Goal: Task Accomplishment & Management: Manage account settings

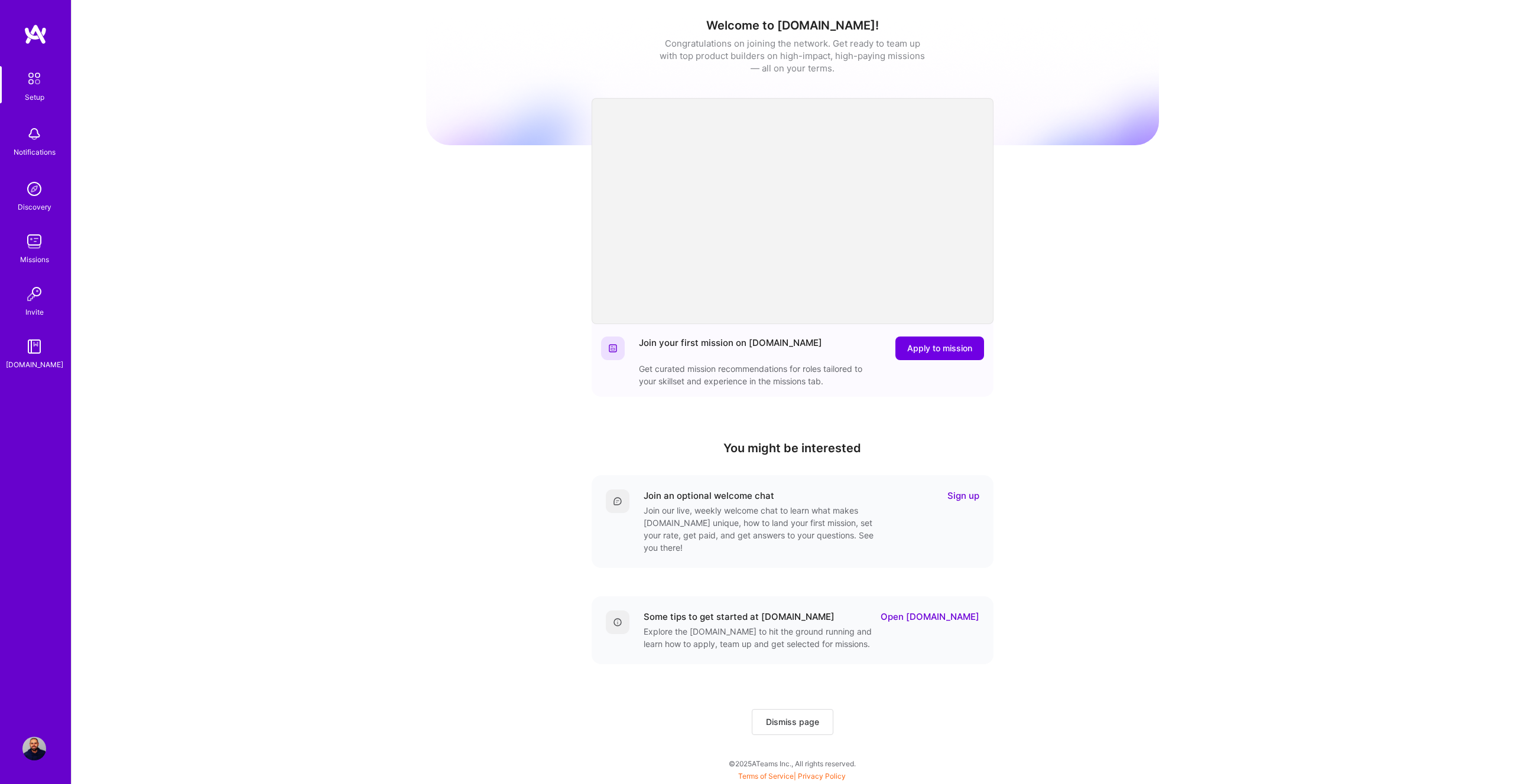
click at [34, 747] on img at bounding box center [34, 748] width 23 height 23
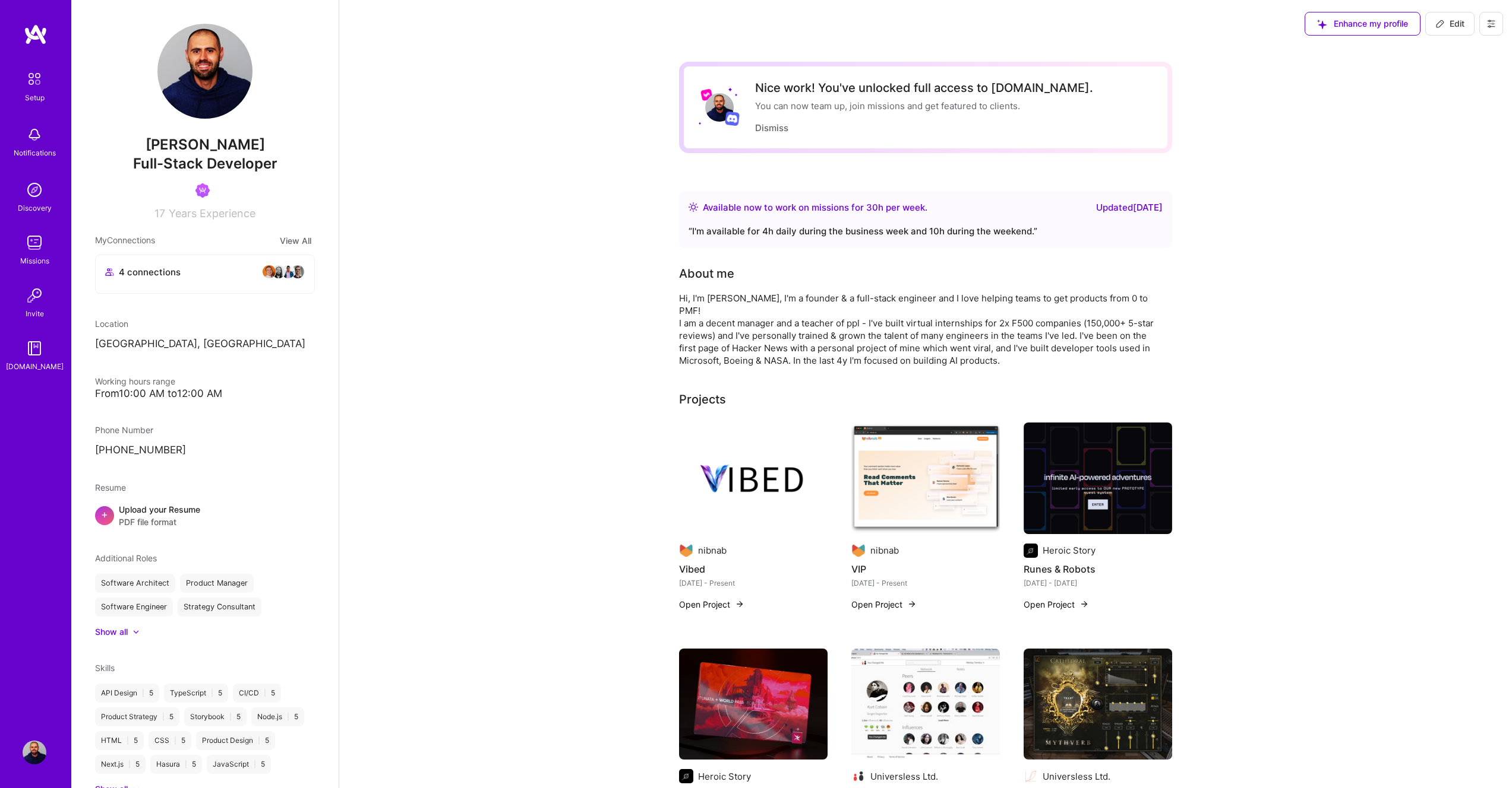
click at [177, 160] on span "Full-Stack Developer" at bounding box center [205, 164] width 145 height 17
click at [1438, 23] on icon at bounding box center [1440, 24] width 10 height 10
select select "BG"
select select "Right Now"
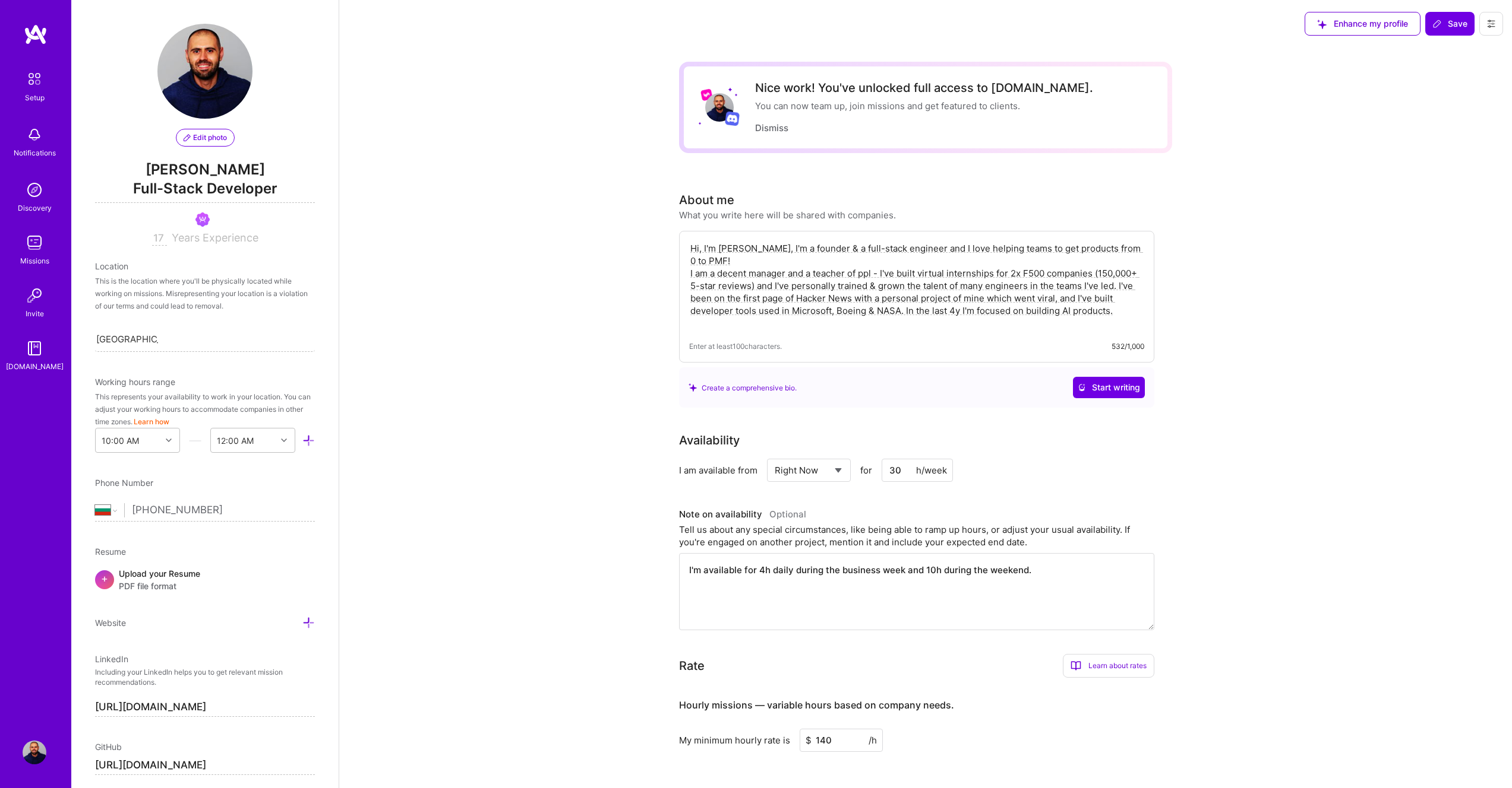
click at [226, 168] on span "[PERSON_NAME]" at bounding box center [205, 170] width 220 height 17
click at [223, 186] on span "Full-Stack Developer" at bounding box center [205, 190] width 220 height 24
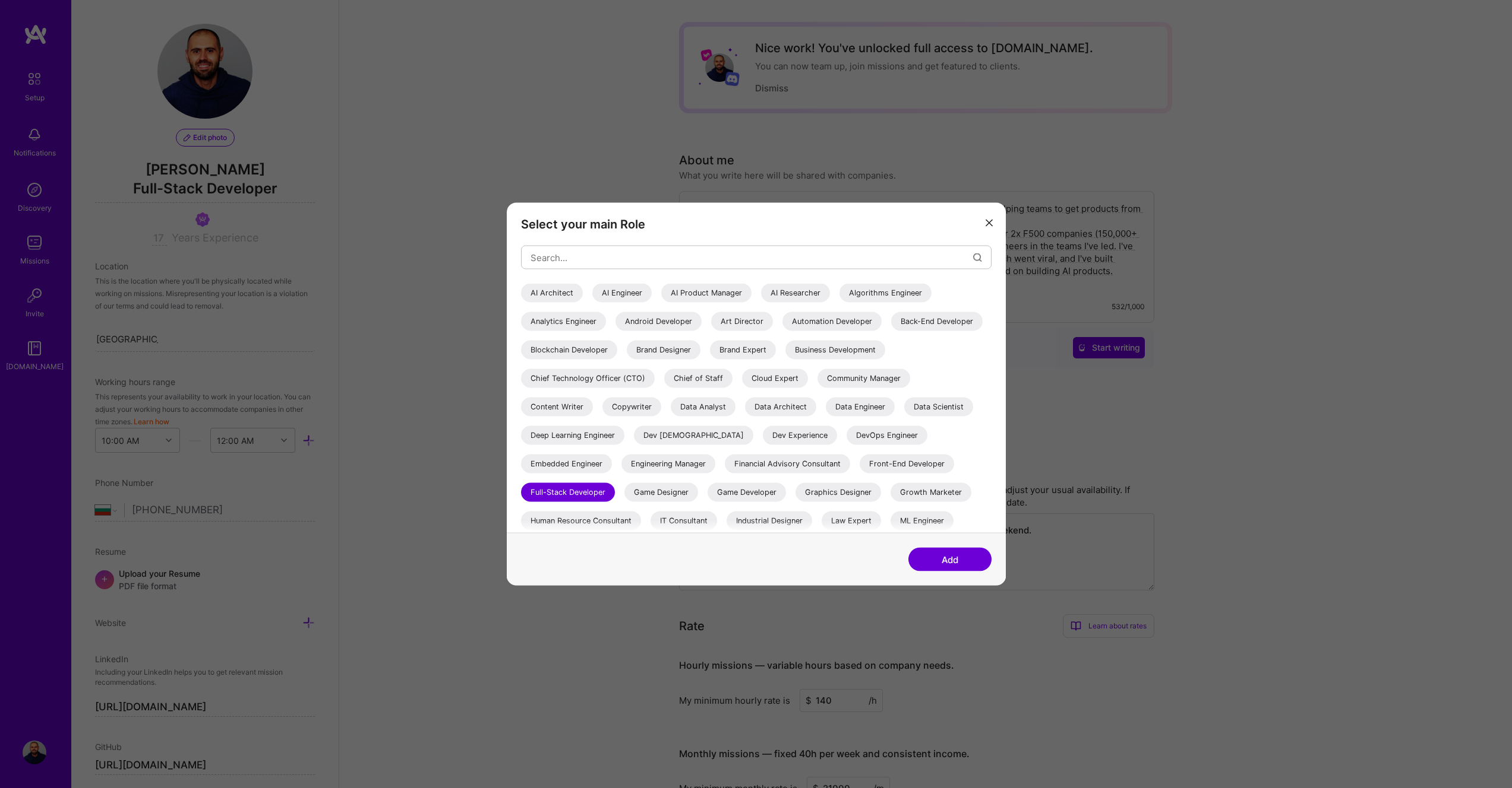
scroll to position [84, 0]
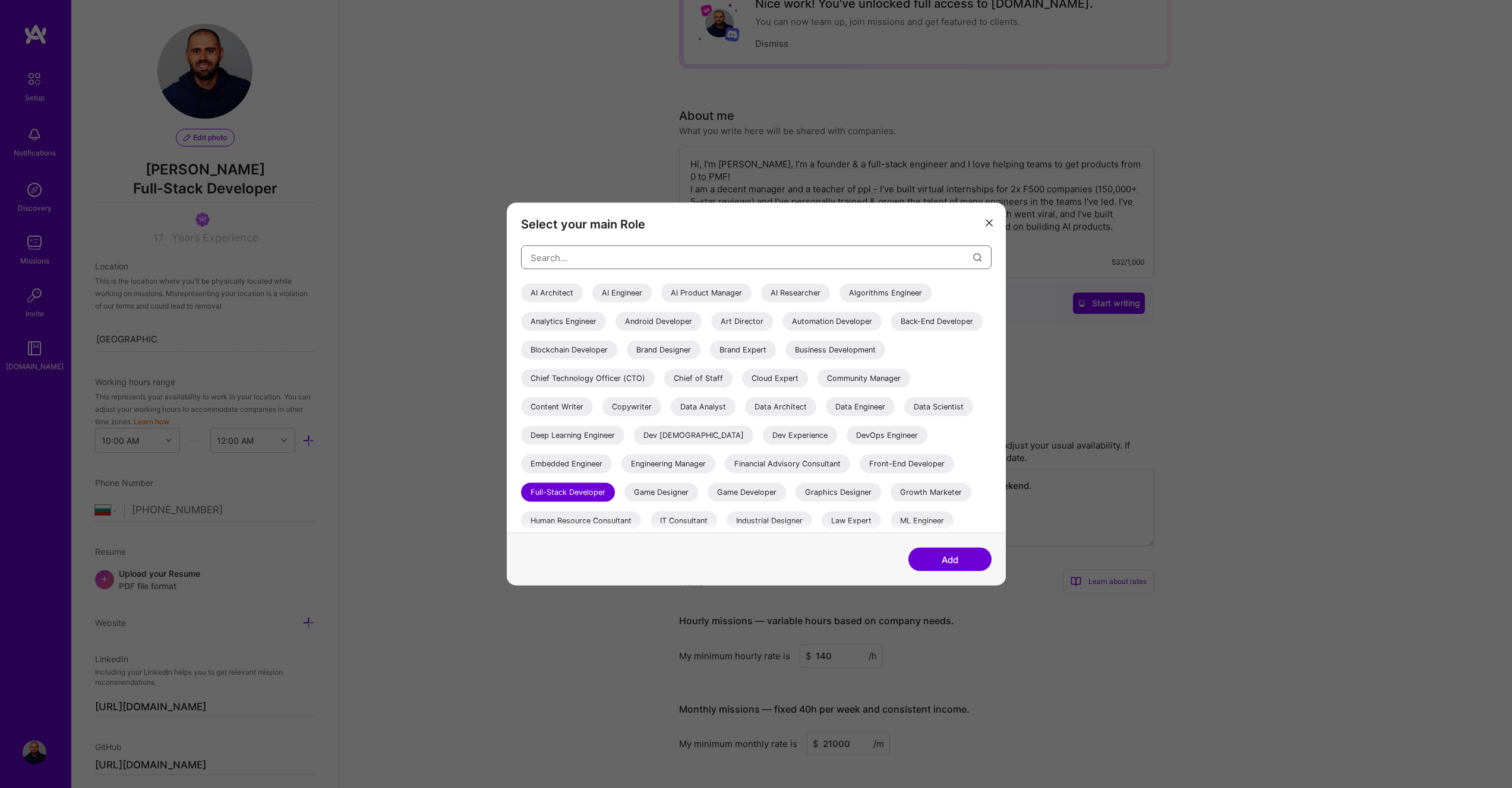
click at [631, 260] on input "modal" at bounding box center [752, 257] width 442 height 30
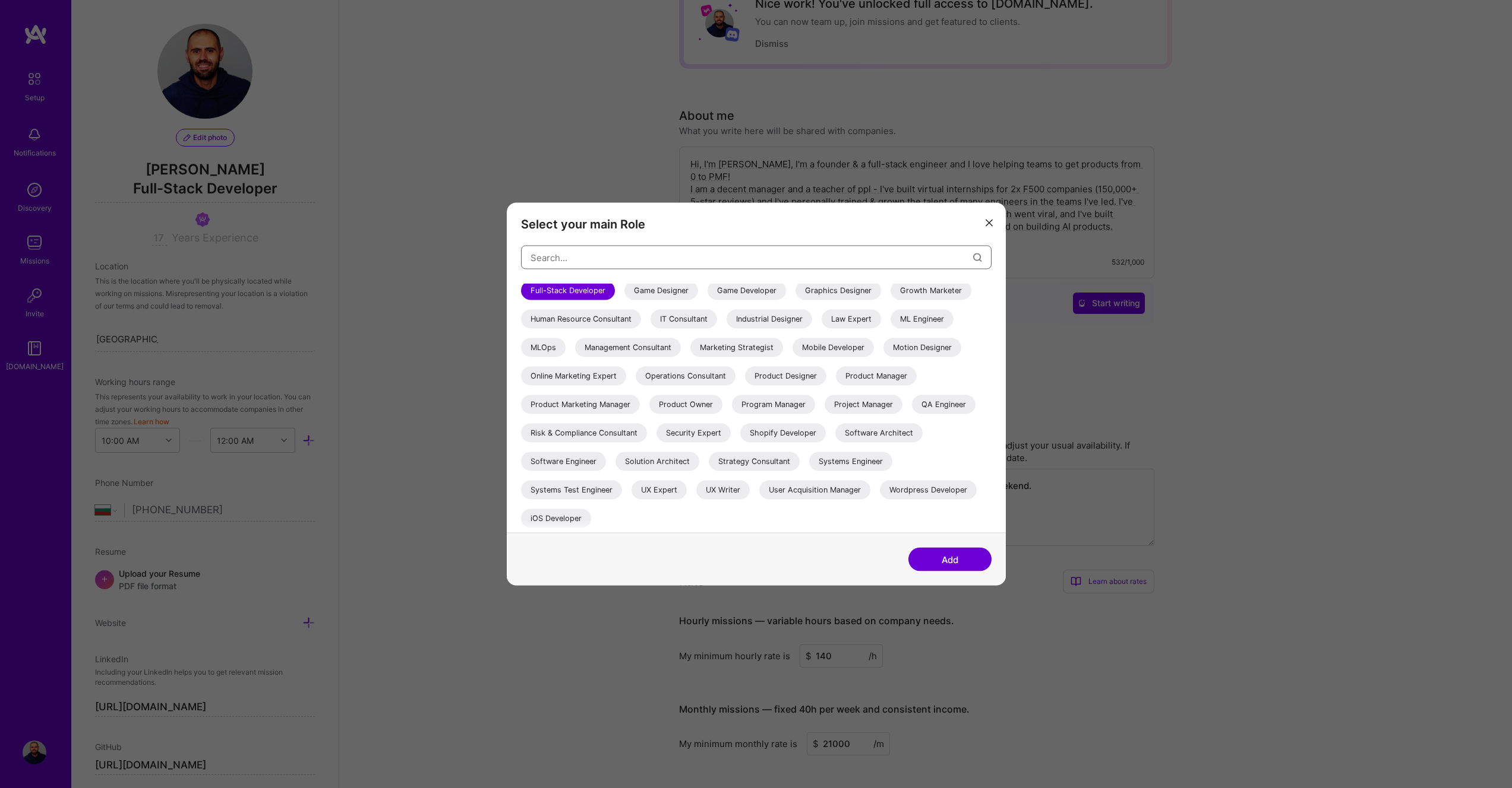
scroll to position [216, 0]
click at [639, 471] on div "Solution Architect" at bounding box center [657, 462] width 83 height 19
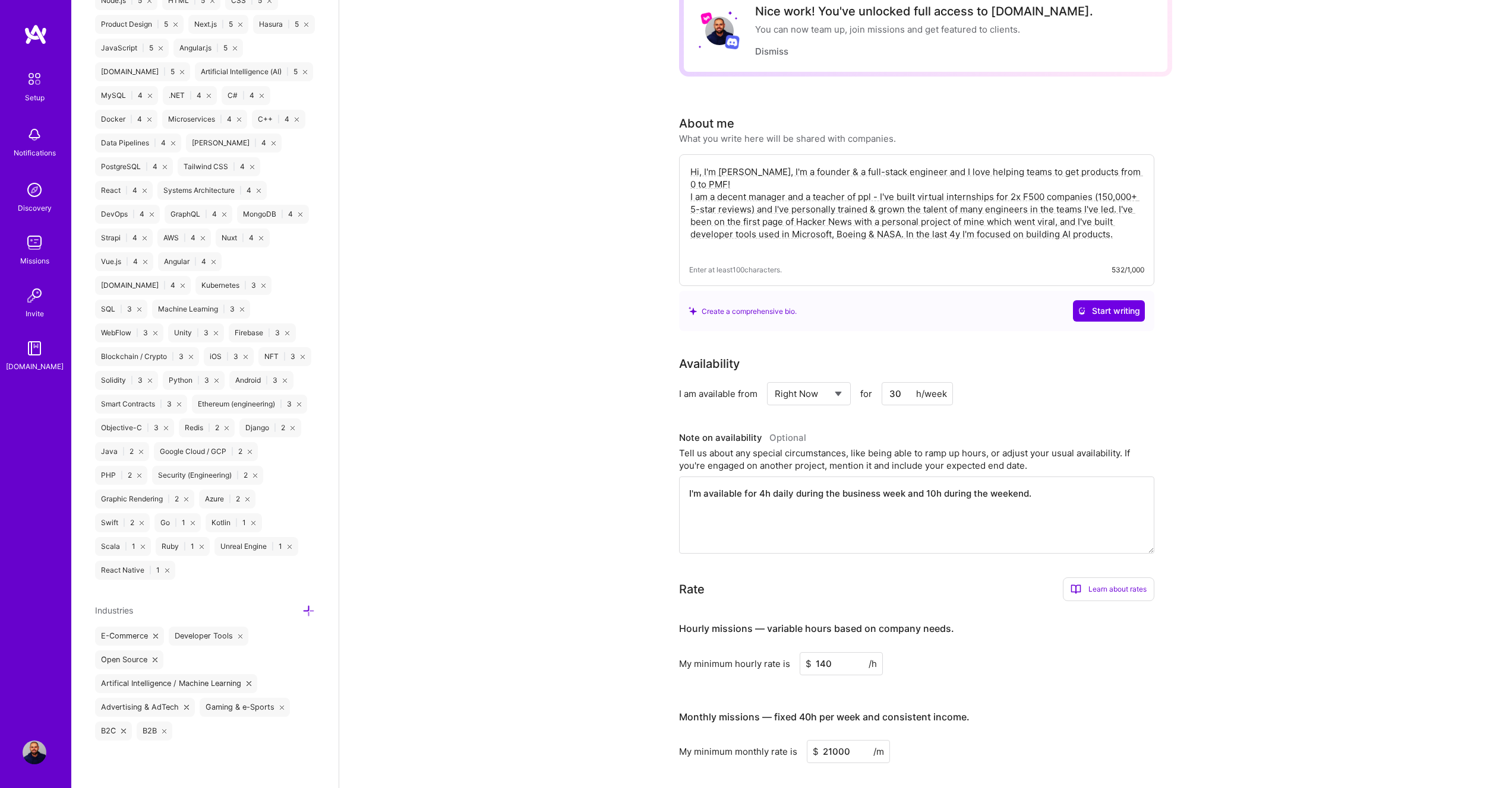
scroll to position [0, 0]
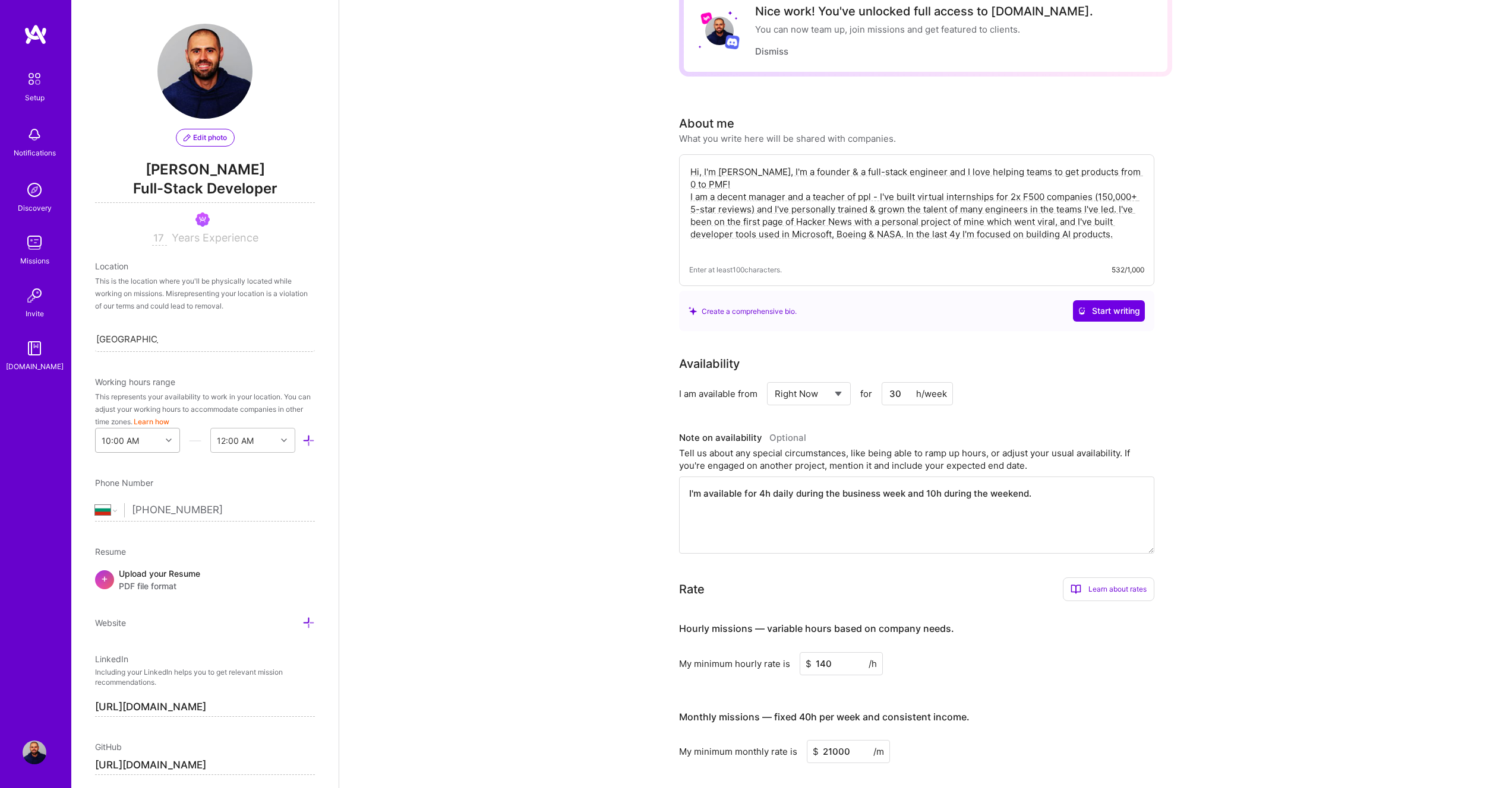
click at [166, 441] on icon at bounding box center [169, 440] width 6 height 6
click at [124, 475] on div "4:00 PM" at bounding box center [138, 475] width 85 height 22
click at [239, 445] on div "End Time" at bounding box center [233, 440] width 36 height 13
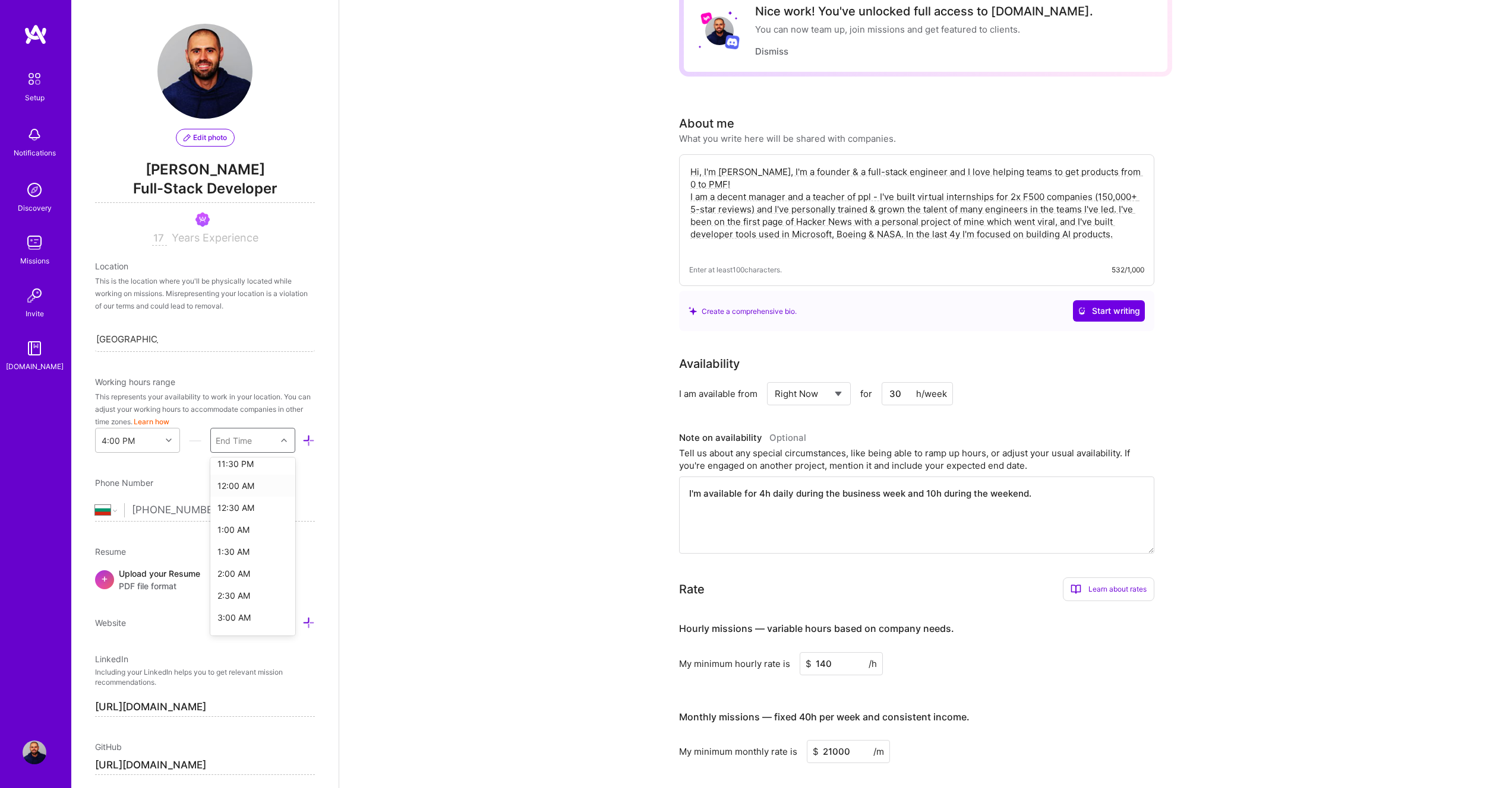
click at [232, 486] on div "12:00 AM" at bounding box center [253, 486] width 85 height 22
click at [248, 391] on div "This represents your availability to work in your location. You can adjust your…" at bounding box center [205, 409] width 220 height 38
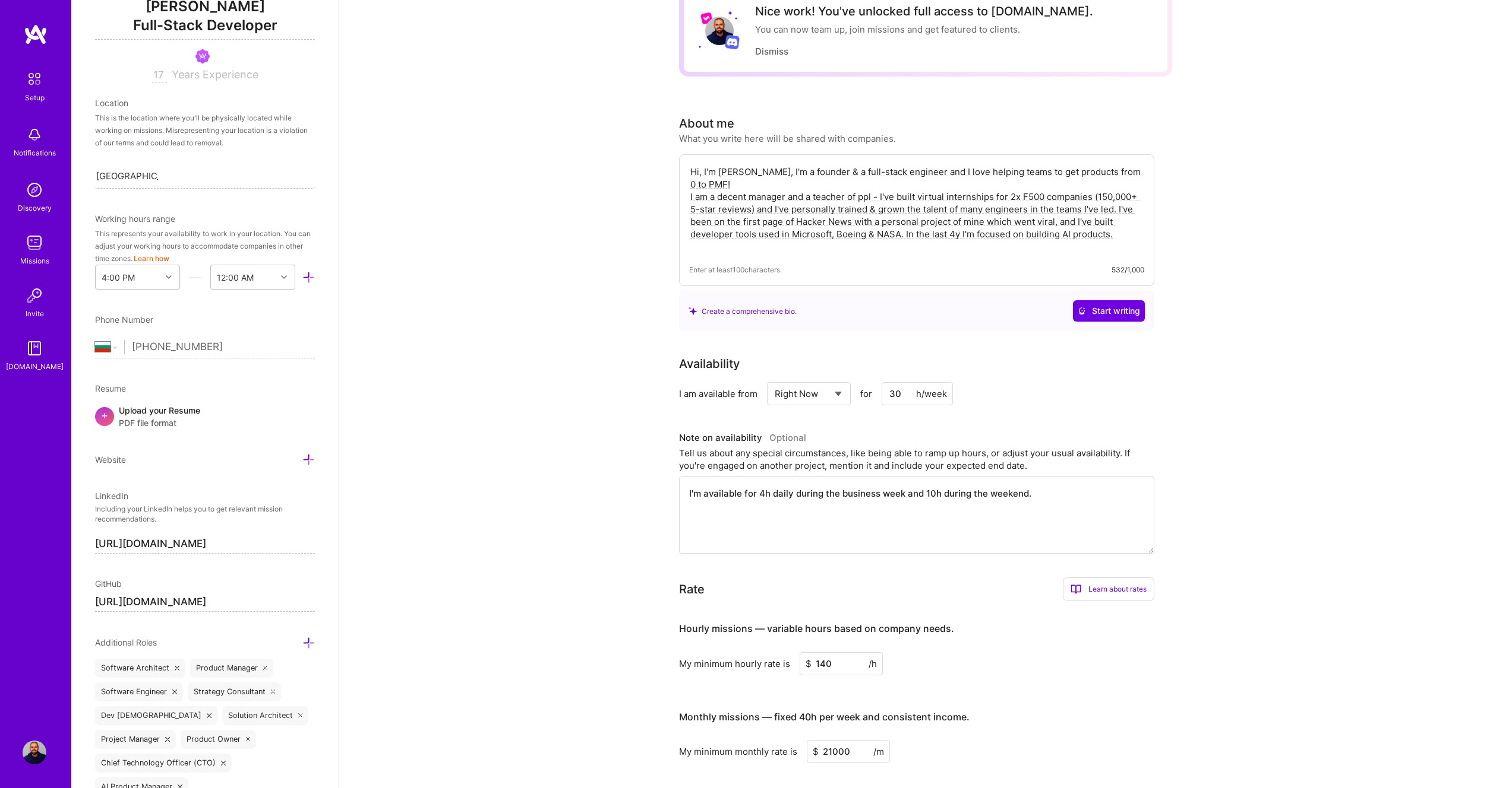
scroll to position [171, 0]
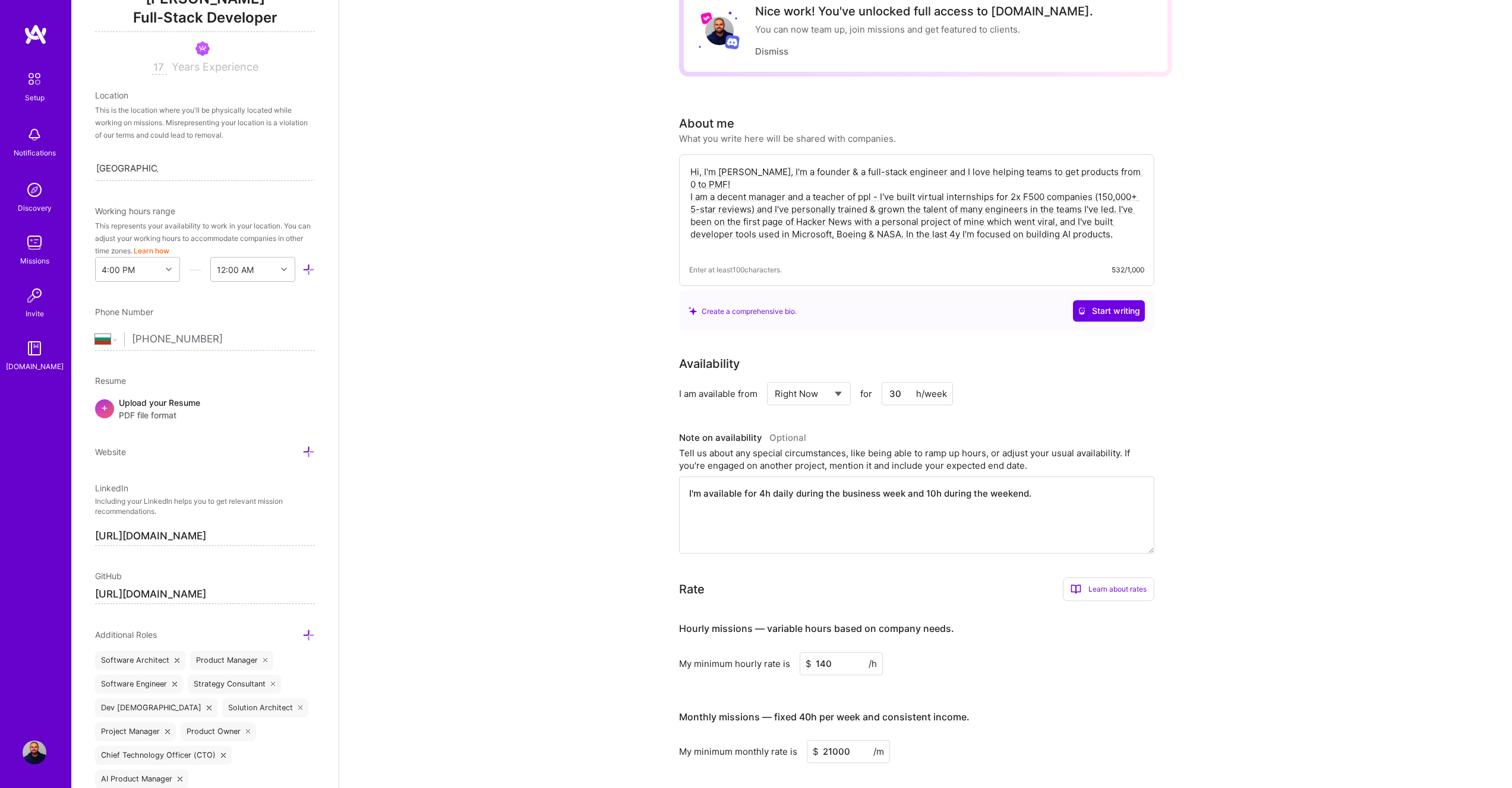
click at [153, 409] on span "PDF file format" at bounding box center [159, 415] width 81 height 13
drag, startPoint x: 1118, startPoint y: 224, endPoint x: 655, endPoint y: 138, distance: 470.9
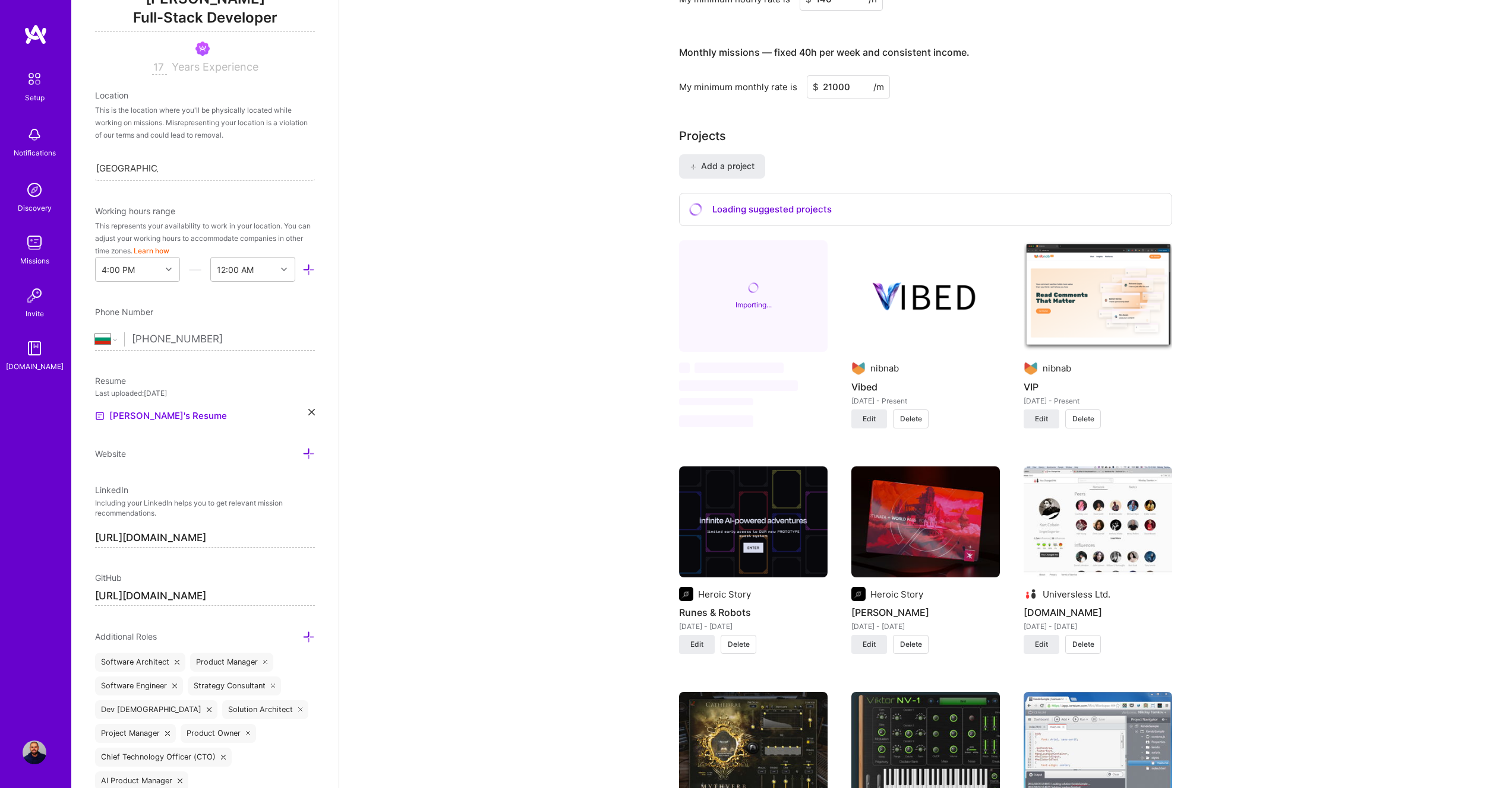
scroll to position [649, 0]
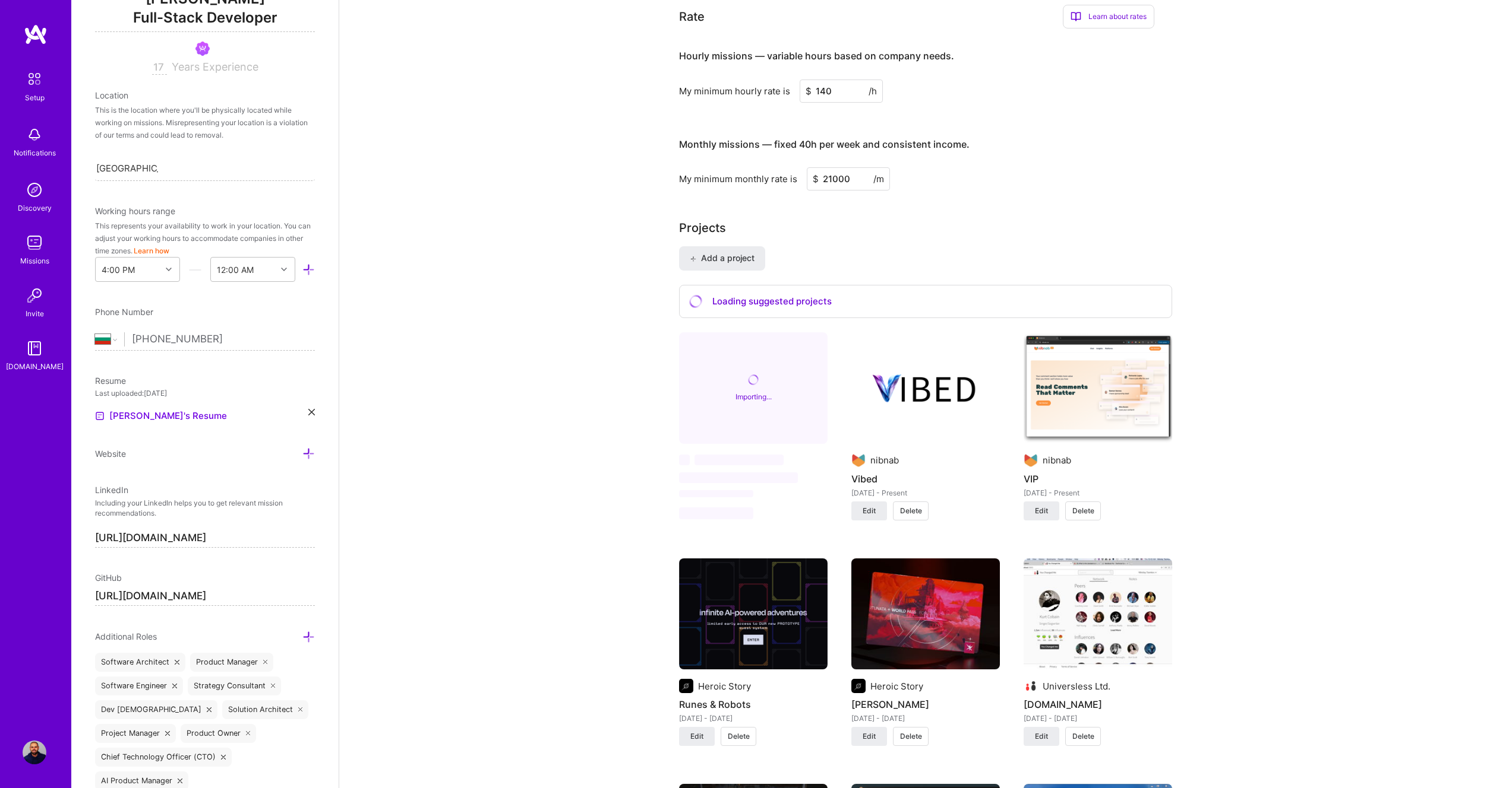
click at [773, 404] on div "Importing..." at bounding box center [753, 388] width 148 height 111
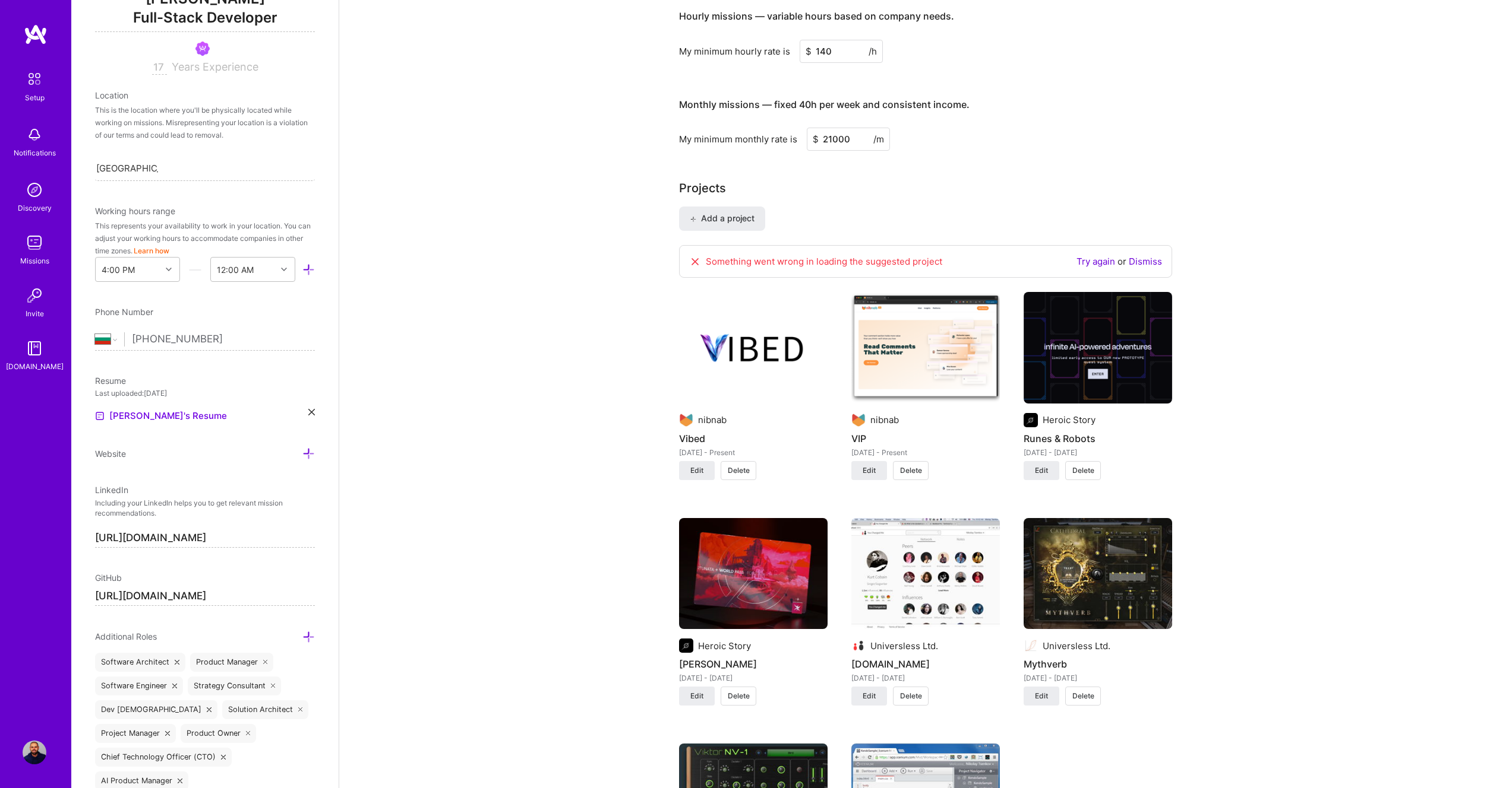
scroll to position [716, 0]
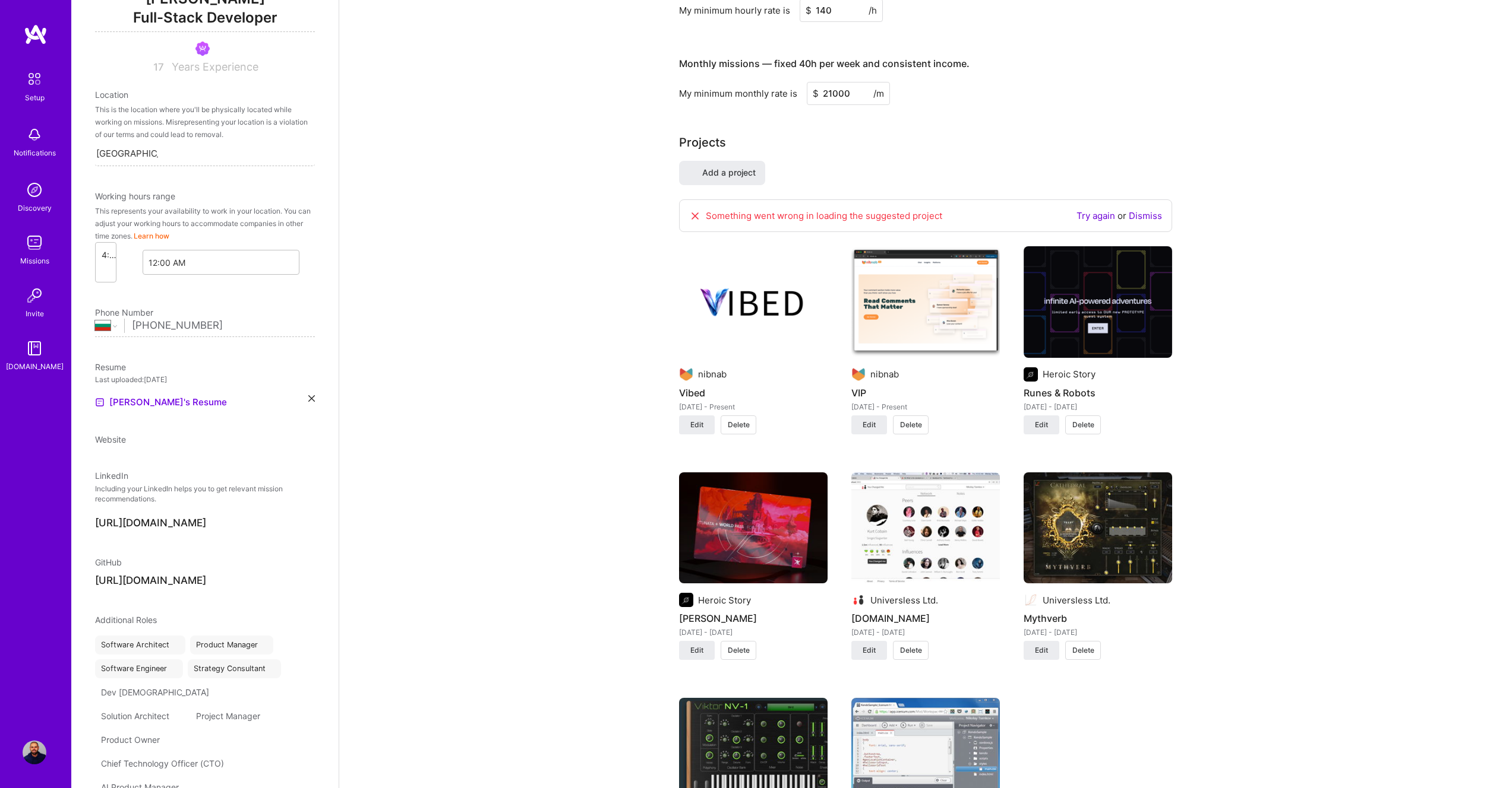
select select "BG"
select select "Right Now"
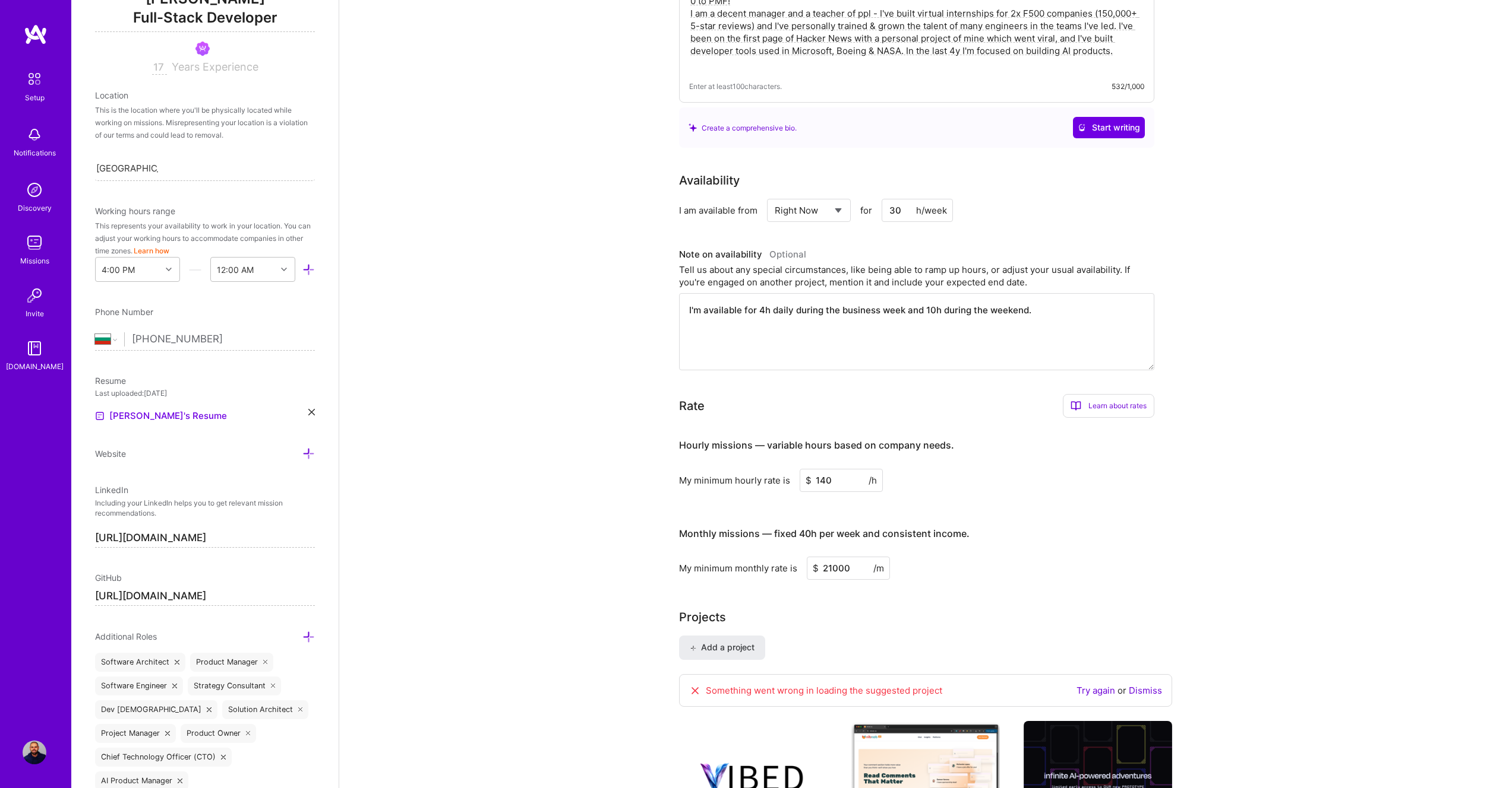
scroll to position [244, 0]
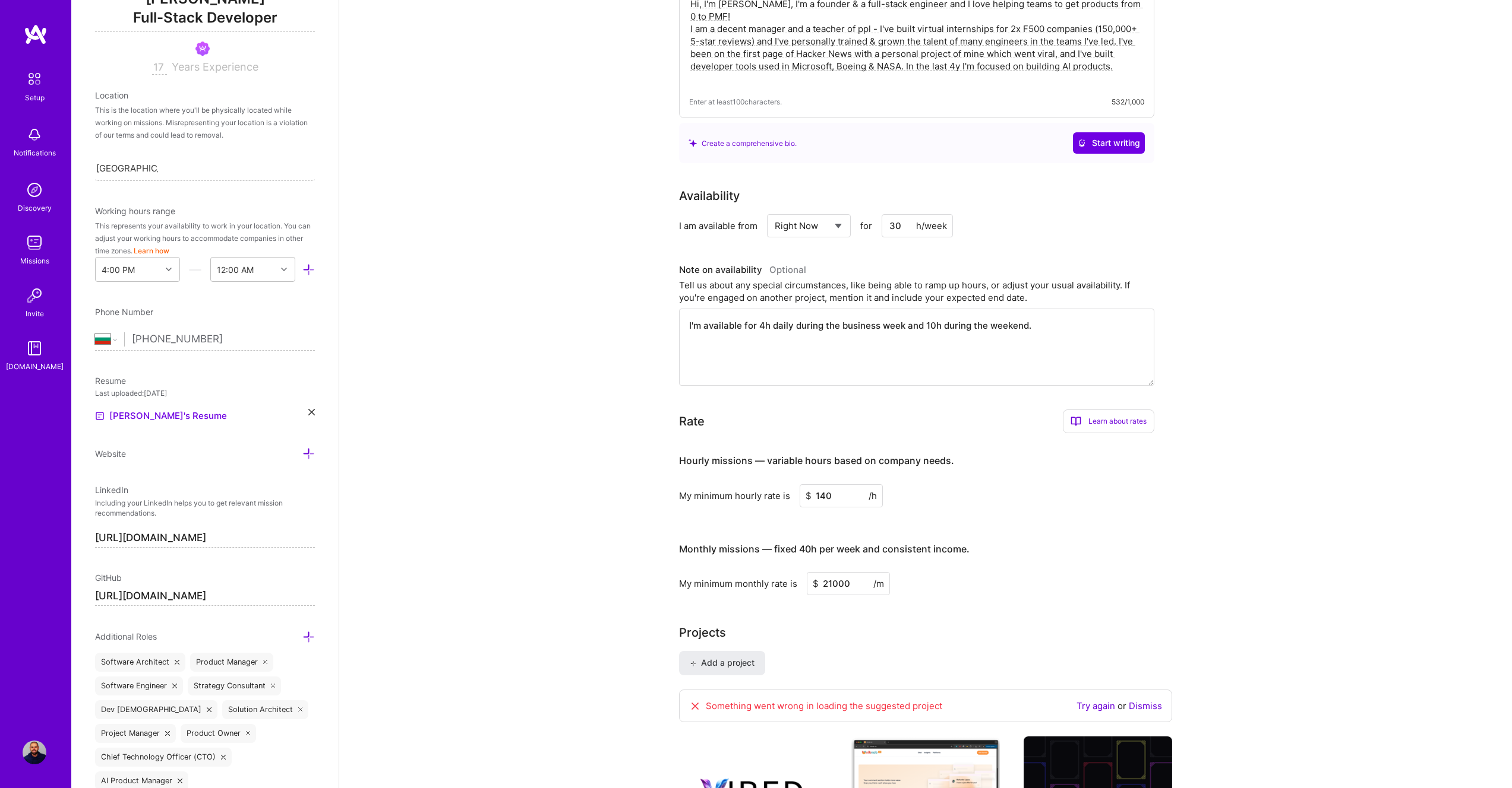
click at [757, 326] on textarea "I'm available for 4h daily during the business week and 10h during the weekend." at bounding box center [917, 347] width 475 height 78
click at [935, 329] on textarea "I'm available for 6-8h daily during the business week and 10h during the weeken…" at bounding box center [917, 347] width 475 height 78
type textarea "I'm available for 6-8h daily during the business week and 20h during the weeken…"
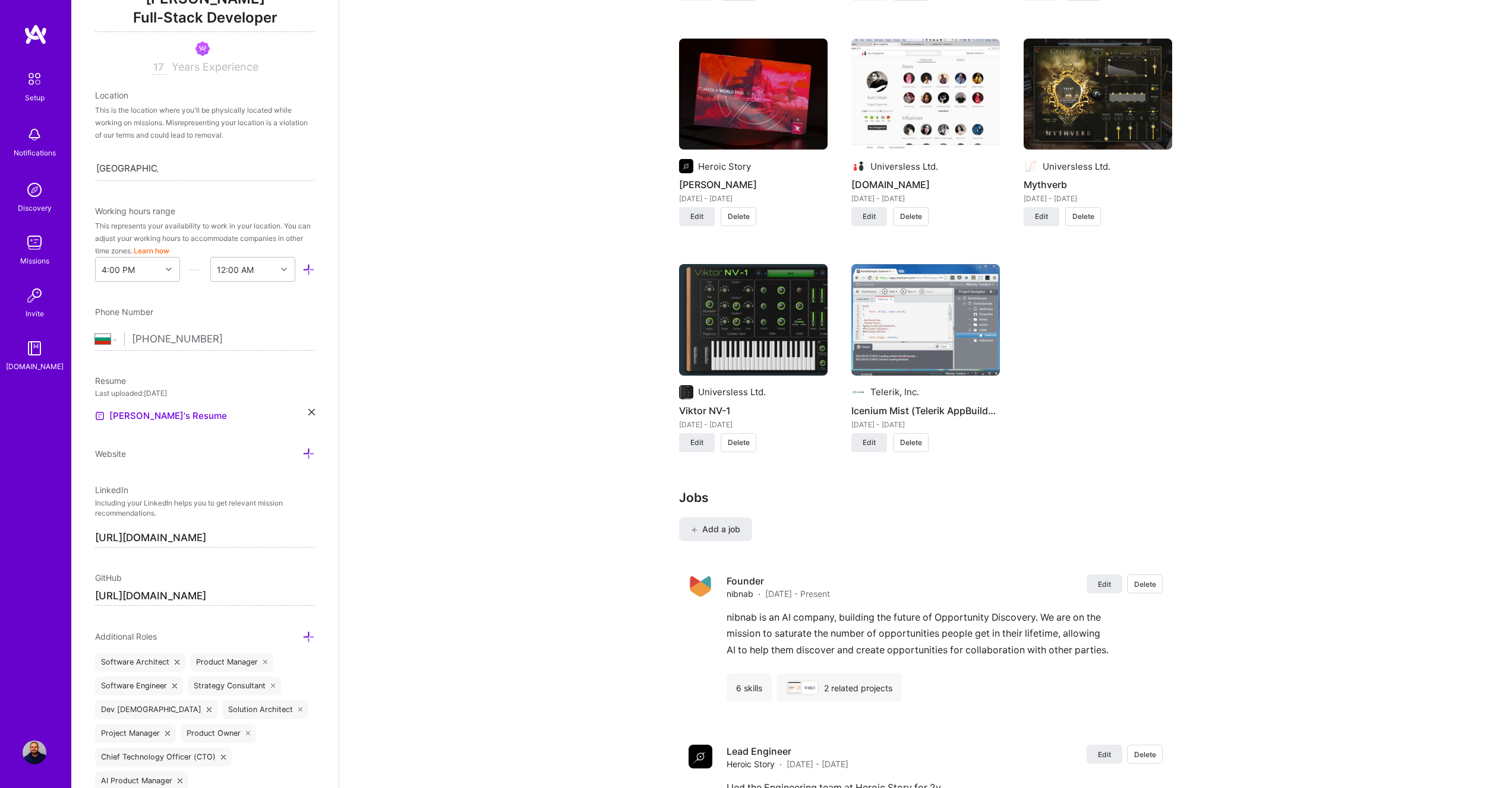
scroll to position [0, 0]
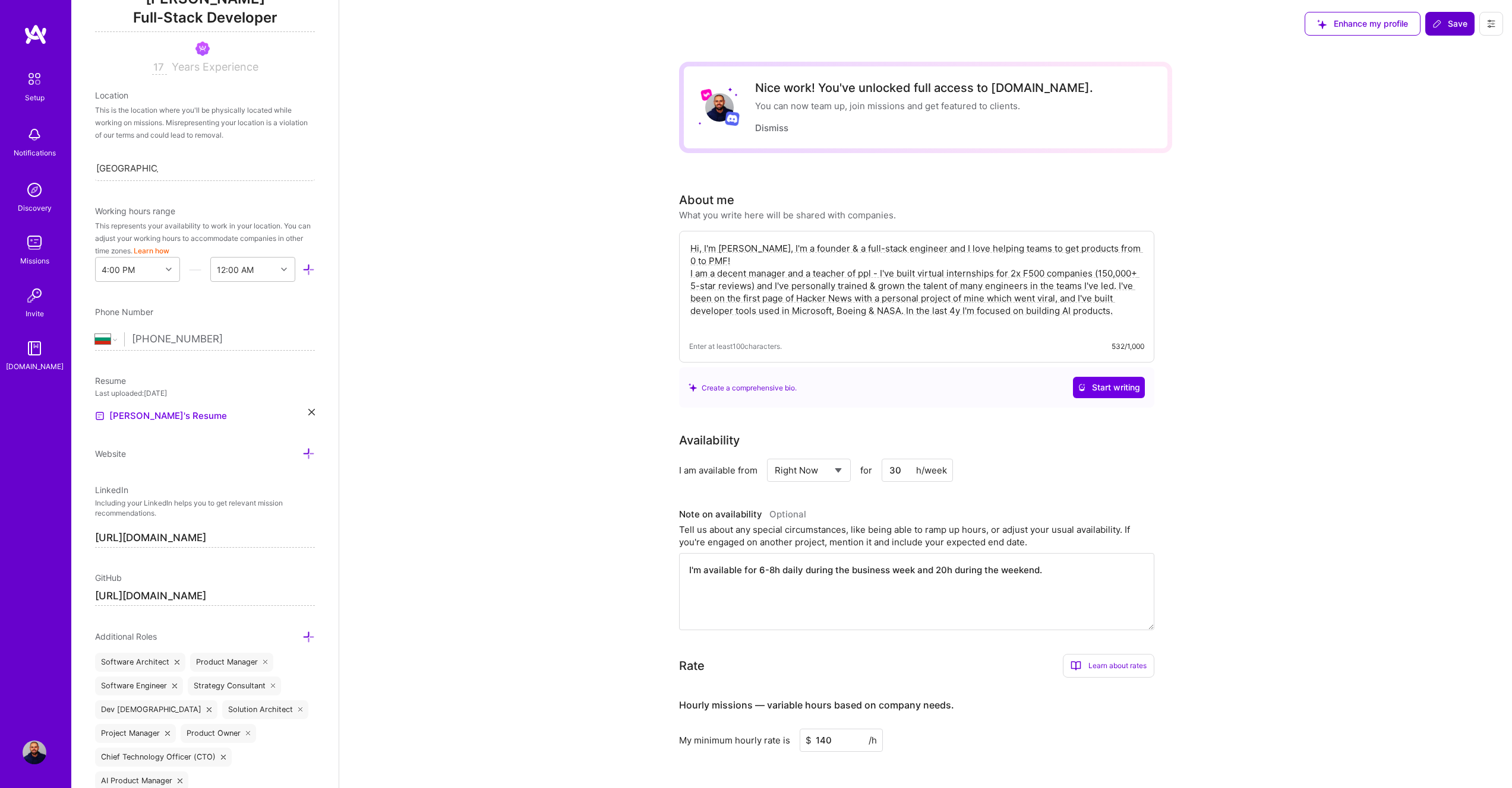
click at [1447, 28] on span "Save" at bounding box center [1450, 23] width 35 height 12
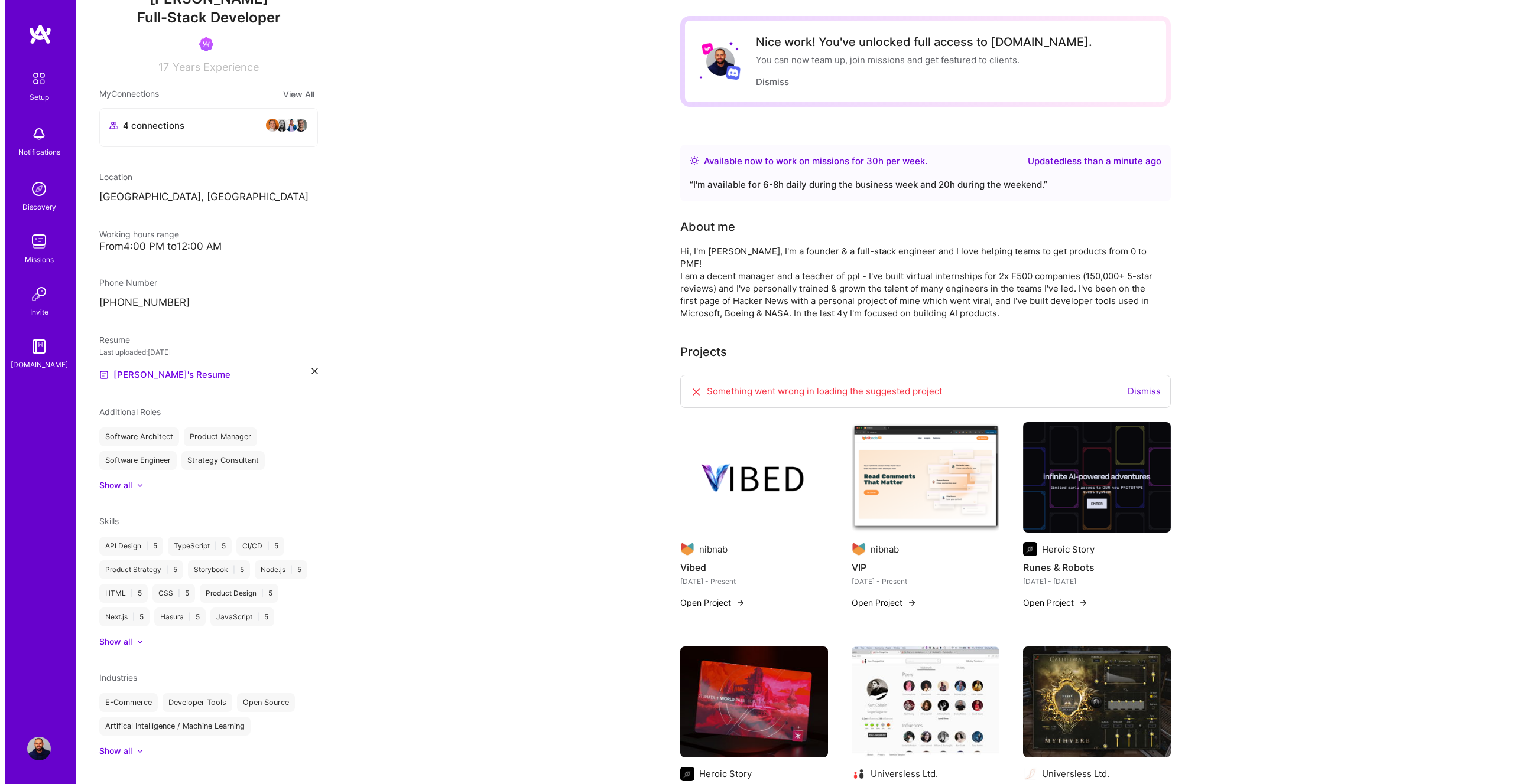
scroll to position [198, 0]
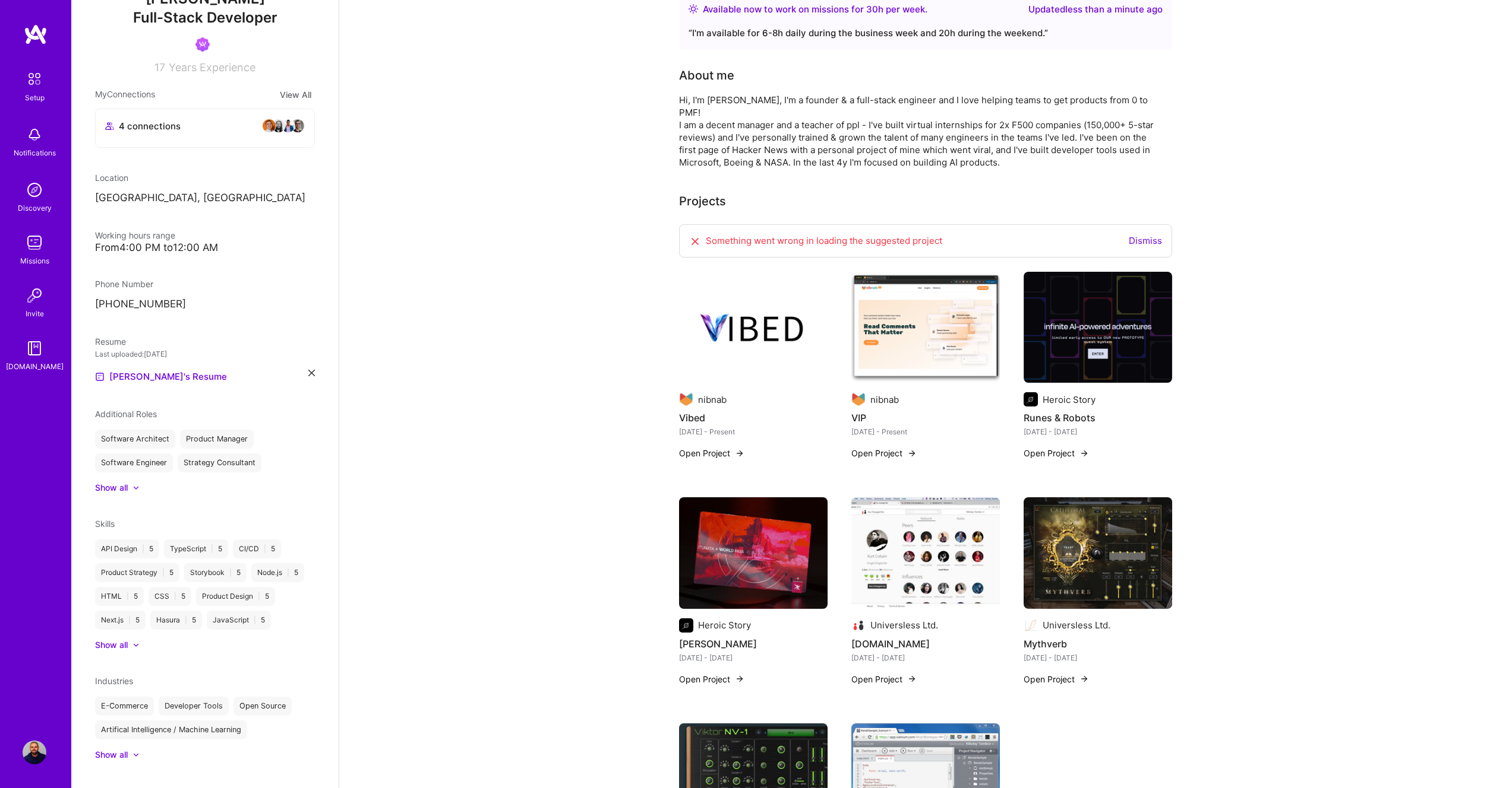
click at [741, 326] on img at bounding box center [753, 327] width 148 height 111
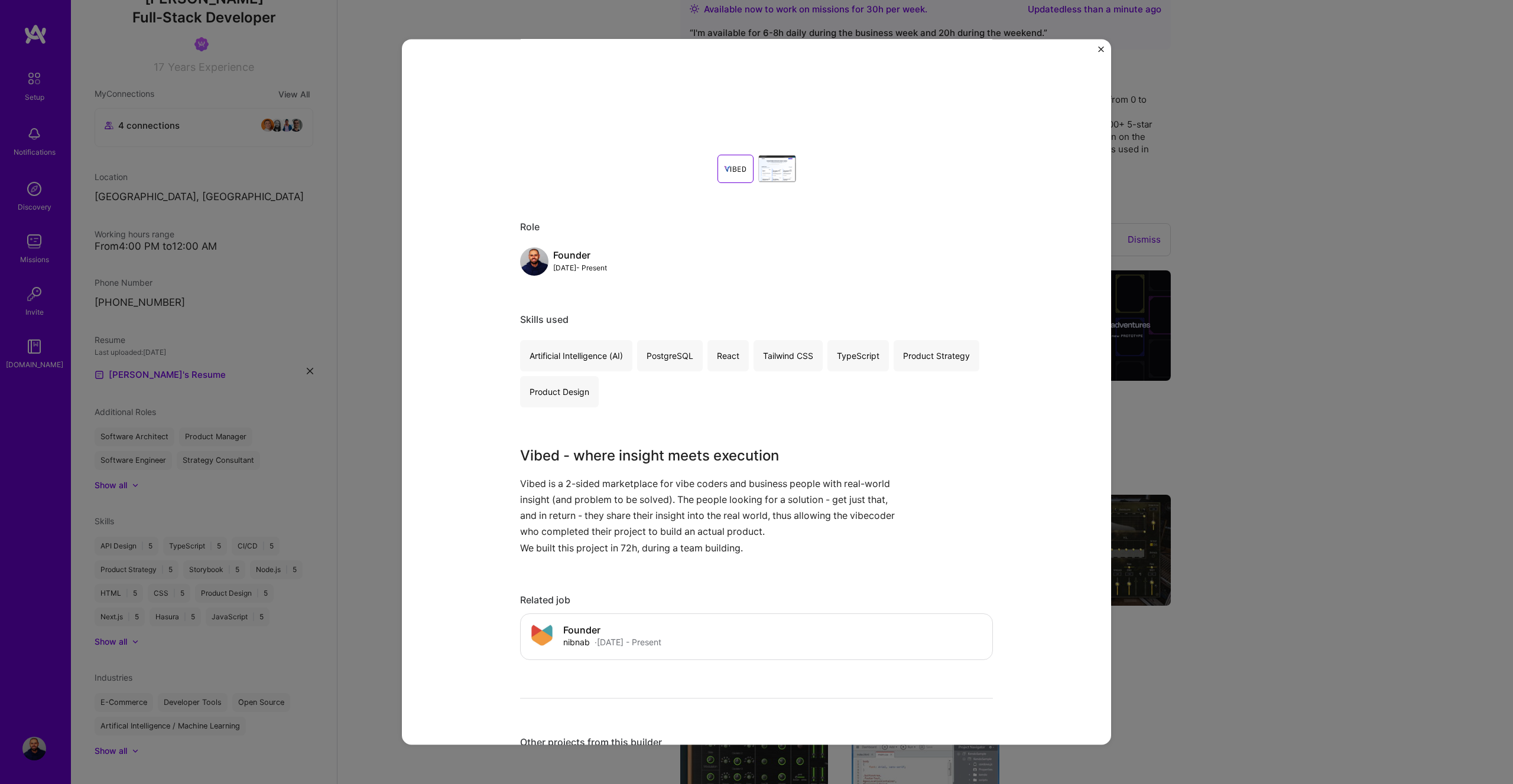
scroll to position [396, 0]
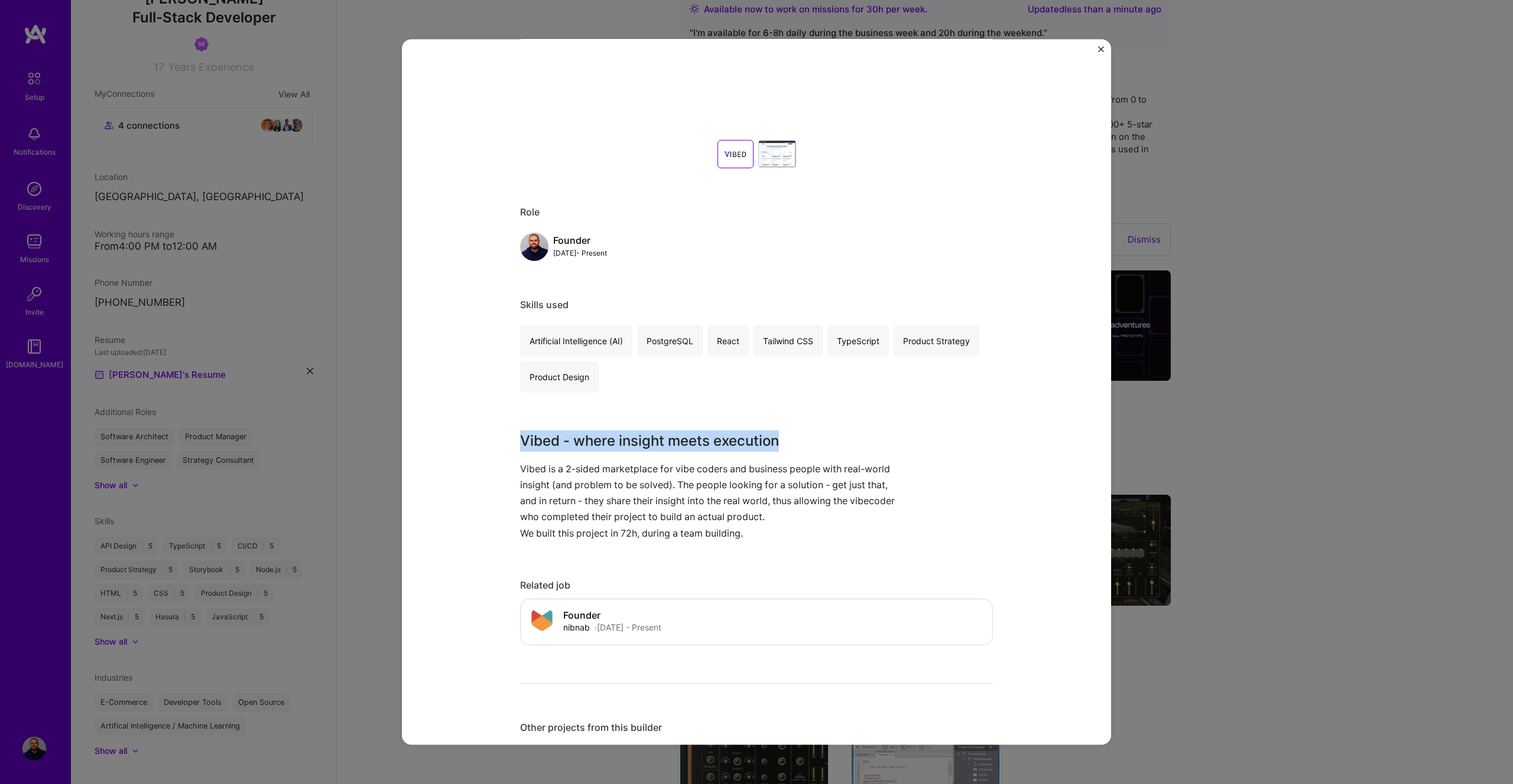
drag, startPoint x: 516, startPoint y: 438, endPoint x: 842, endPoint y: 435, distance: 326.0
click at [842, 435] on h3 "Vibed - where insight meets execution" at bounding box center [712, 441] width 384 height 21
copy h3 "Vibed - where insight meets execution"
click at [573, 488] on p "Vibed is a 2-sided marketplace for vibe coders and business people with real-wo…" at bounding box center [712, 493] width 384 height 65
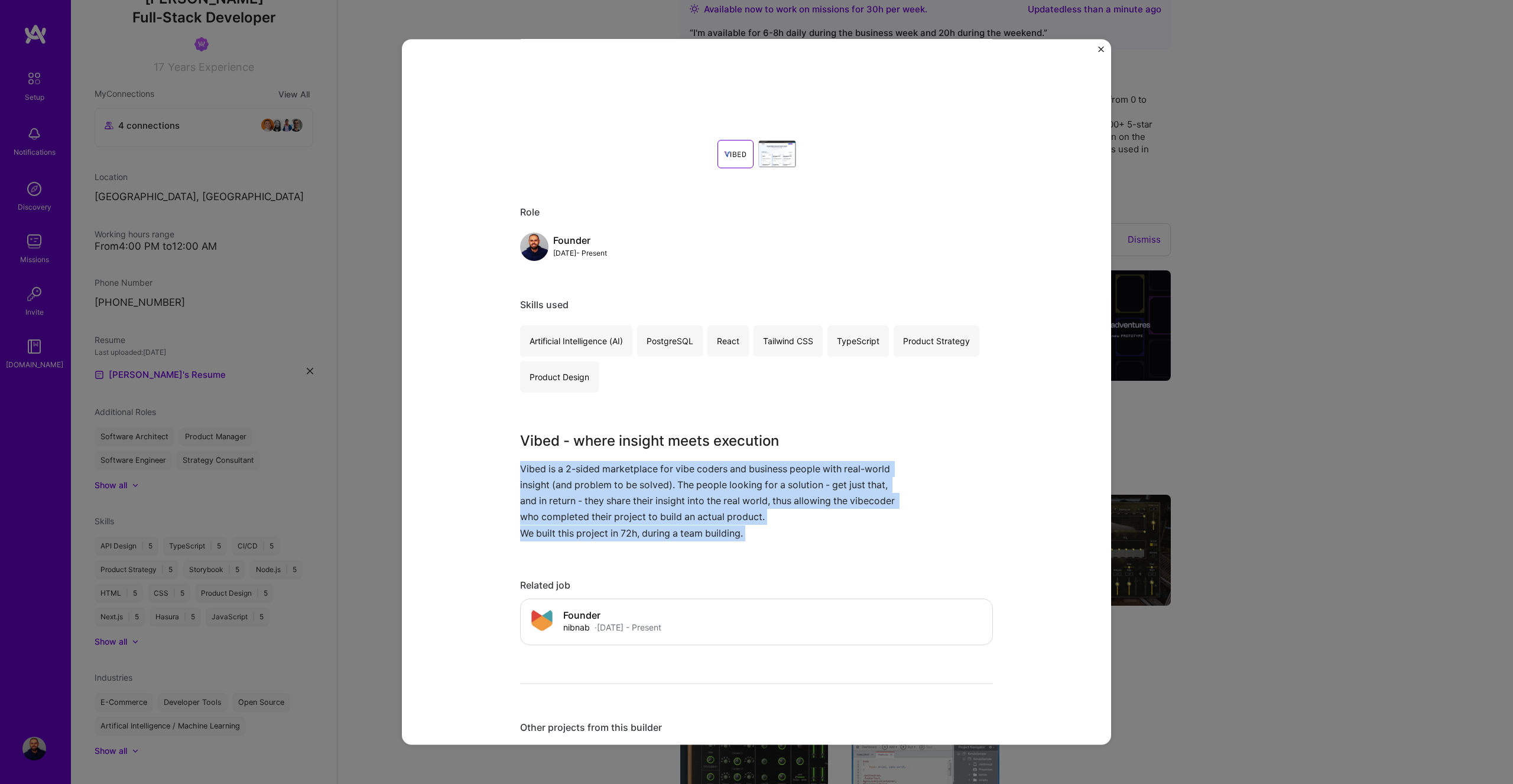
drag, startPoint x: 515, startPoint y: 469, endPoint x: 781, endPoint y: 542, distance: 275.8
click at [781, 542] on div "Vibed nibnab Marketplaces Project link Role Founder [DATE] - Present Skills use…" at bounding box center [756, 526] width 473 height 1719
copy div "Vibed is a 2-sided marketplace for vibe coders and business people with real-wo…"
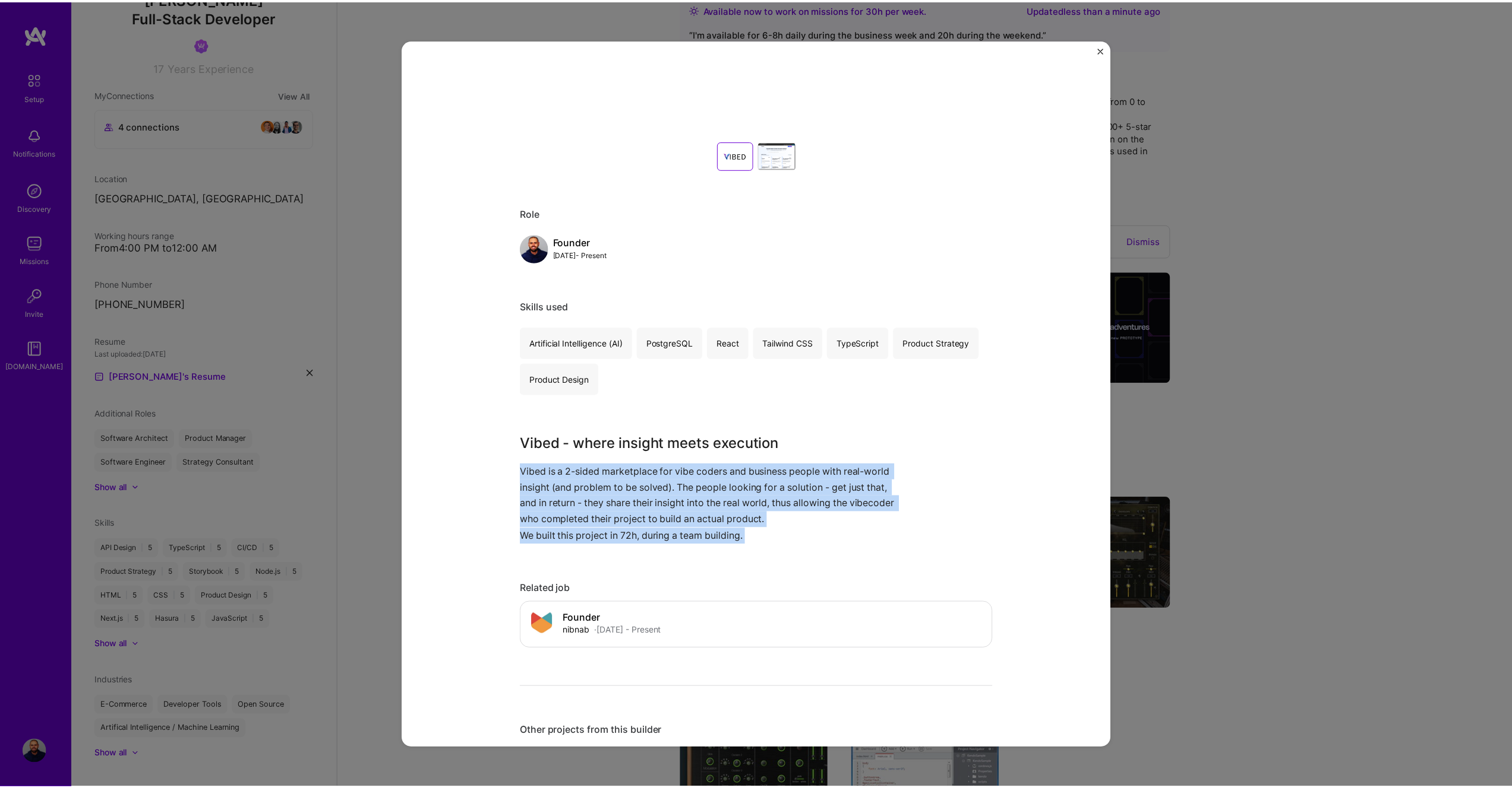
scroll to position [0, 0]
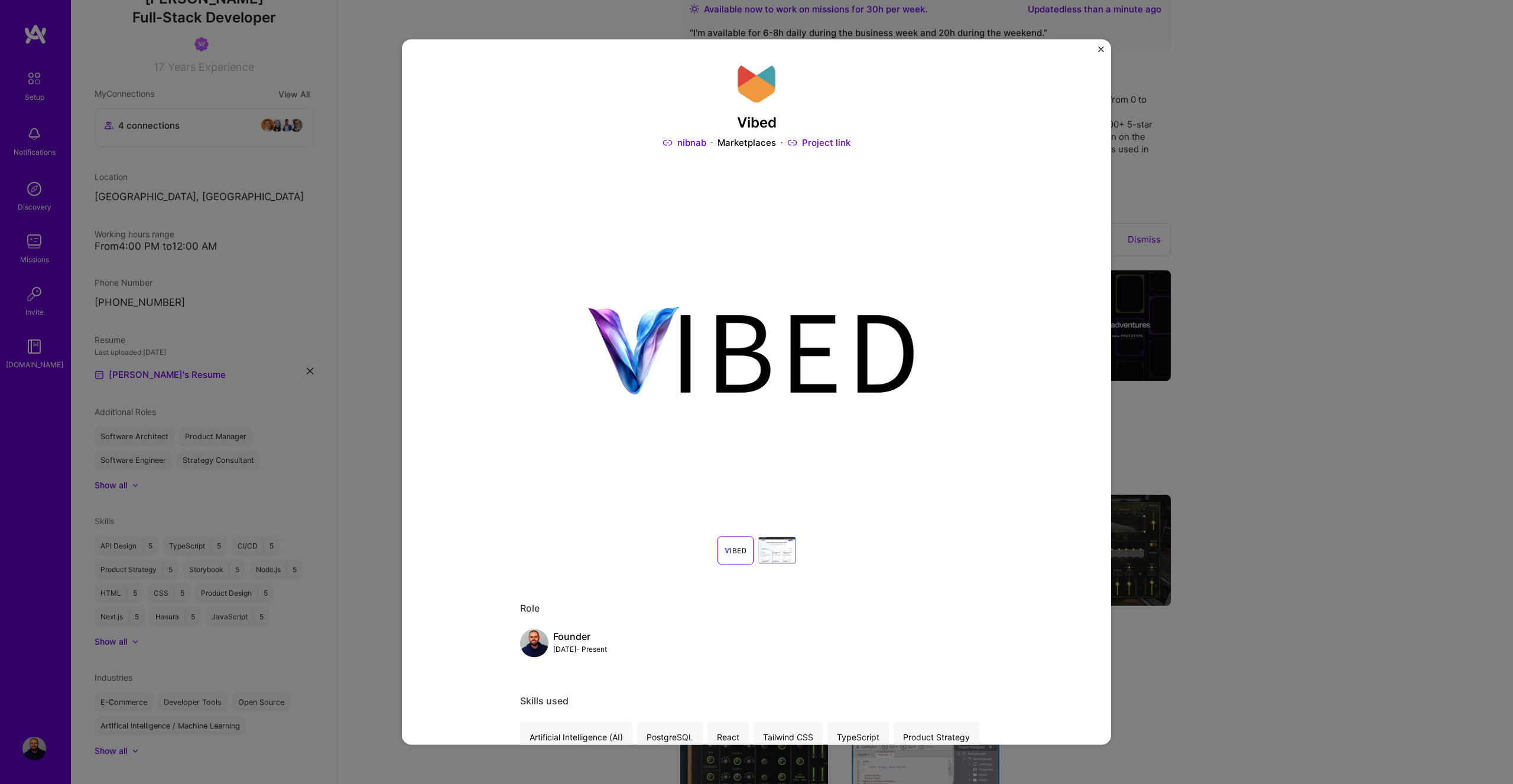
click at [726, 356] on img at bounding box center [756, 349] width 473 height 354
click at [779, 557] on div at bounding box center [777, 550] width 38 height 28
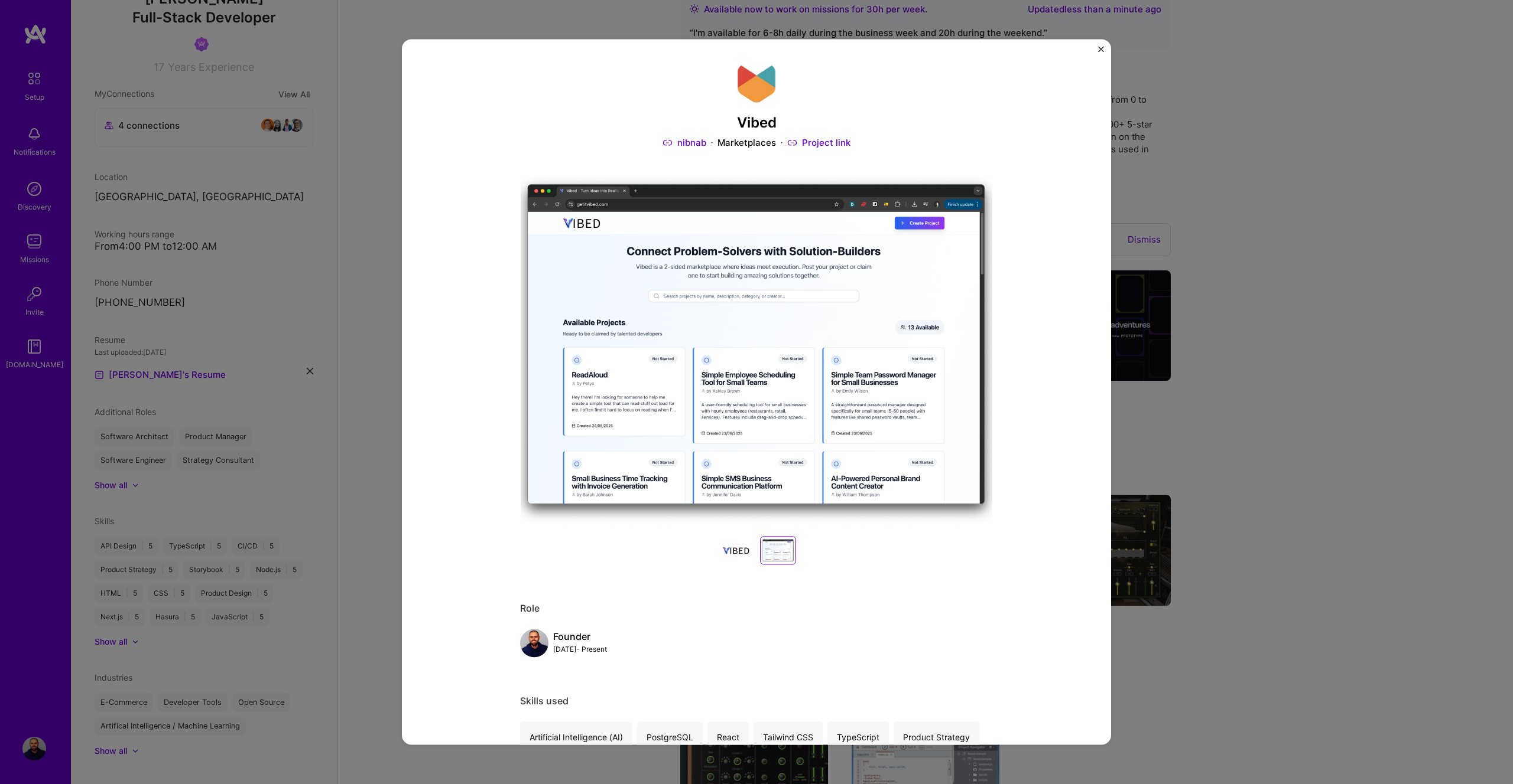
click at [784, 548] on div at bounding box center [778, 551] width 31 height 23
drag, startPoint x: 740, startPoint y: 333, endPoint x: 591, endPoint y: 241, distance: 175.1
click at [542, 217] on img at bounding box center [756, 349] width 473 height 354
drag, startPoint x: 786, startPoint y: 329, endPoint x: 536, endPoint y: 14, distance: 402.2
click at [0, 0] on div "Vibed nibnab Marketplaces Project link Role Founder [DATE] - Present Skills use…" at bounding box center [756, 392] width 1513 height 784
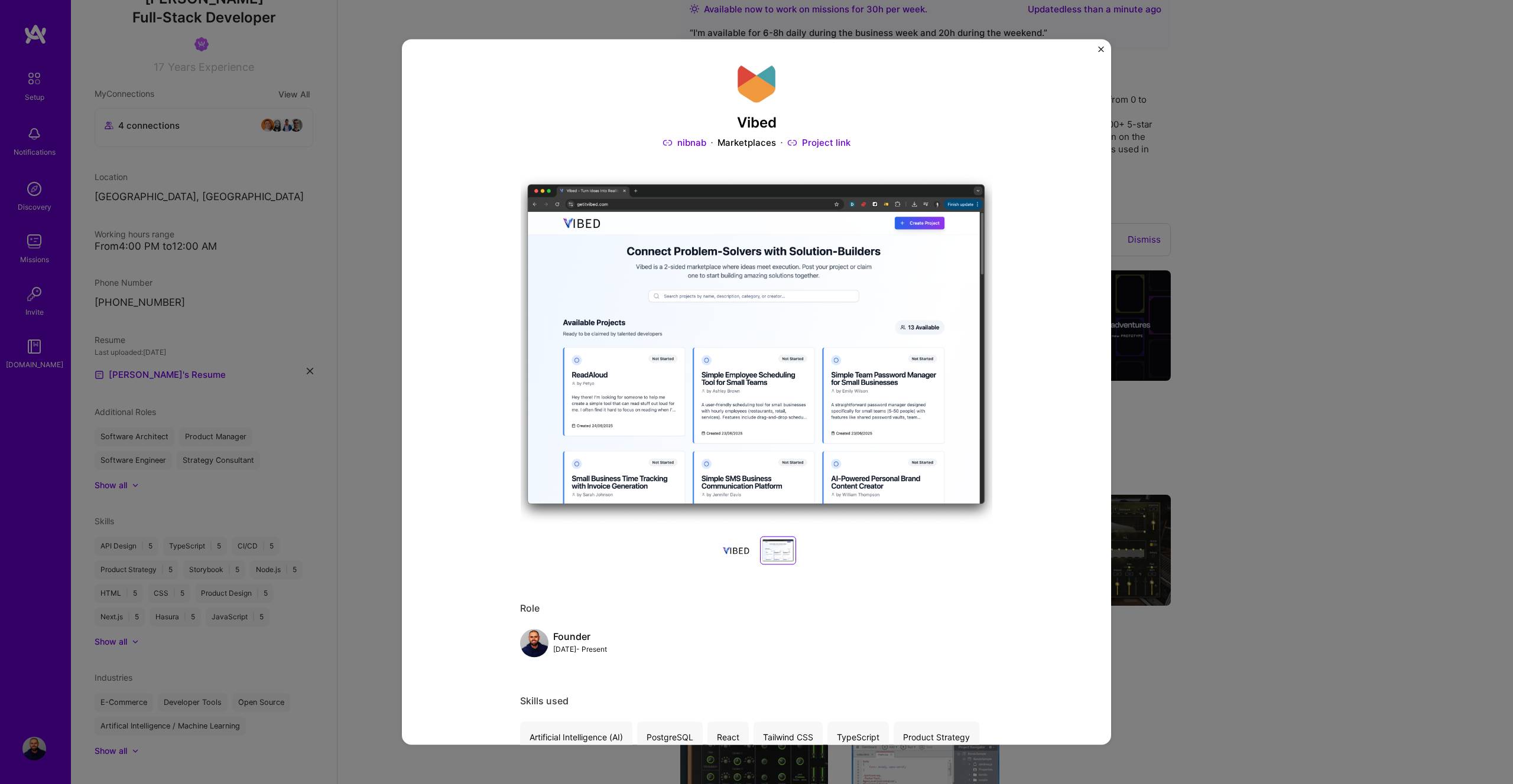
click at [729, 554] on div at bounding box center [735, 550] width 38 height 28
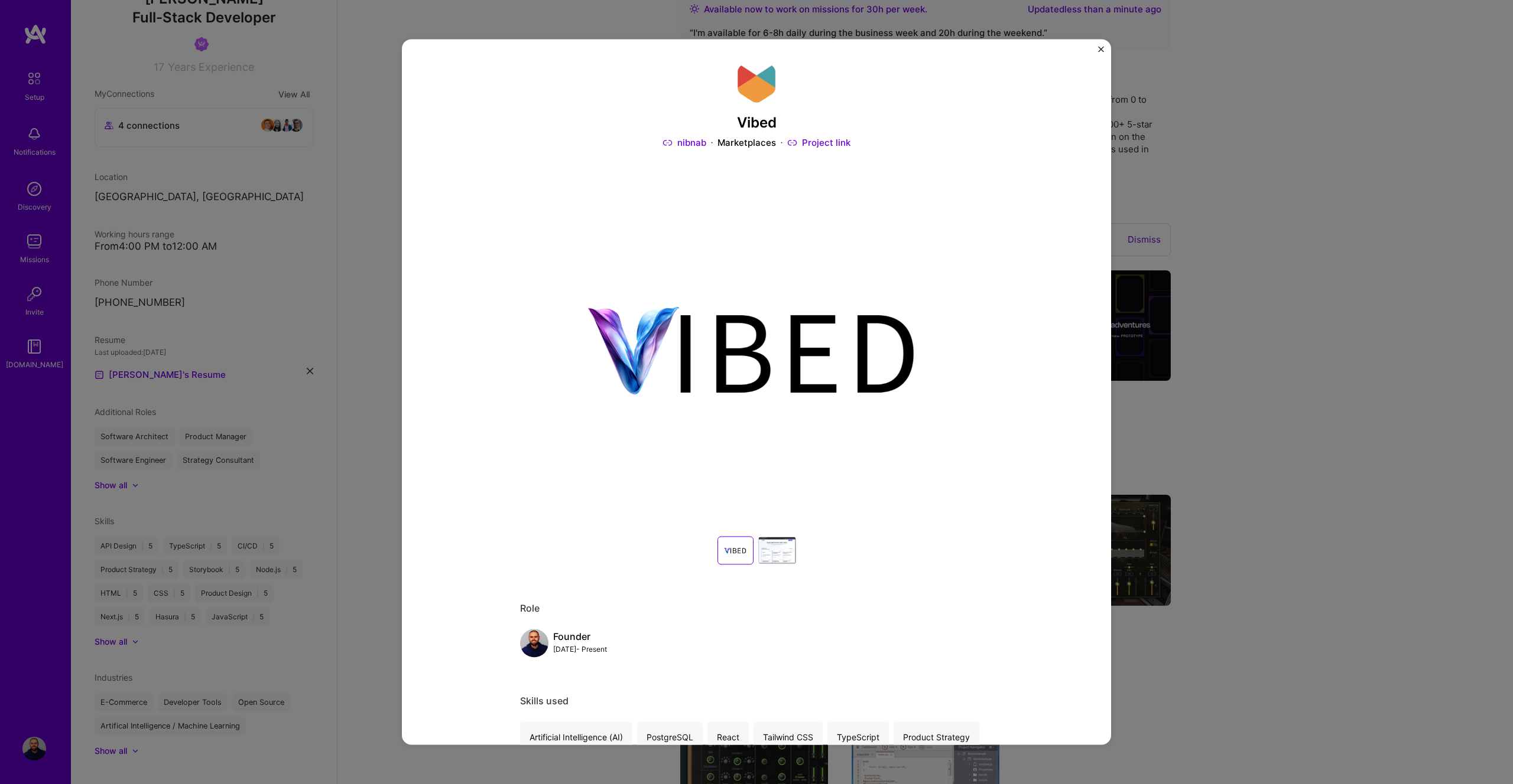
click at [1292, 185] on div "Vibed nibnab Marketplaces Project link Role Founder [DATE] - Present Skills use…" at bounding box center [756, 392] width 1513 height 784
click at [1097, 44] on div "Vibed nibnab Marketplaces Project link Role Founder [DATE] - Present Skills use…" at bounding box center [756, 392] width 709 height 706
click at [1102, 49] on img "Close" at bounding box center [1101, 49] width 6 height 6
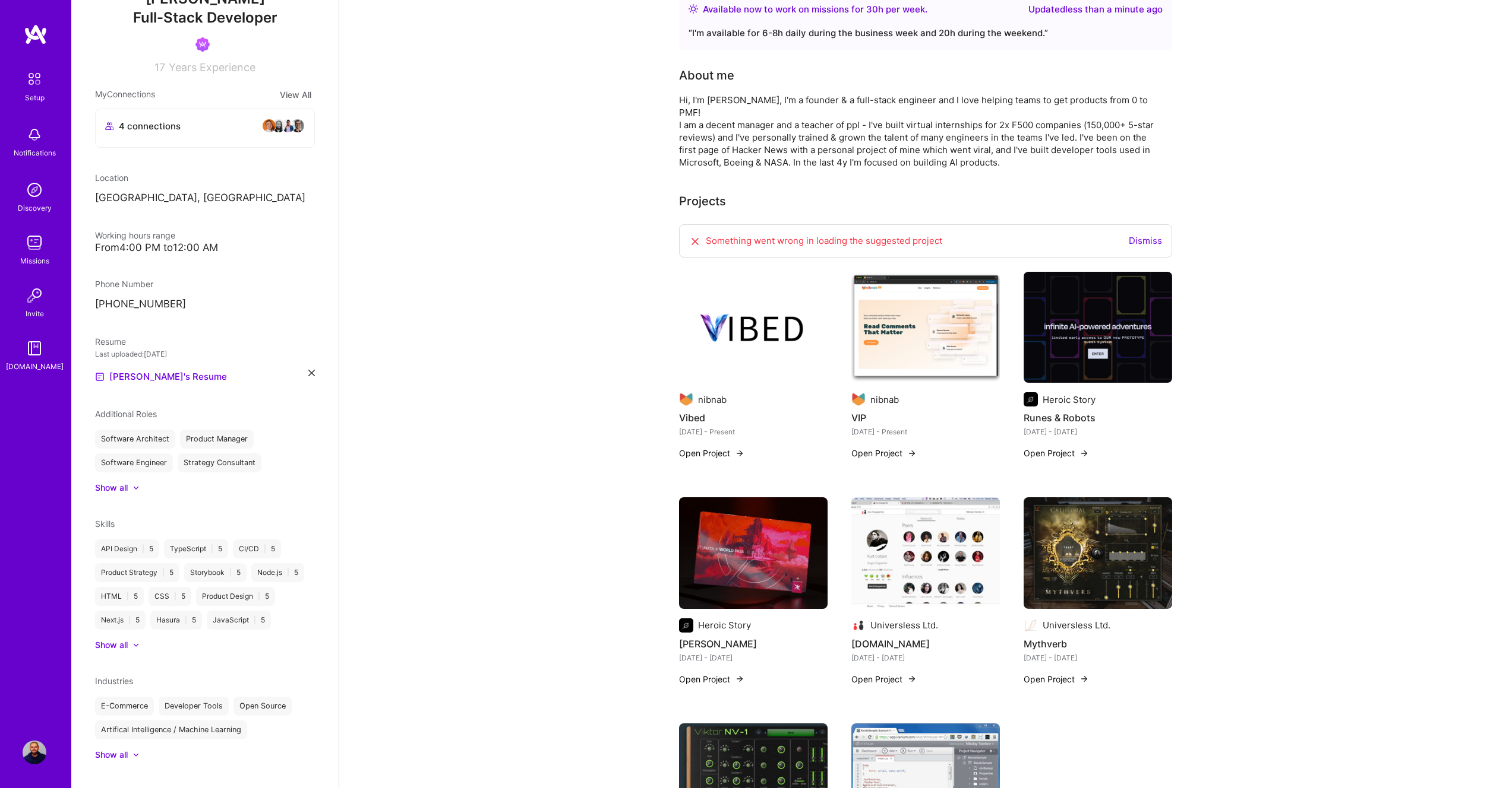
click at [918, 302] on img at bounding box center [925, 327] width 148 height 111
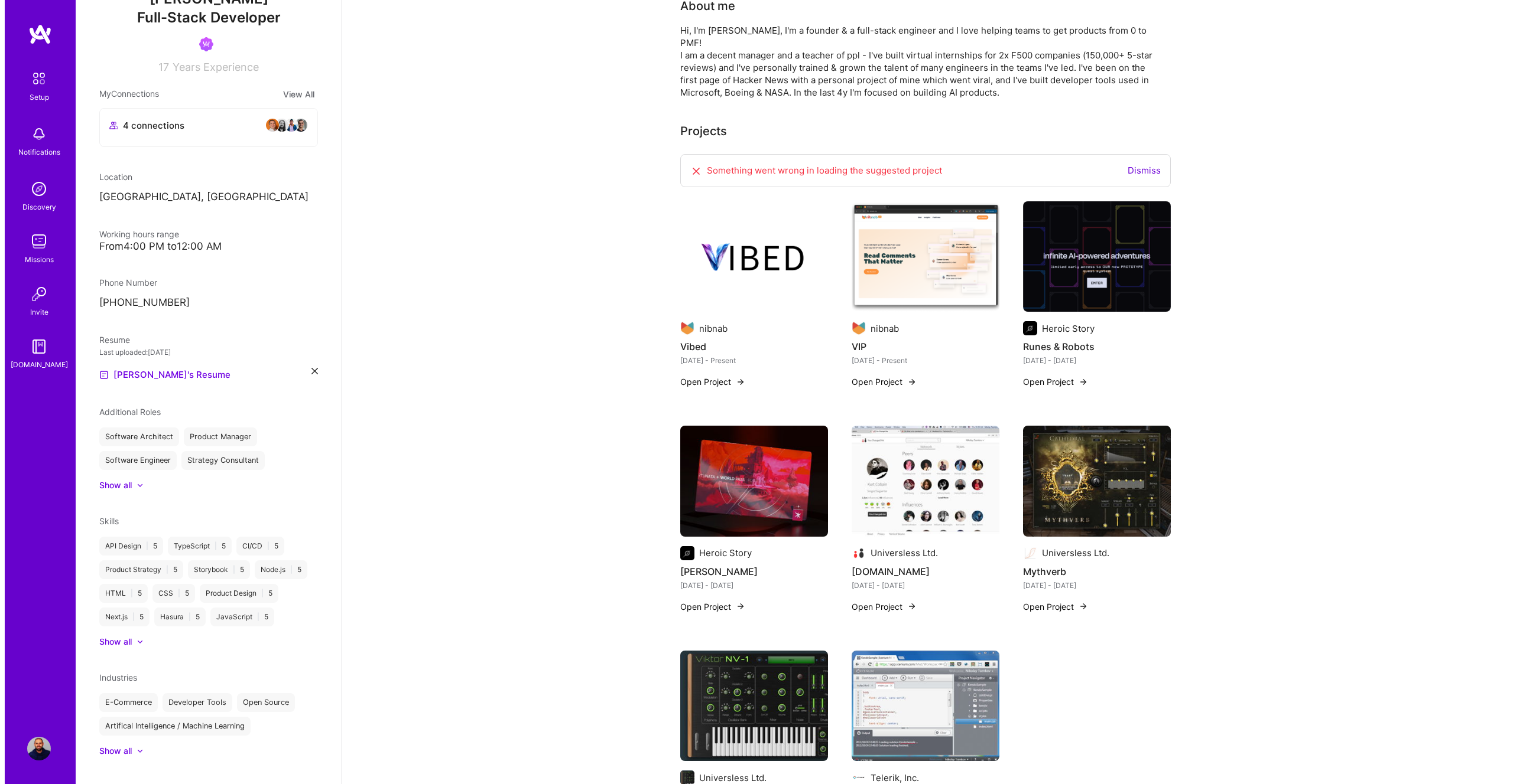
scroll to position [282, 0]
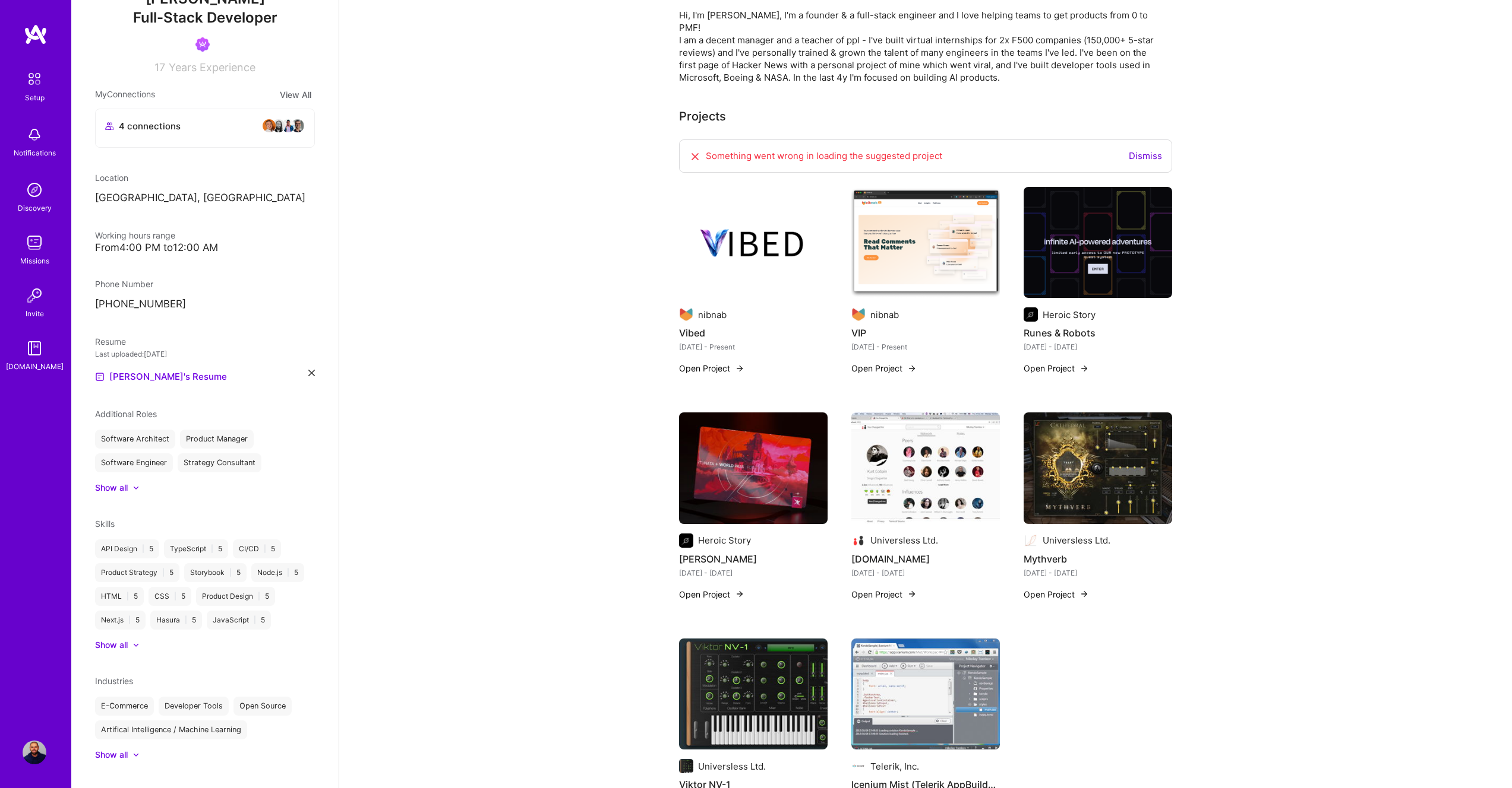
click at [754, 492] on img at bounding box center [753, 468] width 148 height 111
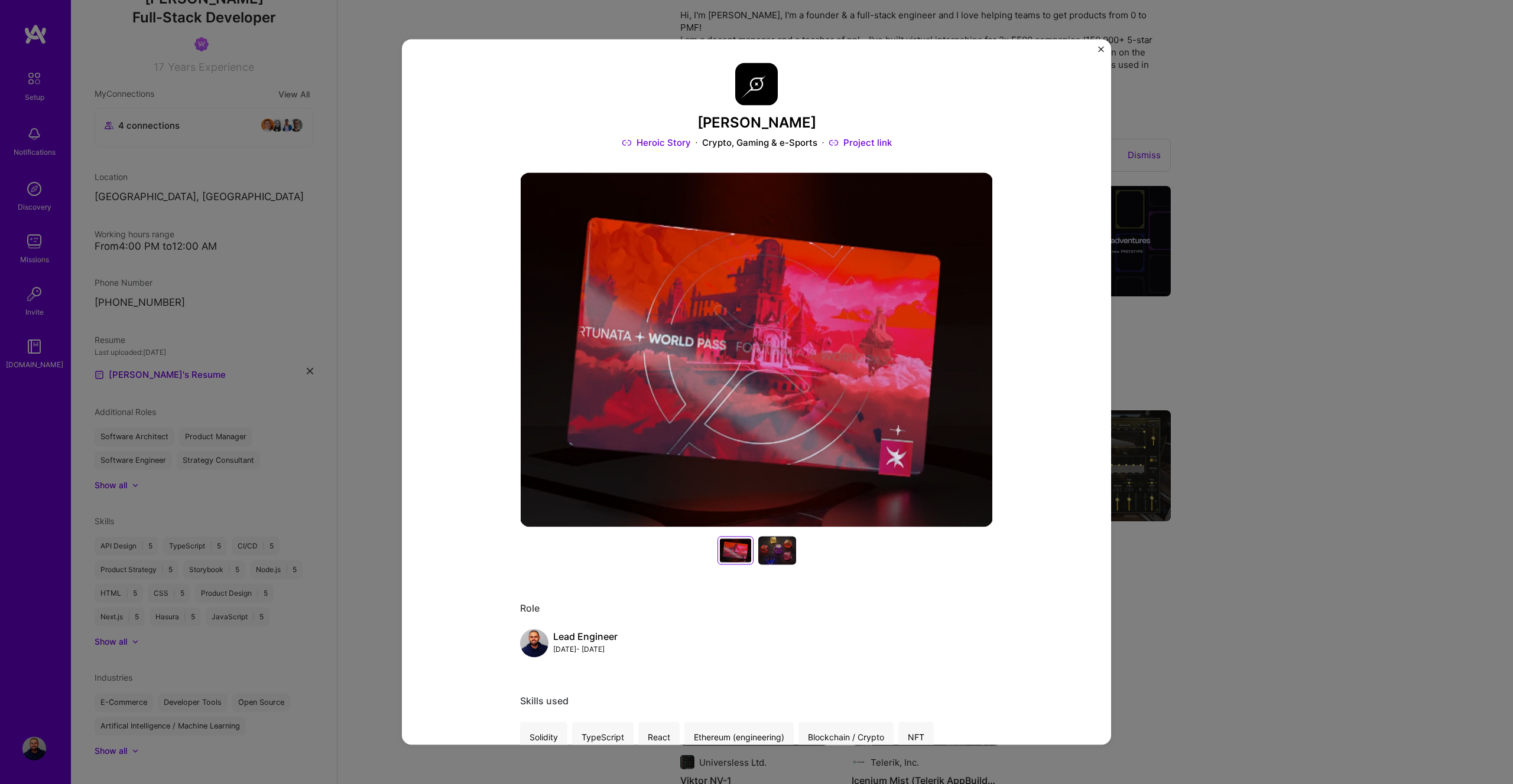
click at [778, 550] on div at bounding box center [777, 550] width 38 height 28
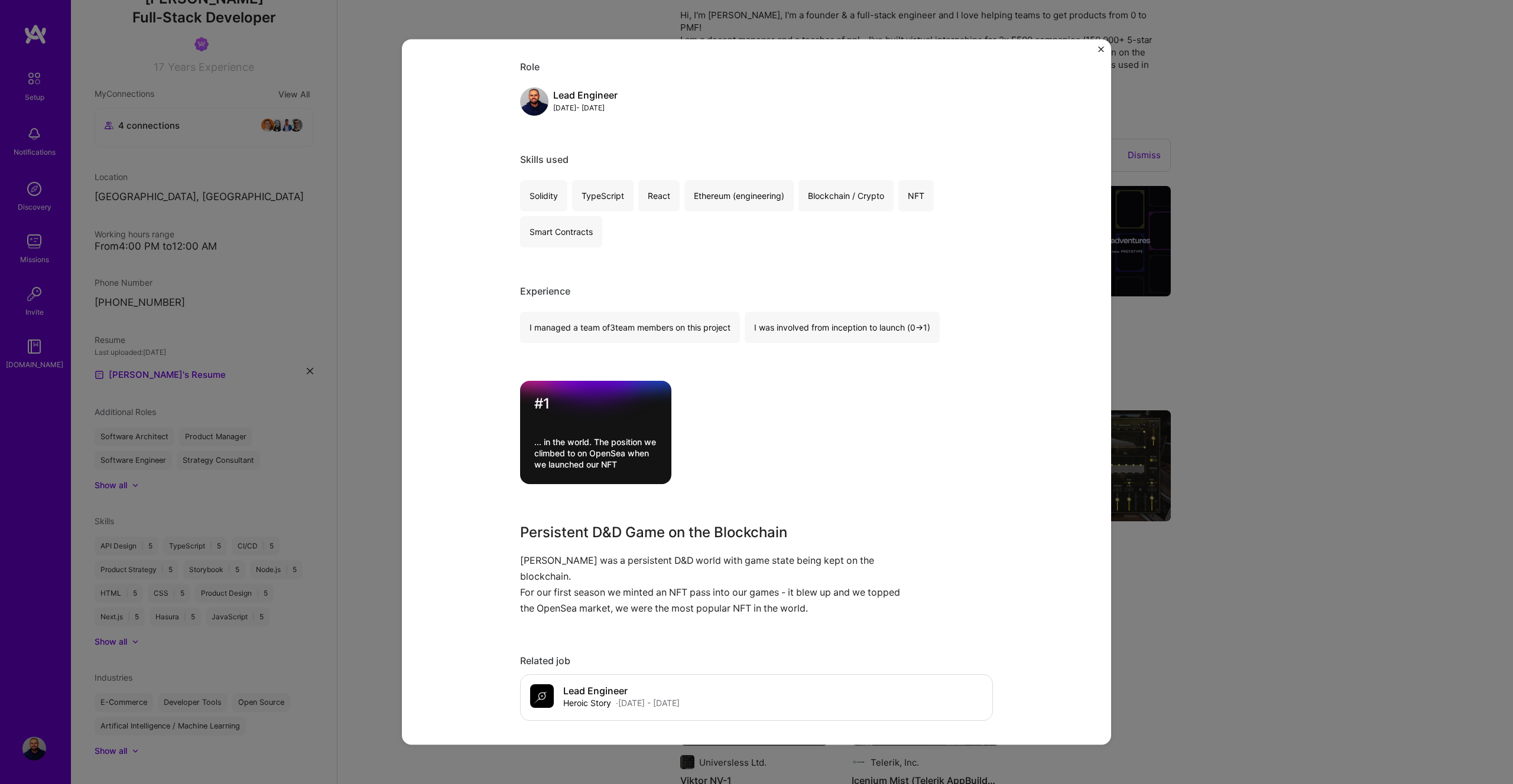
scroll to position [556, 0]
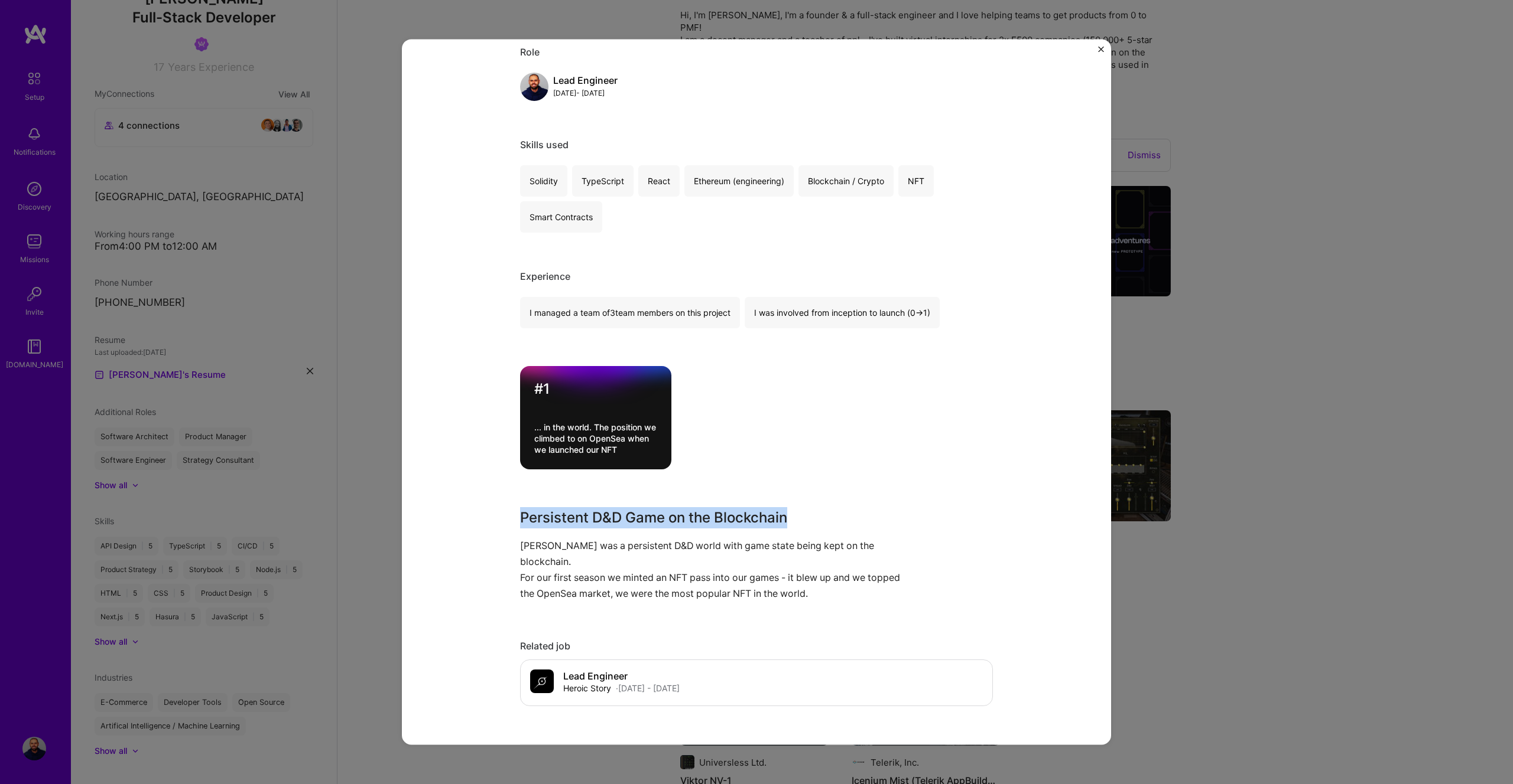
drag, startPoint x: 515, startPoint y: 516, endPoint x: 797, endPoint y: 525, distance: 282.1
click at [797, 525] on h3 "Persistent D&D Game on the Blockchain" at bounding box center [712, 518] width 384 height 21
copy h3 "Persistent D&D Game on the Blockchain"
click at [837, 580] on p "For our first season we minted an NFT pass into our games - it blew up and we t…" at bounding box center [712, 586] width 384 height 32
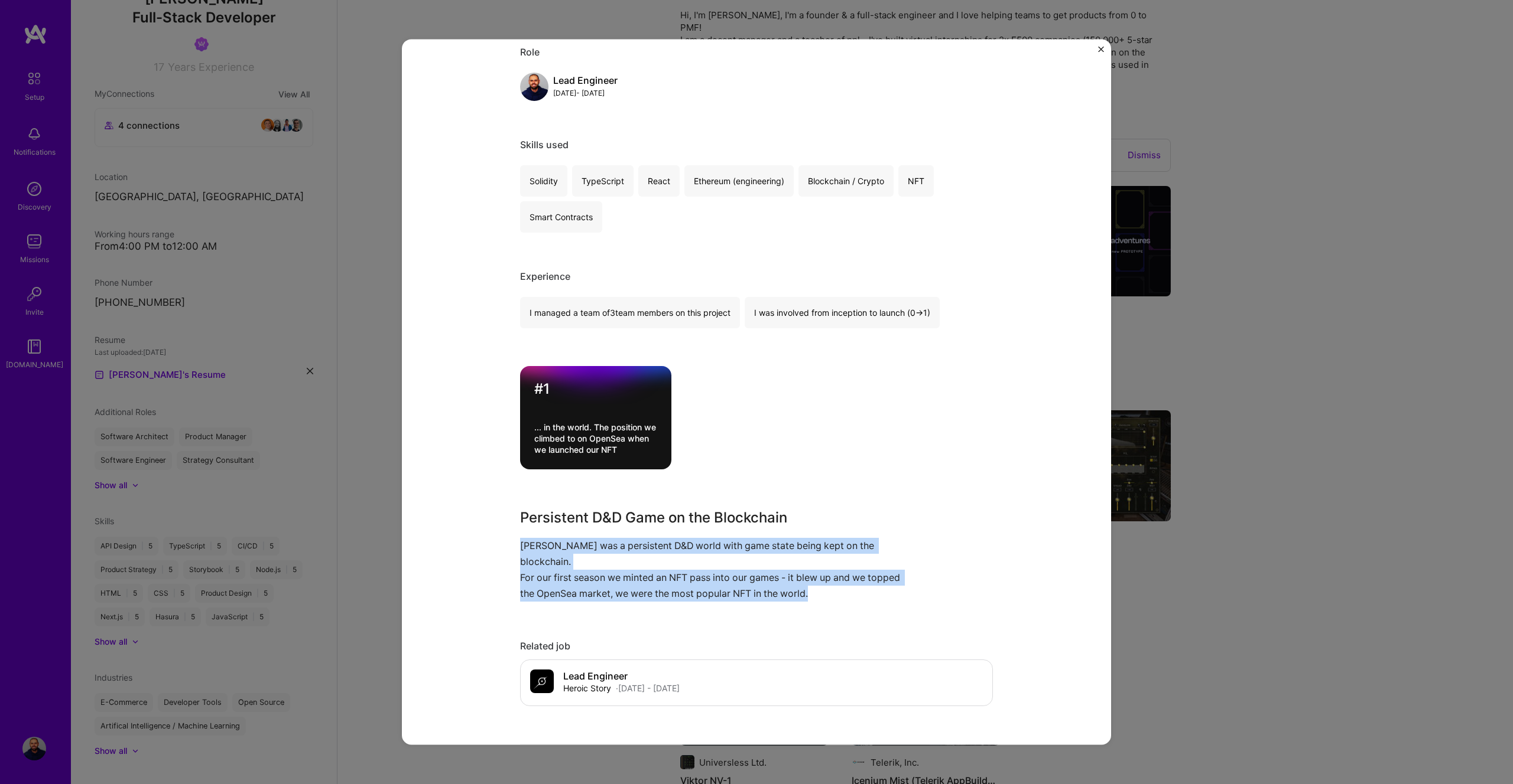
drag, startPoint x: 852, startPoint y: 581, endPoint x: 502, endPoint y: 540, distance: 352.4
click at [502, 540] on div "[PERSON_NAME] Heroic Story Crypto, Gaming & e-Sports Project link Role Lead Eng…" at bounding box center [756, 392] width 709 height 706
copy div "[PERSON_NAME] was a persistent D&D world with game state being kept on the bloc…"
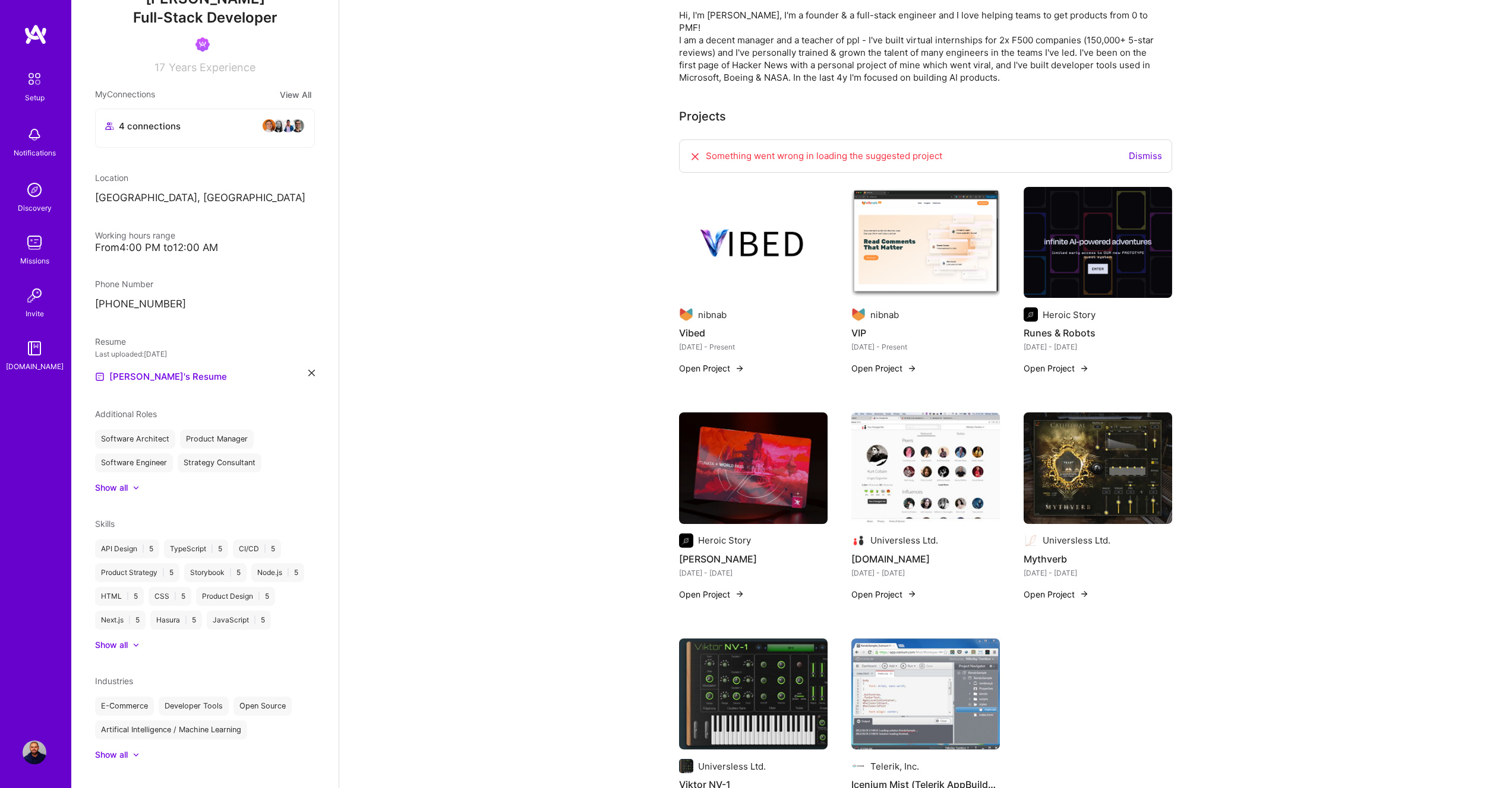
click at [1106, 250] on img at bounding box center [1097, 242] width 148 height 111
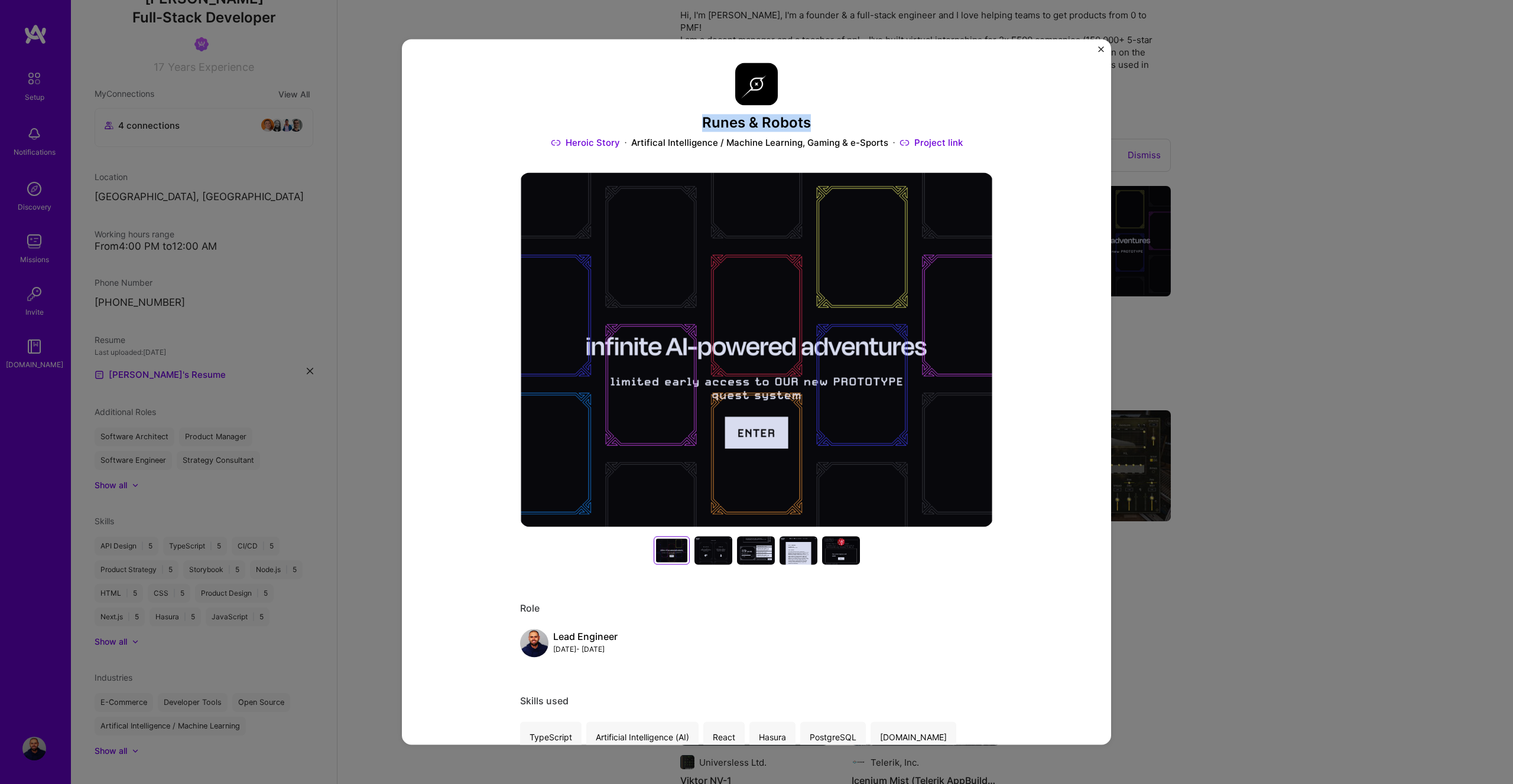
drag, startPoint x: 698, startPoint y: 120, endPoint x: 808, endPoint y: 123, distance: 110.0
click at [808, 123] on h3 "Runes & Robots" at bounding box center [756, 123] width 473 height 17
copy h3 "Runes & Robots"
click at [711, 549] on div at bounding box center [713, 550] width 38 height 28
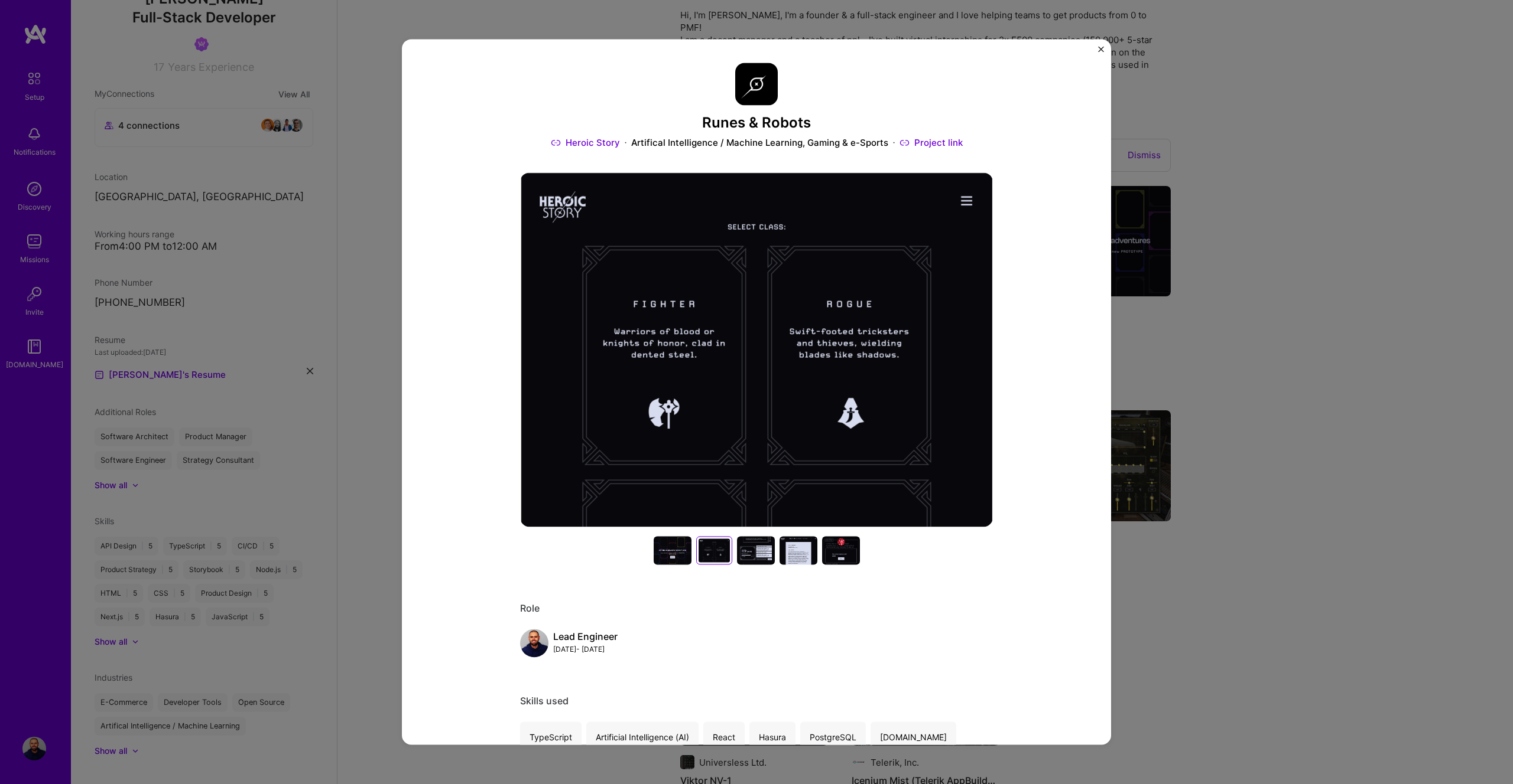
click at [750, 550] on div at bounding box center [756, 550] width 38 height 28
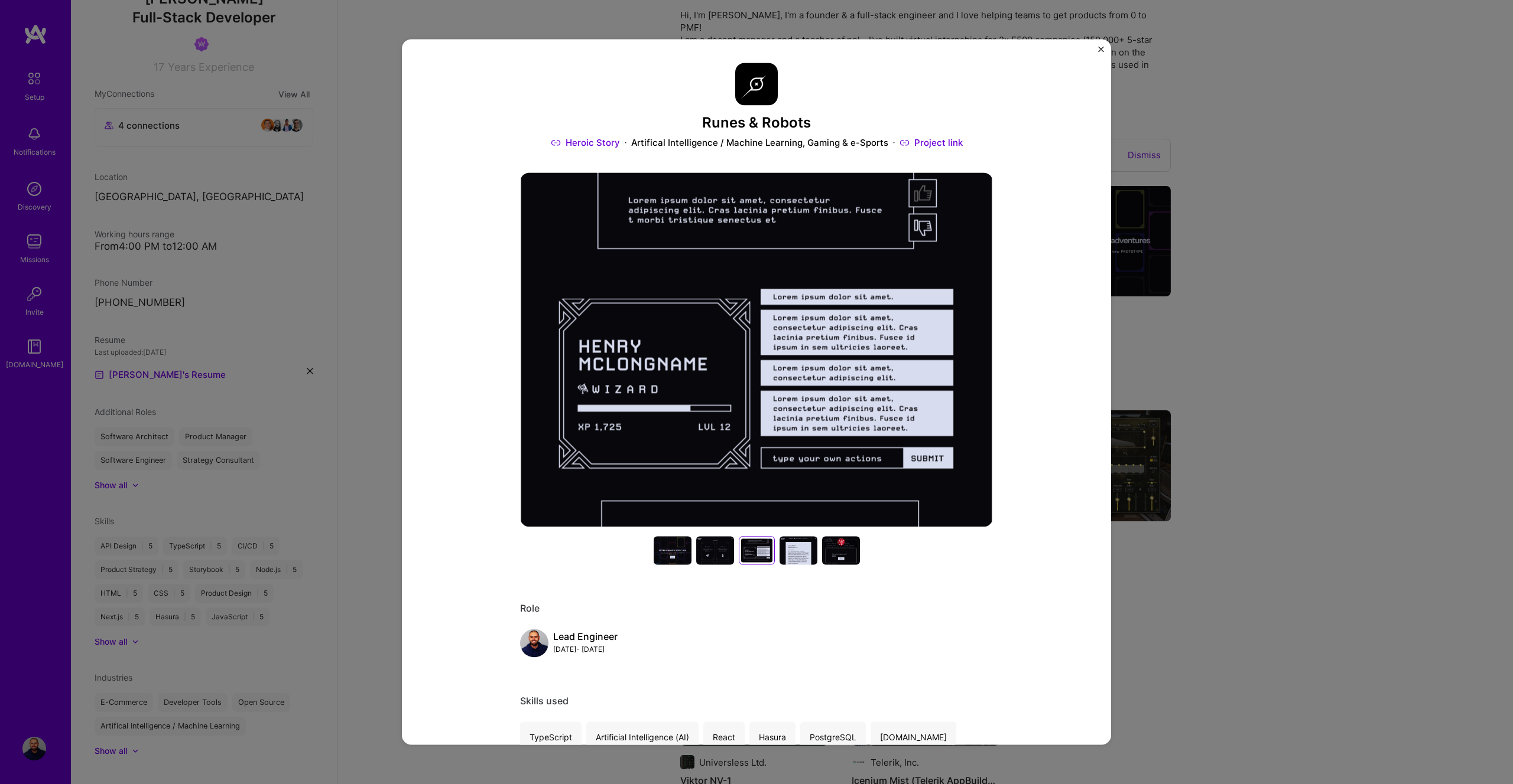
click at [799, 548] on div at bounding box center [798, 550] width 38 height 28
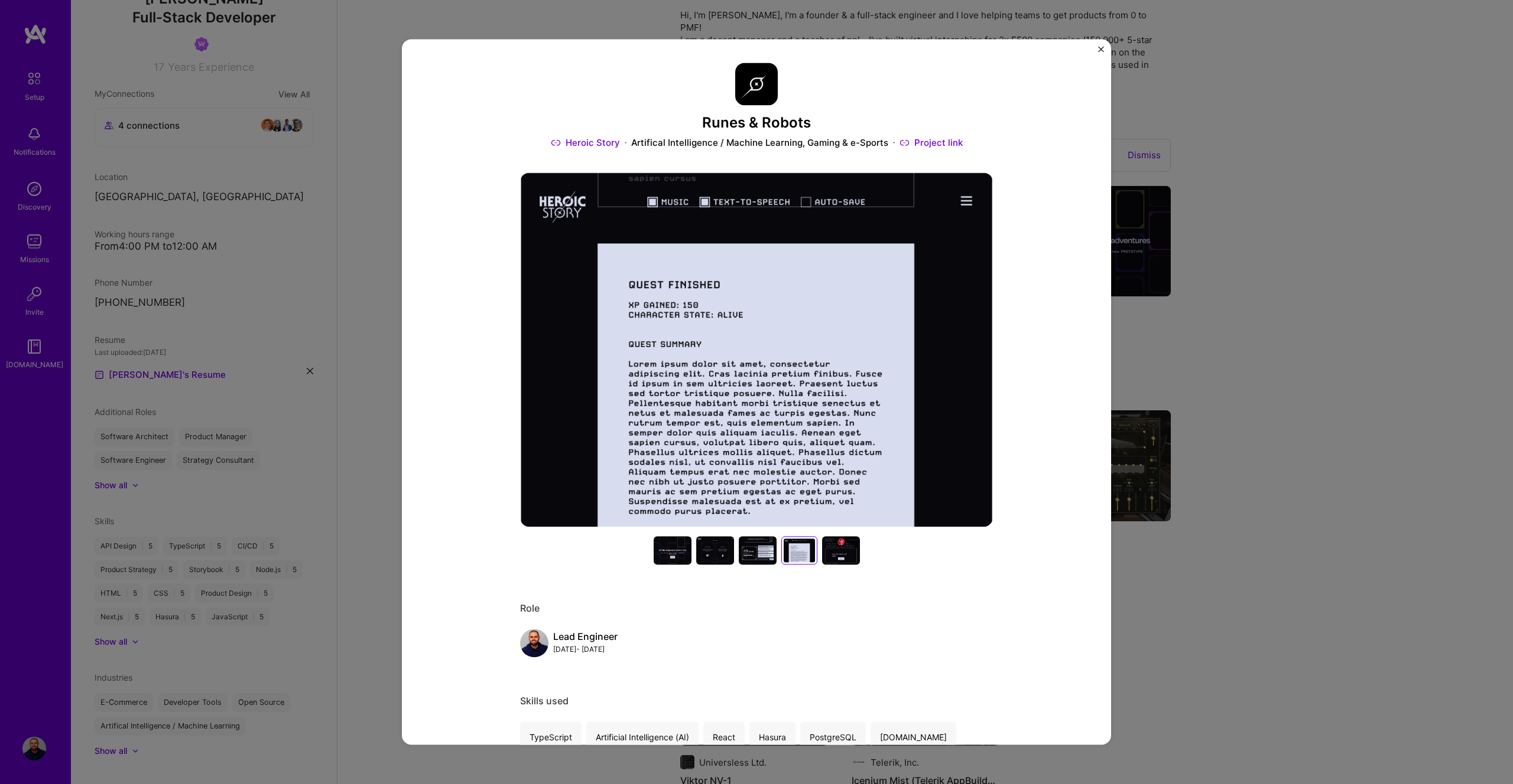
click at [845, 549] on div at bounding box center [840, 550] width 38 height 28
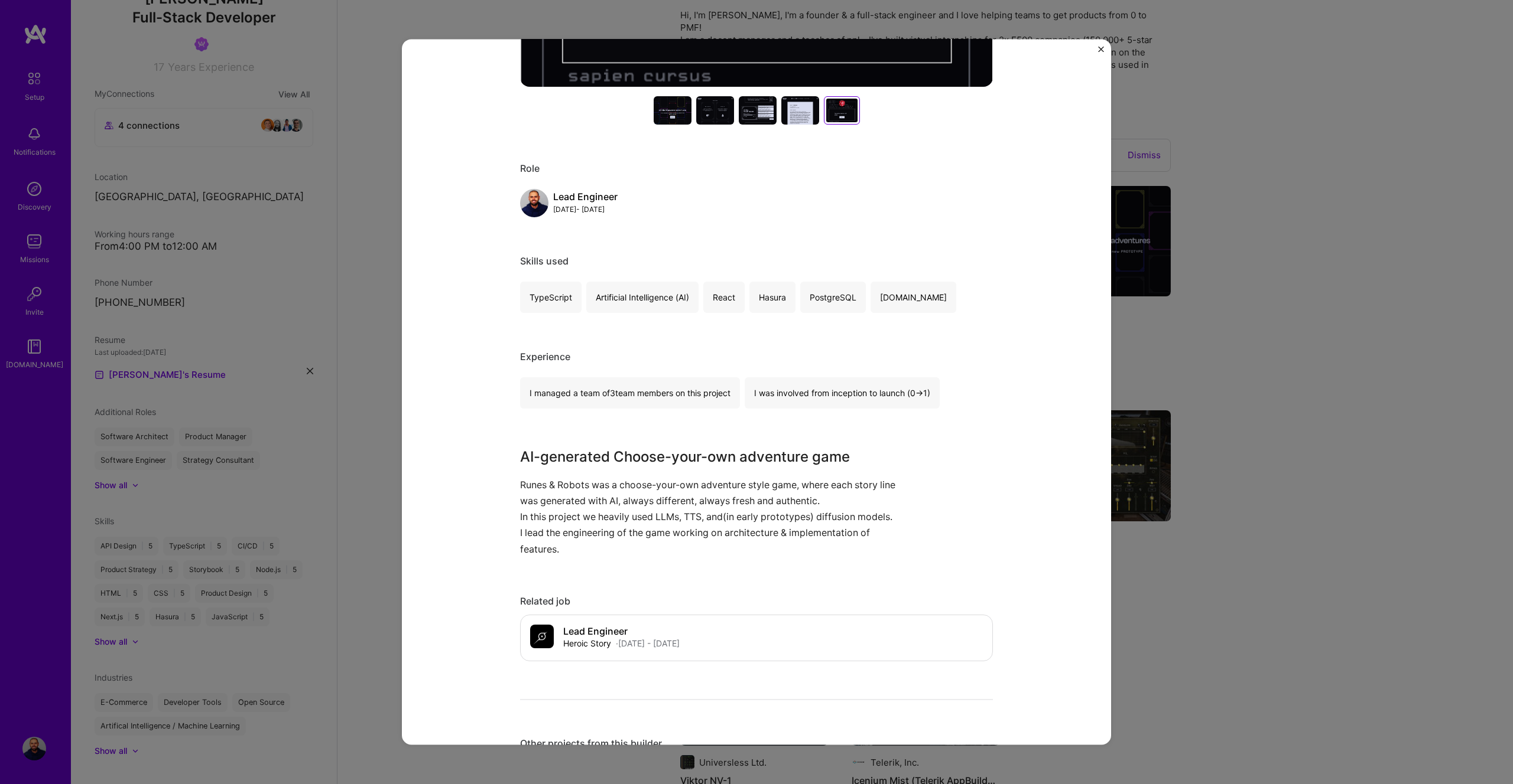
scroll to position [447, 0]
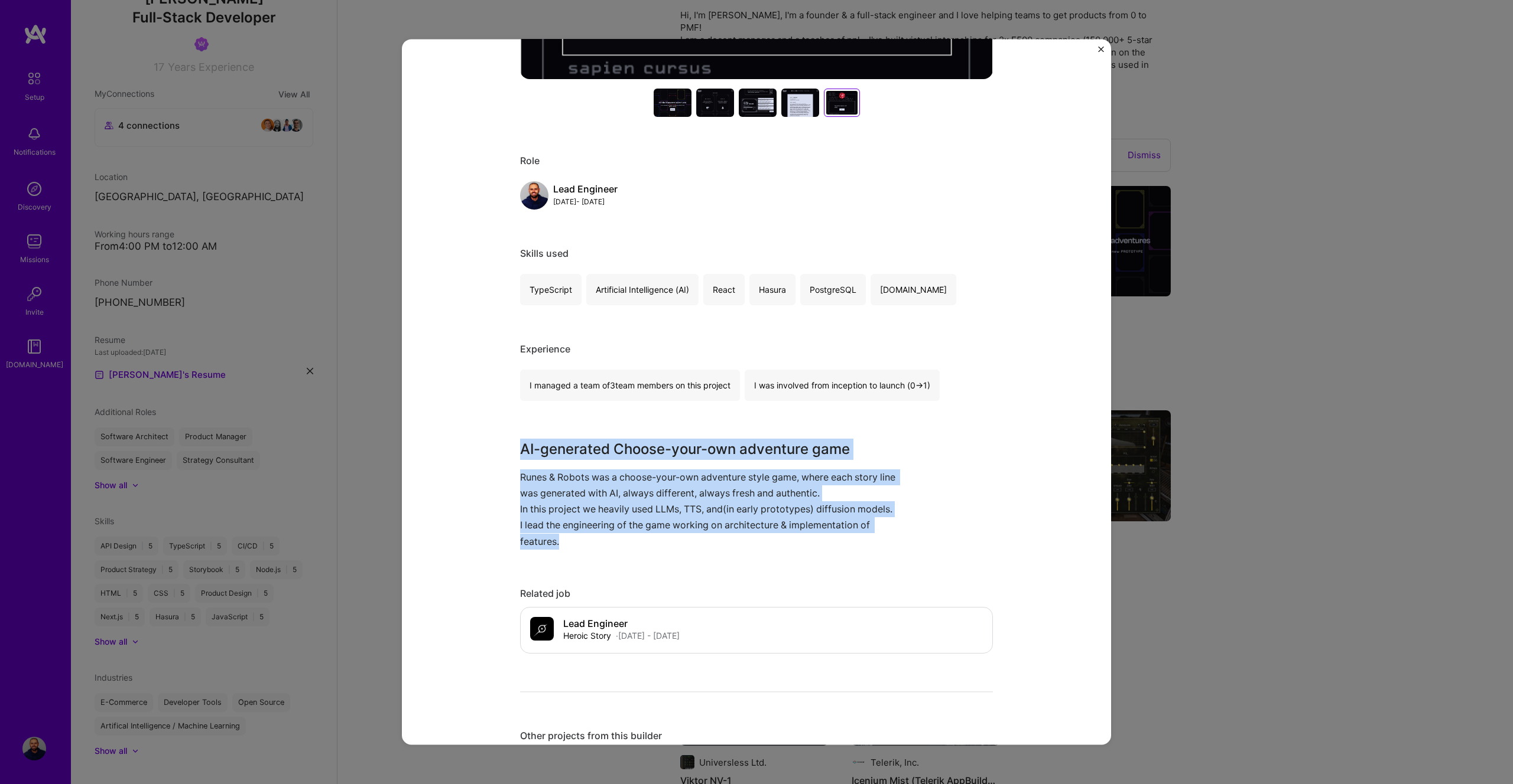
drag, startPoint x: 516, startPoint y: 447, endPoint x: 596, endPoint y: 543, distance: 125.0
click at [596, 543] on div "AI-generated Choose-your-own adventure game Runes & Robots was a choose-your-ow…" at bounding box center [712, 494] width 384 height 111
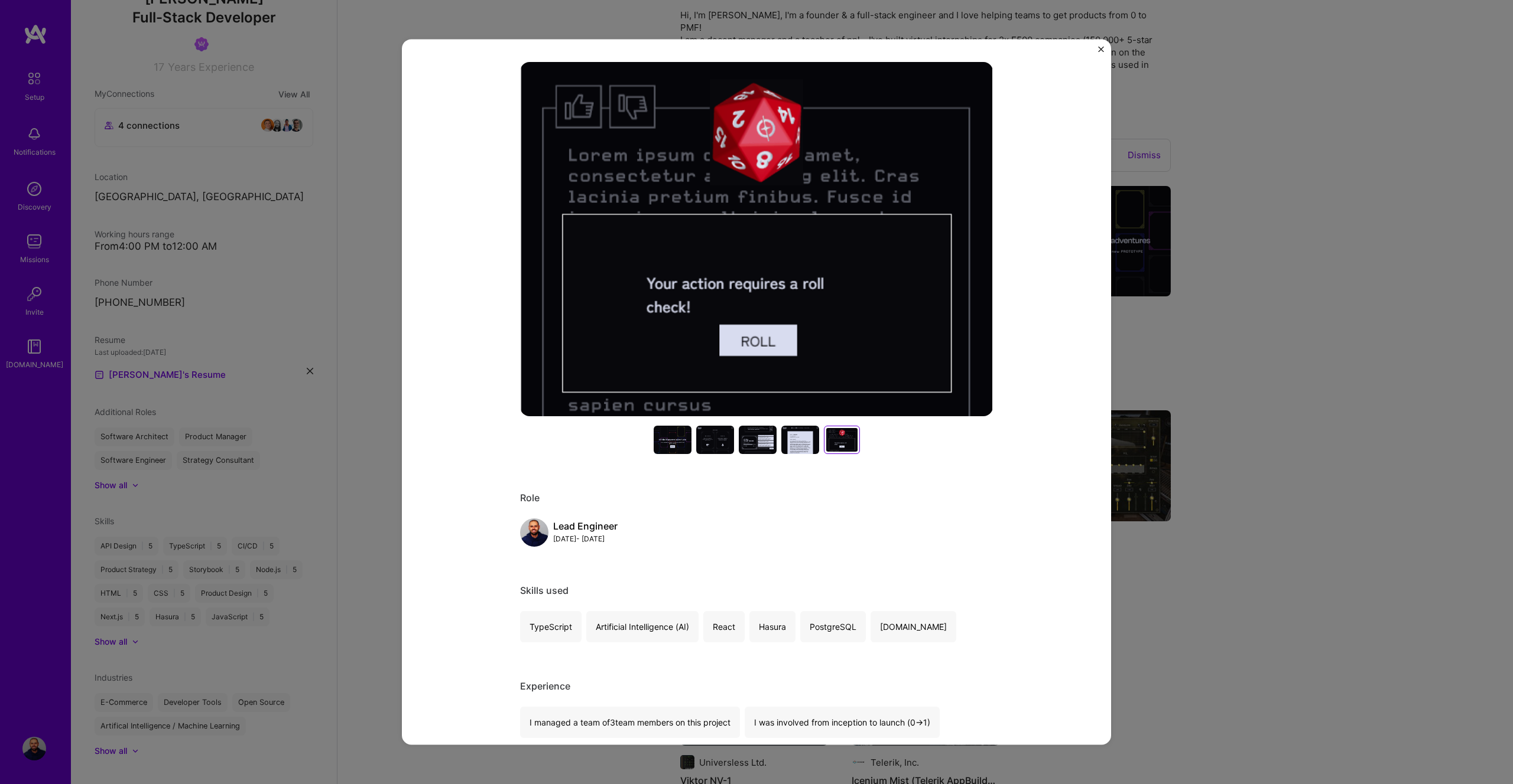
scroll to position [0, 0]
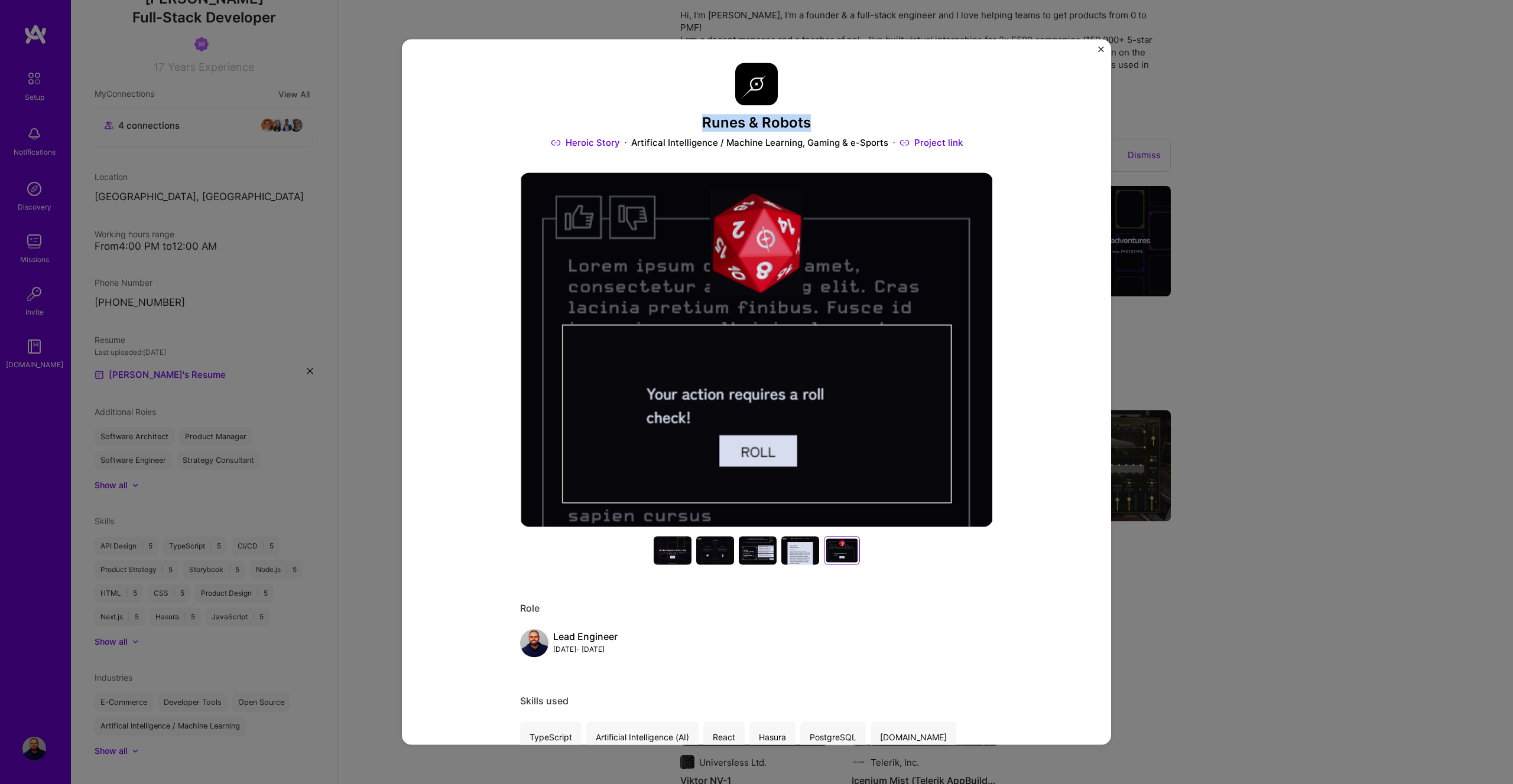
drag, startPoint x: 699, startPoint y: 119, endPoint x: 839, endPoint y: 118, distance: 140.0
click at [839, 118] on h3 "Runes & Robots" at bounding box center [756, 123] width 473 height 17
copy h3 "Runes & Robots"
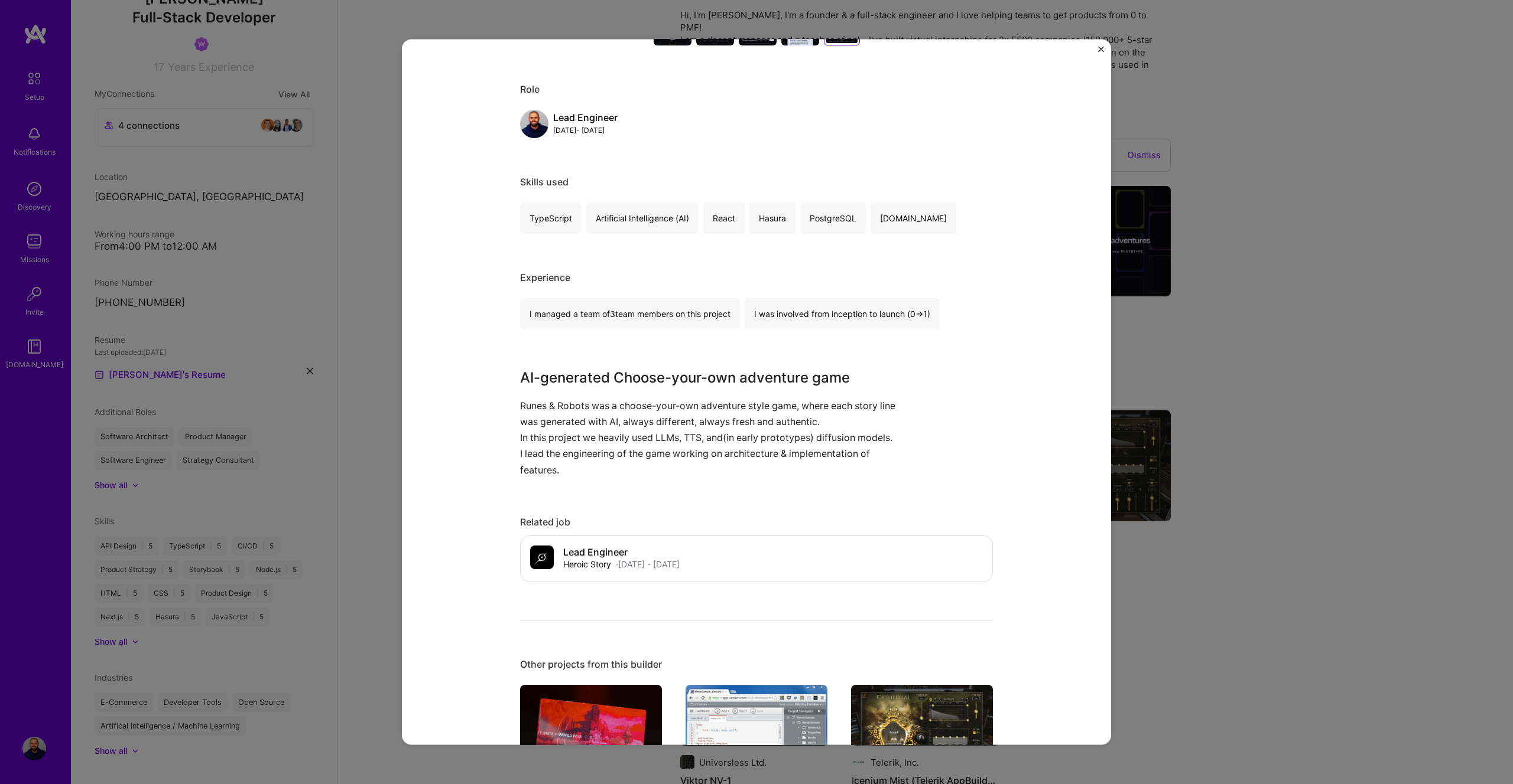
scroll to position [676, 0]
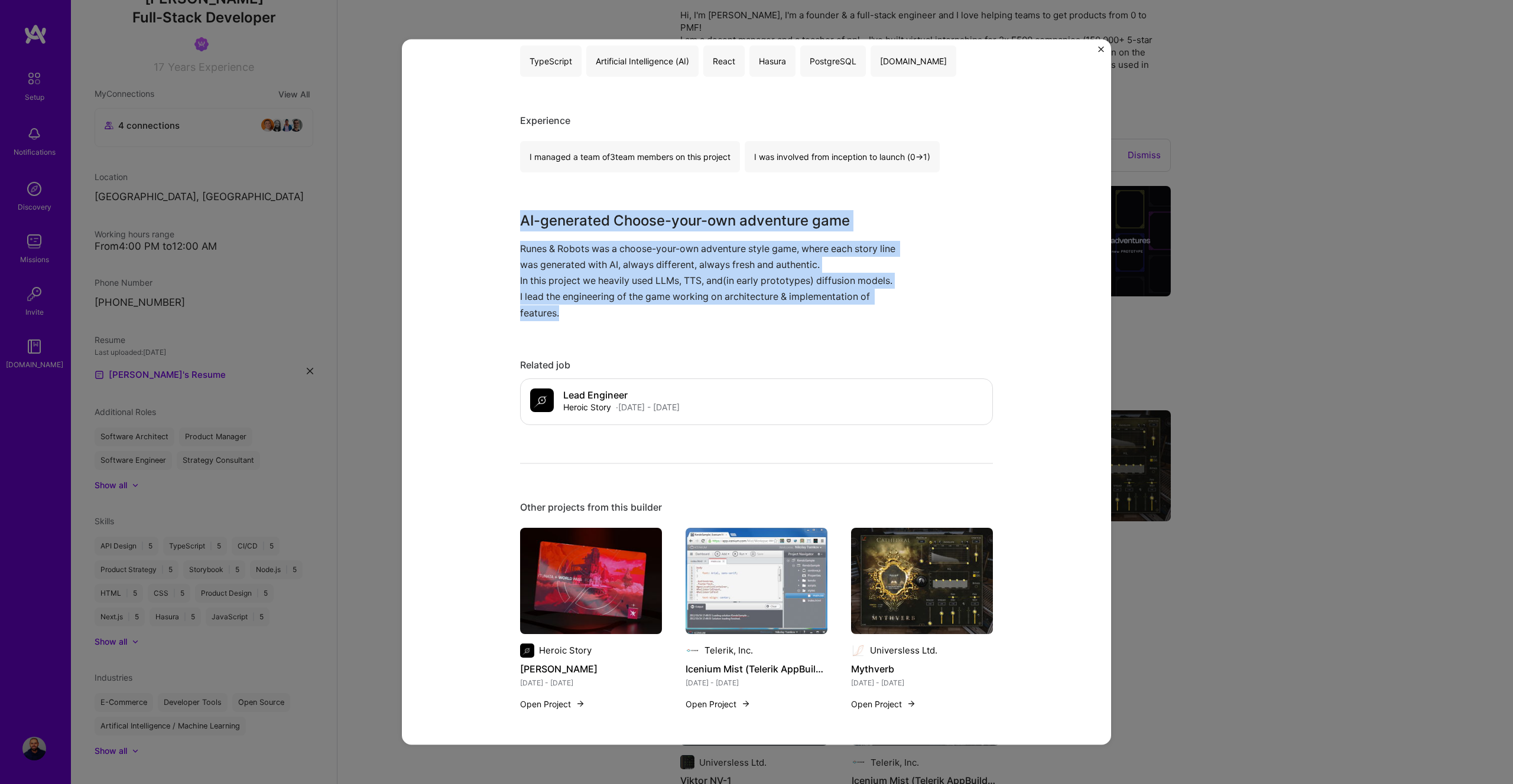
drag, startPoint x: 517, startPoint y: 220, endPoint x: 625, endPoint y: 309, distance: 139.9
click at [625, 309] on div "AI-generated Choose-your-own adventure game Runes & Robots was a choose-your-ow…" at bounding box center [712, 265] width 384 height 111
copy div "AI-generated Choose-your-own adventure game Runes & Robots was a choose-your-ow…"
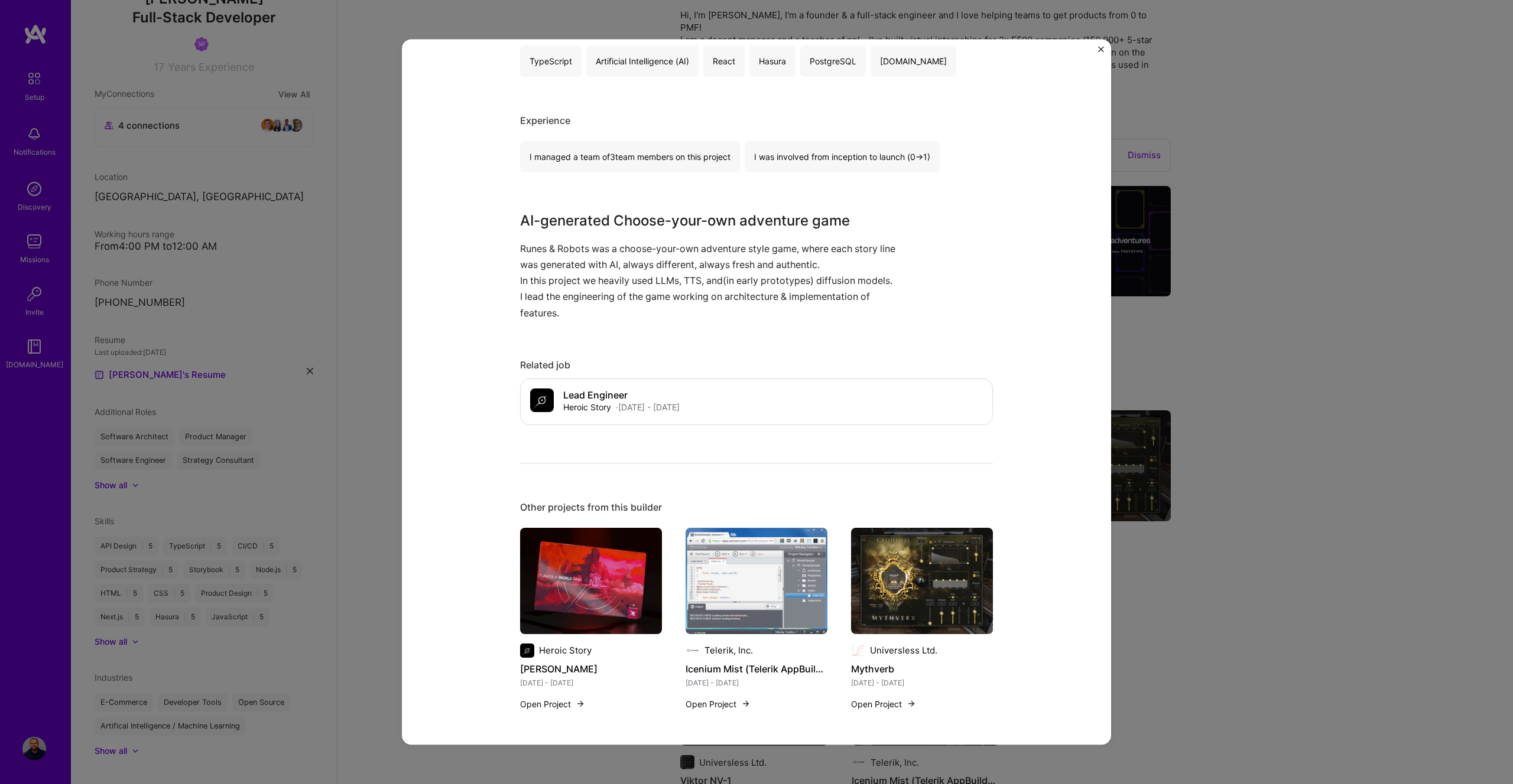
click at [1408, 343] on div "Runes & Robots Heroic Story Artifical Intelligence / Machine Learning, Gaming &…" at bounding box center [756, 392] width 1513 height 784
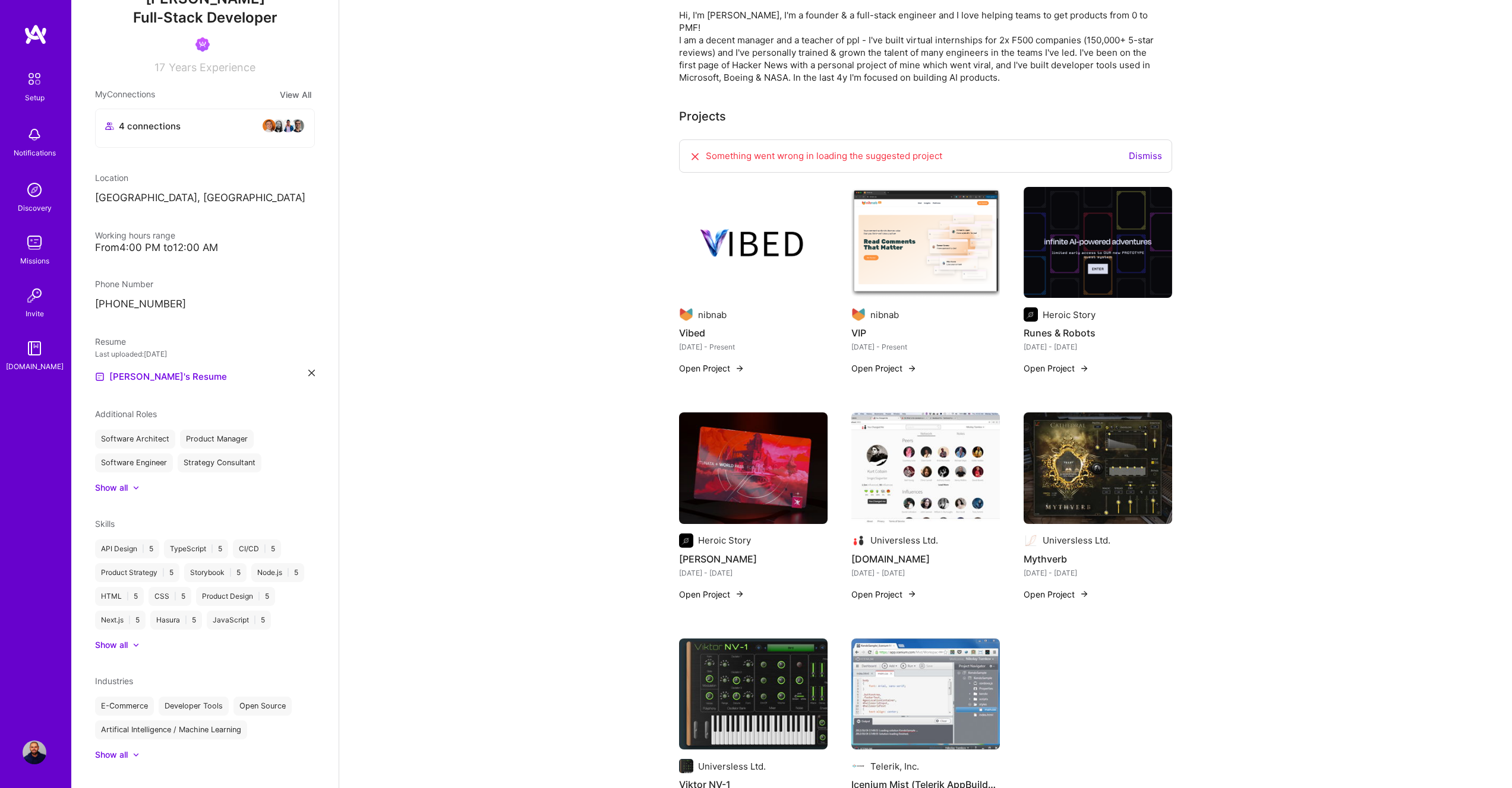
click at [913, 249] on img at bounding box center [925, 242] width 148 height 111
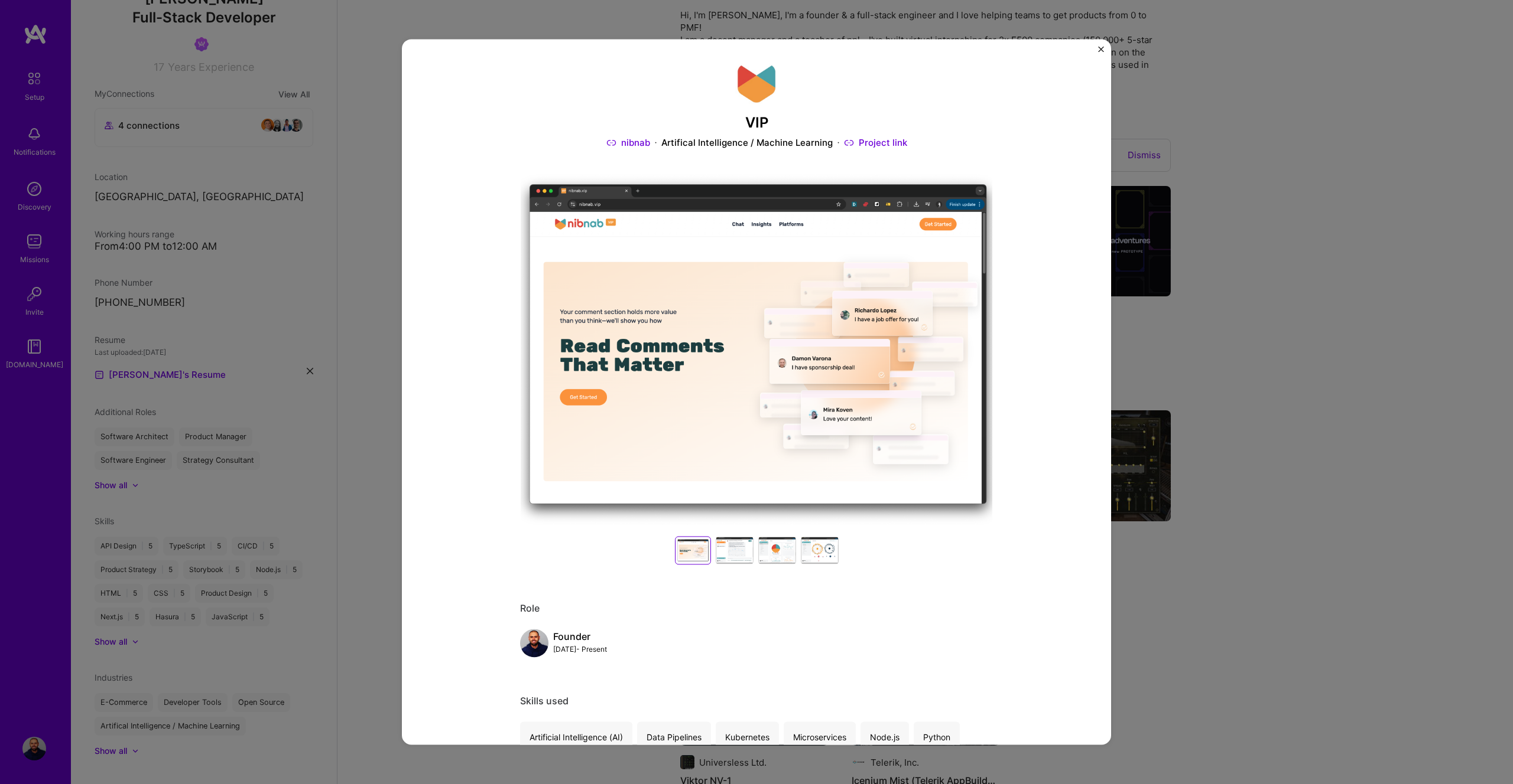
click at [732, 554] on div at bounding box center [734, 550] width 38 height 28
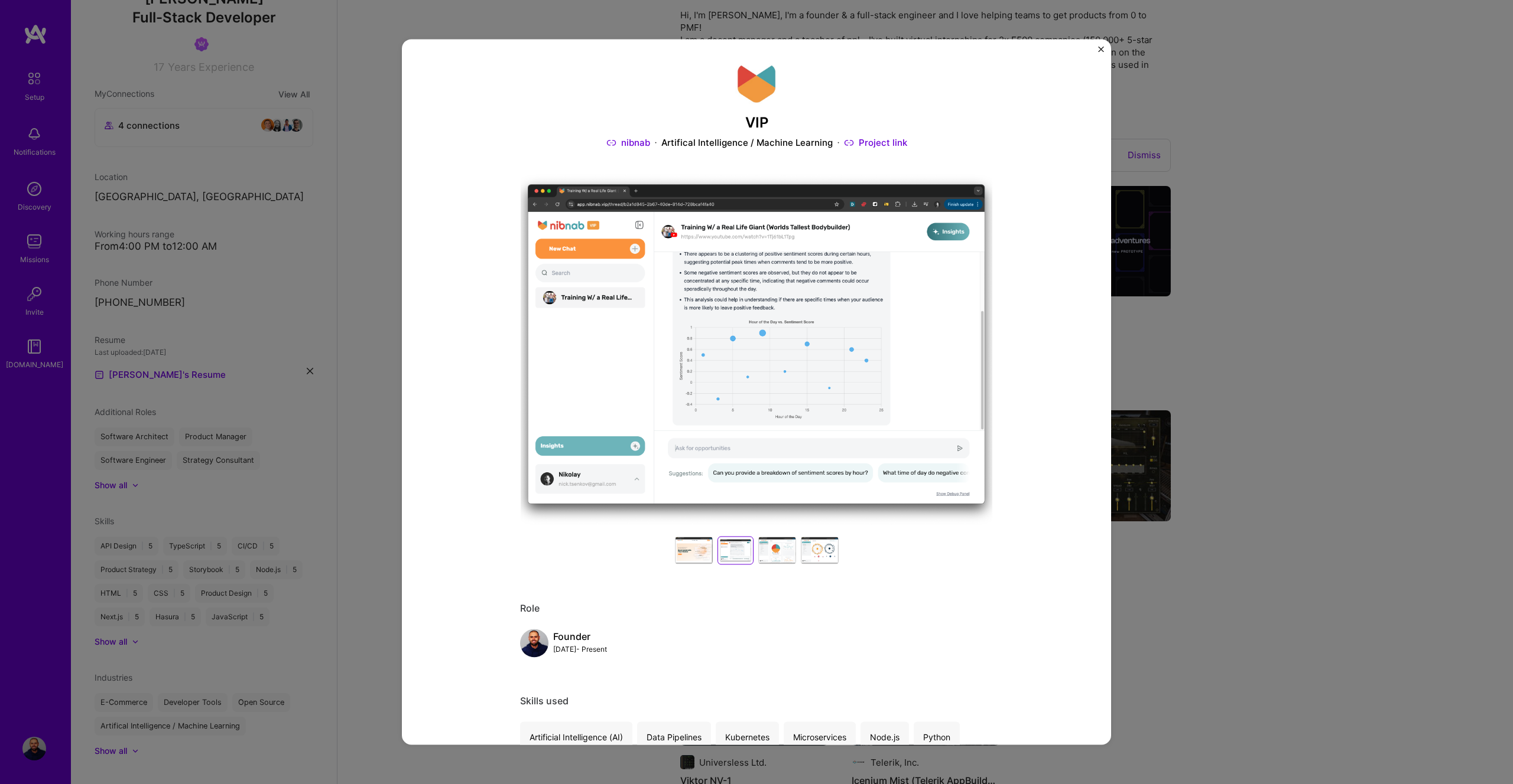
click at [776, 551] on div at bounding box center [777, 550] width 38 height 28
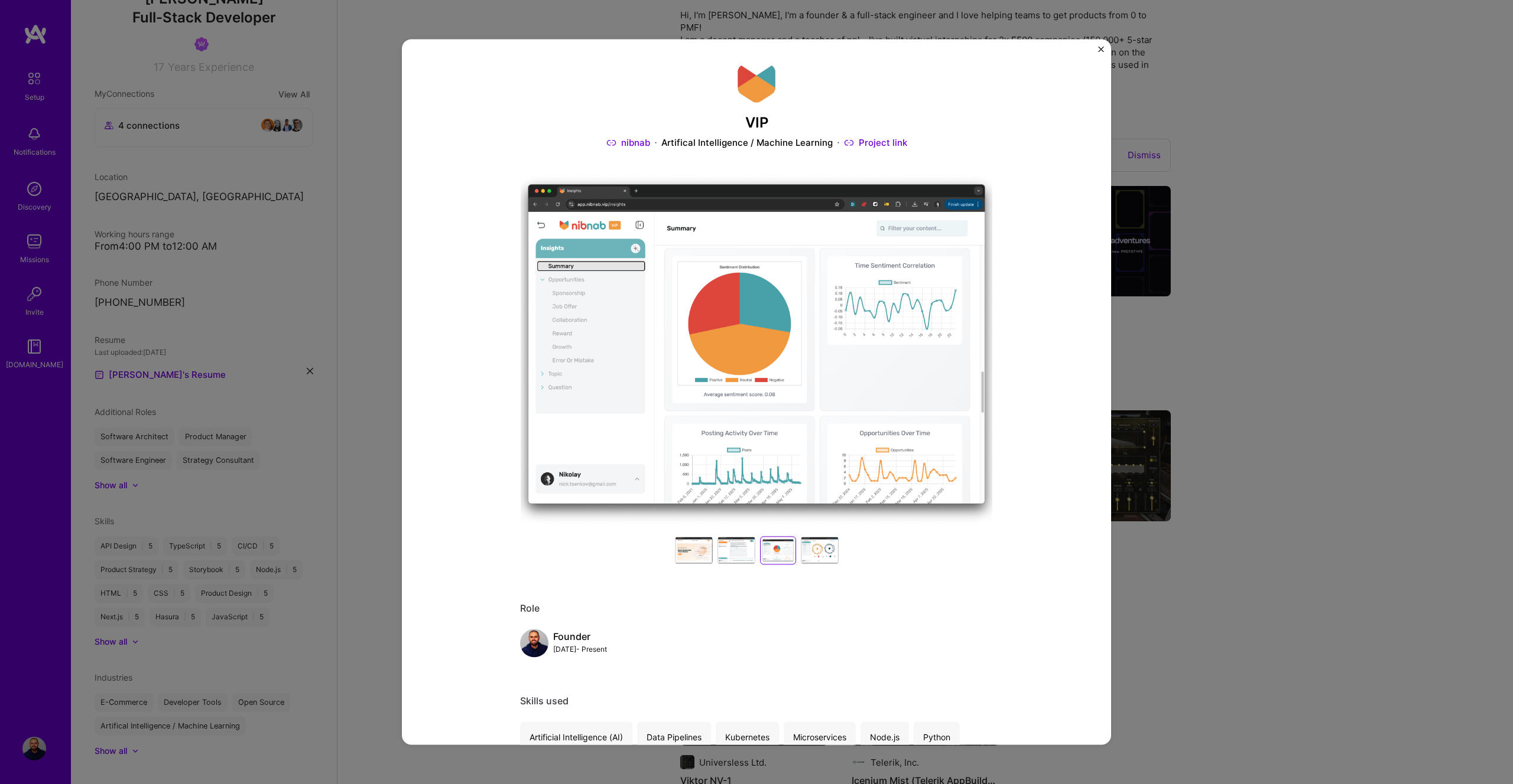
click at [813, 554] on div at bounding box center [819, 550] width 38 height 28
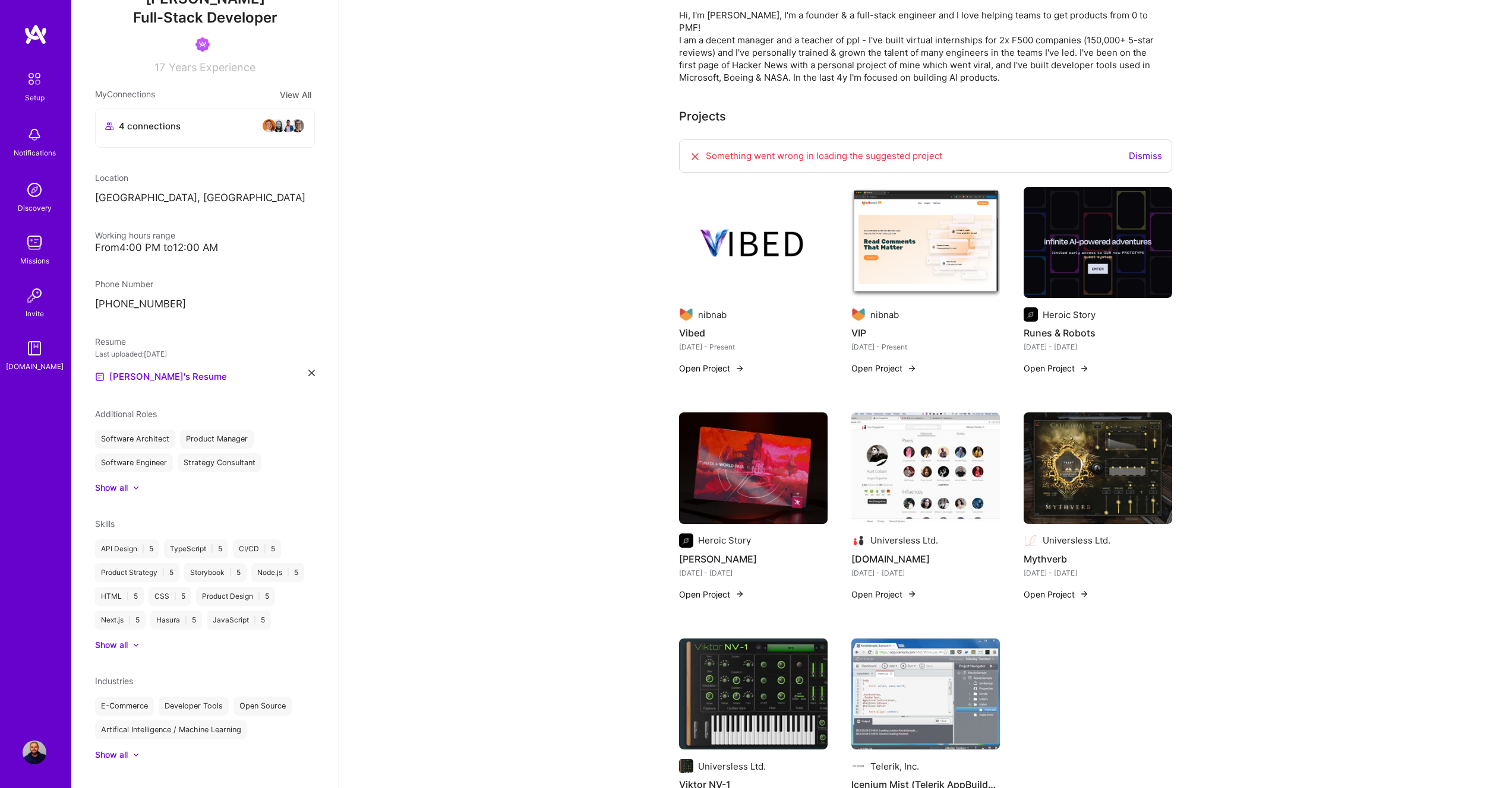
click at [908, 208] on img at bounding box center [925, 242] width 148 height 111
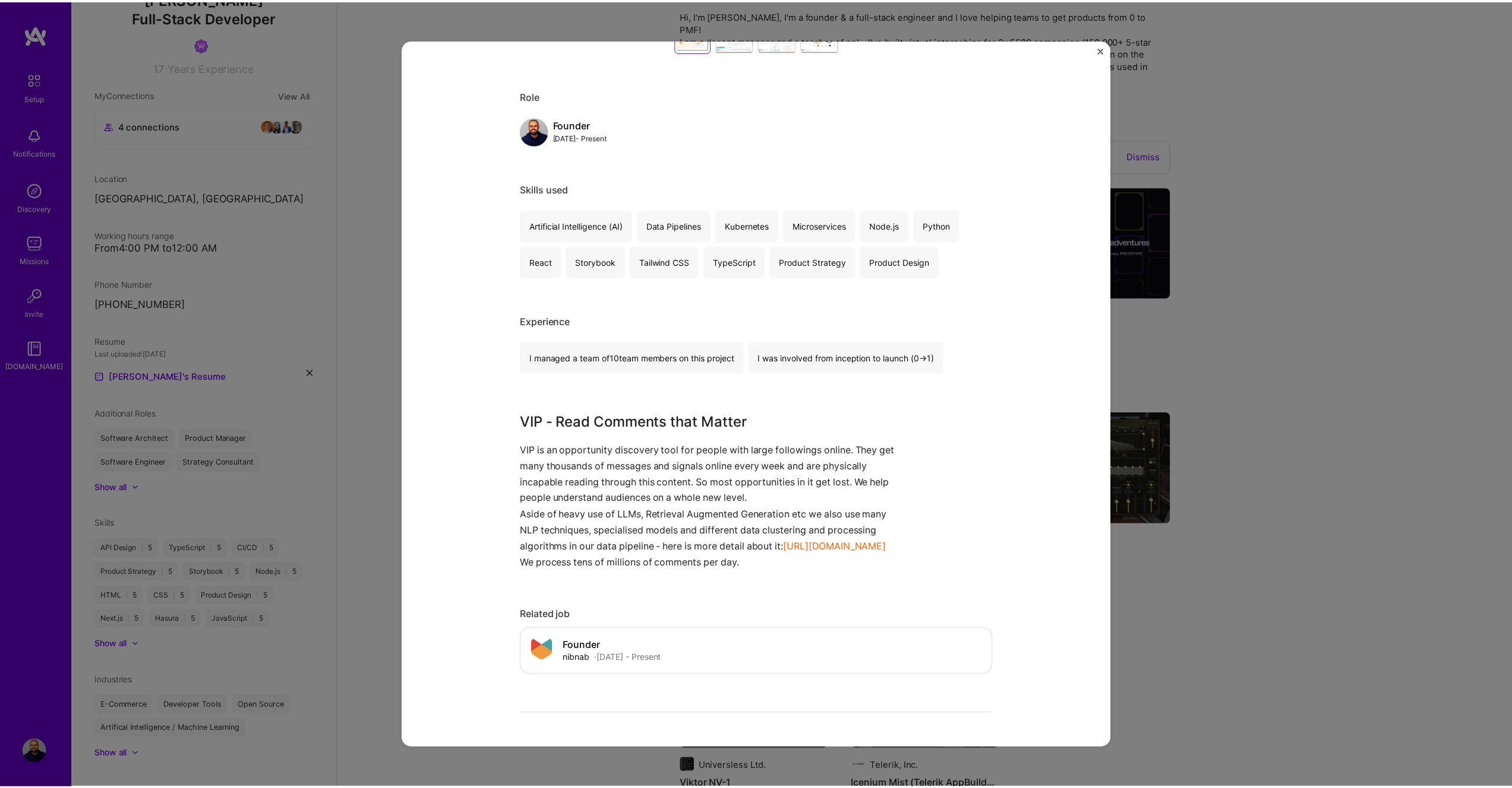
scroll to position [601, 0]
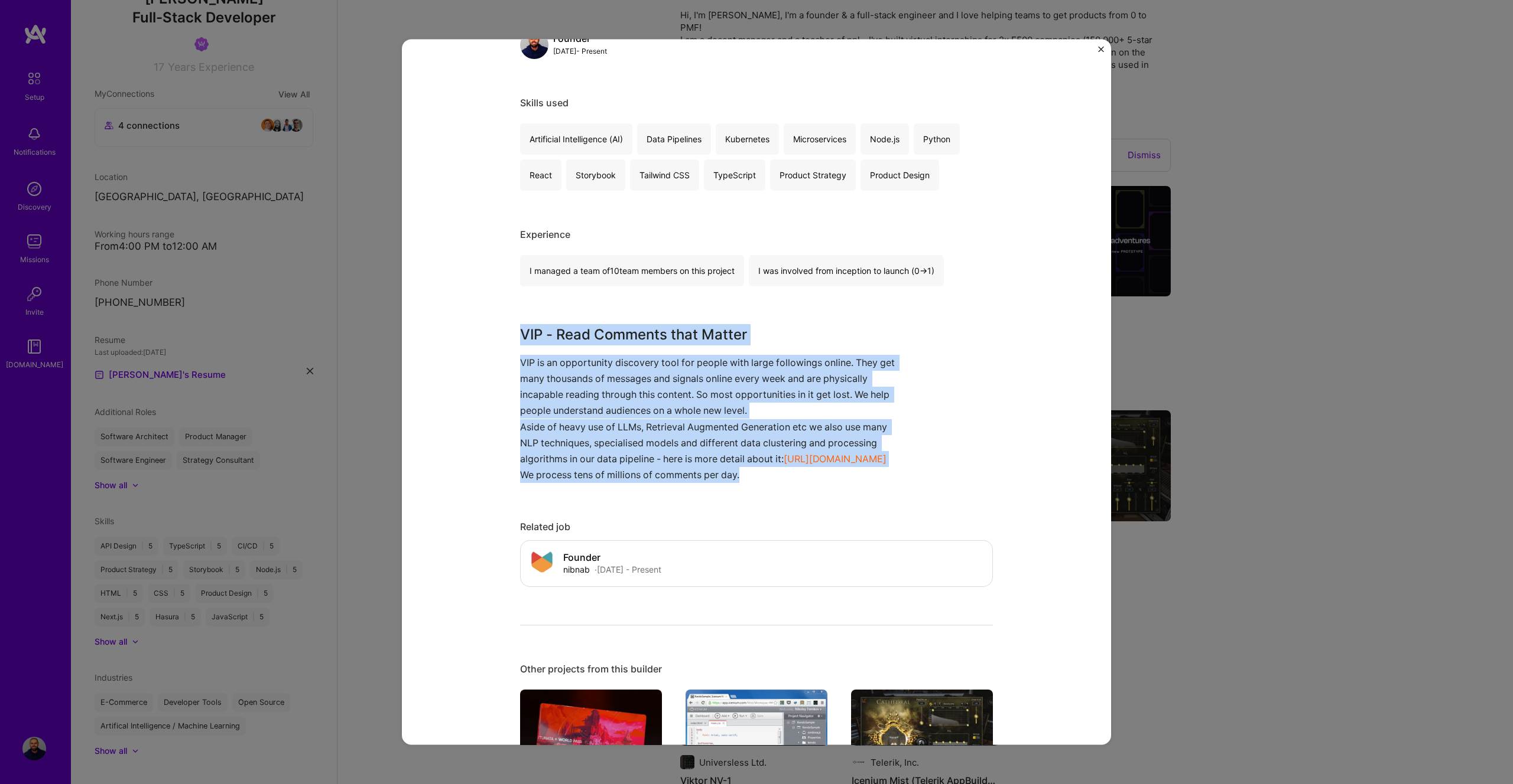
drag, startPoint x: 516, startPoint y: 335, endPoint x: 755, endPoint y: 489, distance: 284.3
click at [755, 484] on div "VIP - Read Comments that Matter VIP is an opportunity discovery tool for people…" at bounding box center [712, 403] width 384 height 159
copy div "VIP - Read Comments that Matter VIP is an opportunity discovery tool for people…"
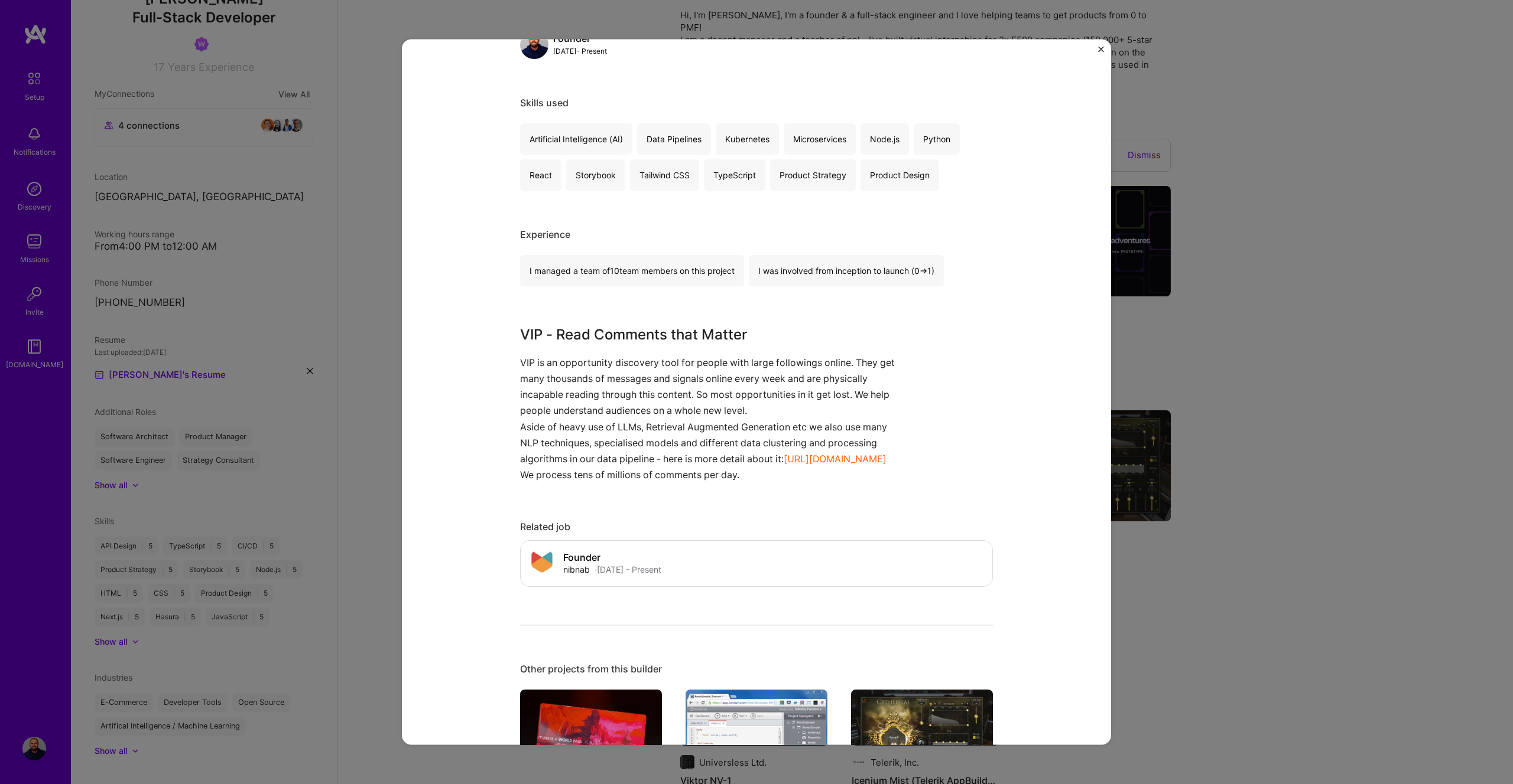
click at [1286, 404] on div "VIP nibnab Artifical Intelligence / Machine Learning Project link Role Founder …" at bounding box center [756, 392] width 1513 height 784
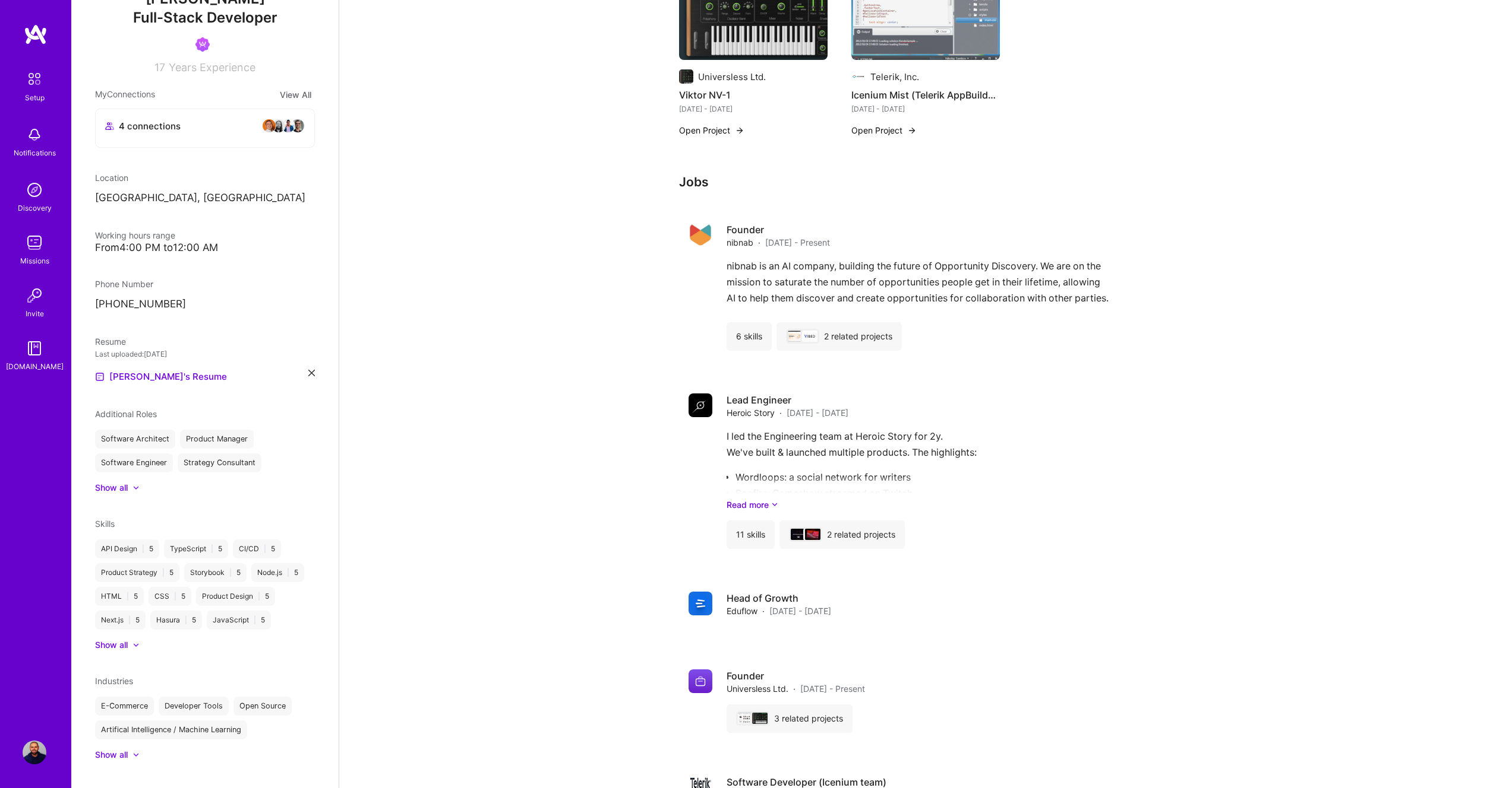
scroll to position [817, 0]
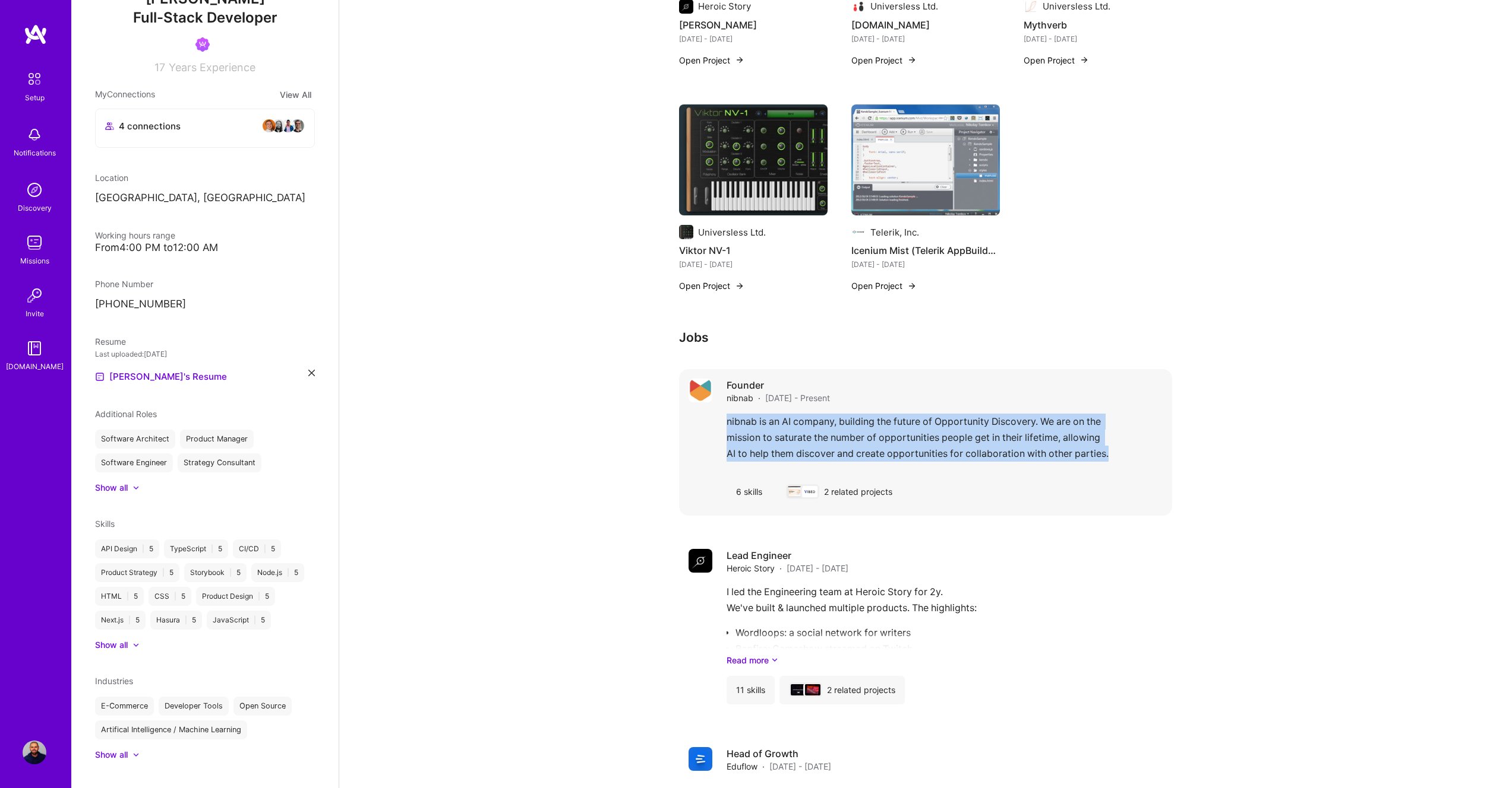
drag, startPoint x: 726, startPoint y: 407, endPoint x: 1104, endPoint y: 450, distance: 380.4
click at [1104, 450] on div "nibnab is an AI company, building the future of Opportunity Discovery. We are o…" at bounding box center [945, 441] width 436 height 54
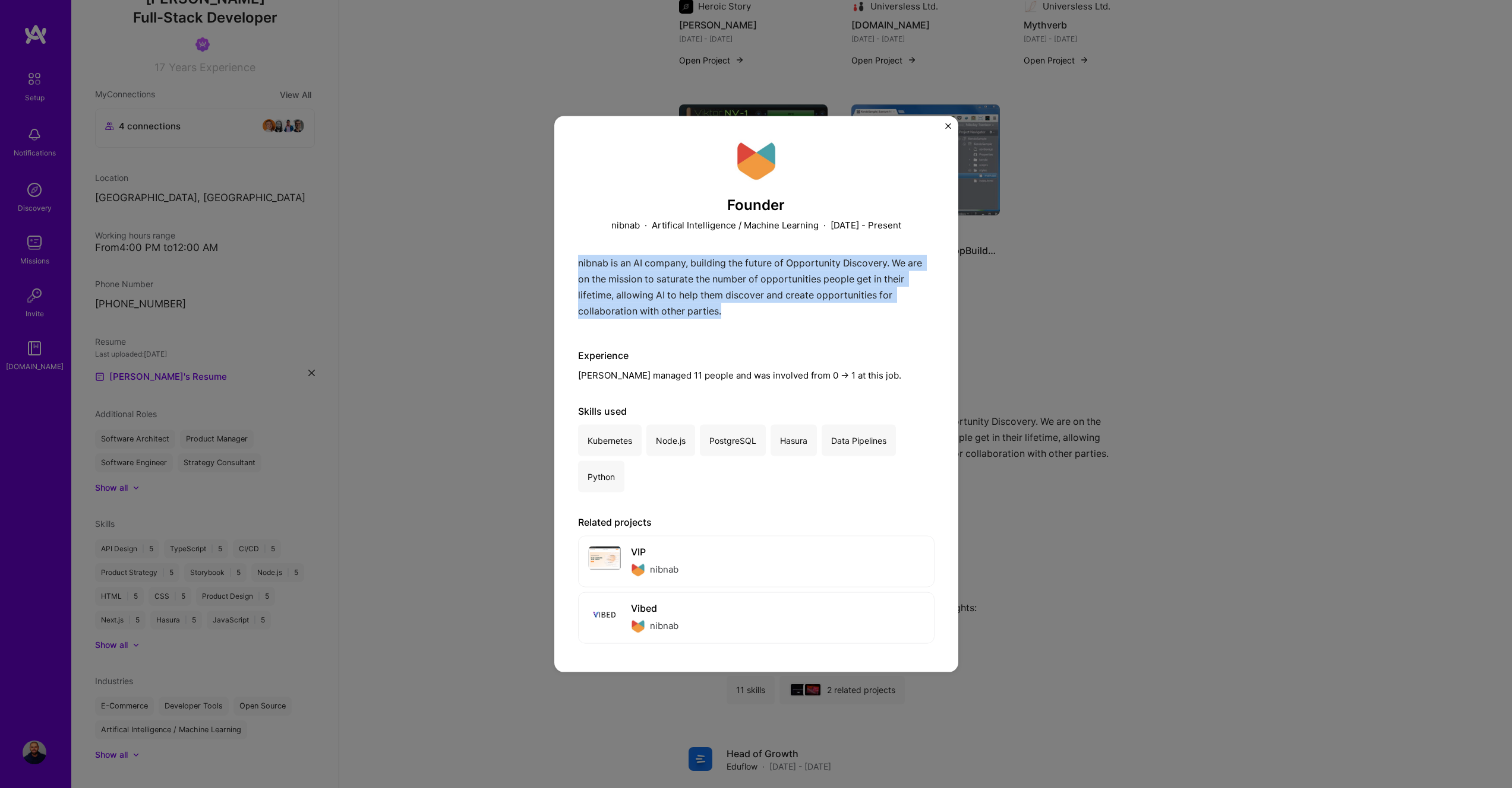
drag, startPoint x: 728, startPoint y: 315, endPoint x: 574, endPoint y: 263, distance: 162.5
click at [574, 263] on div "Founder nibnab · Artifical Intelligence / Machine Learning · [DATE] - Present n…" at bounding box center [756, 394] width 403 height 556
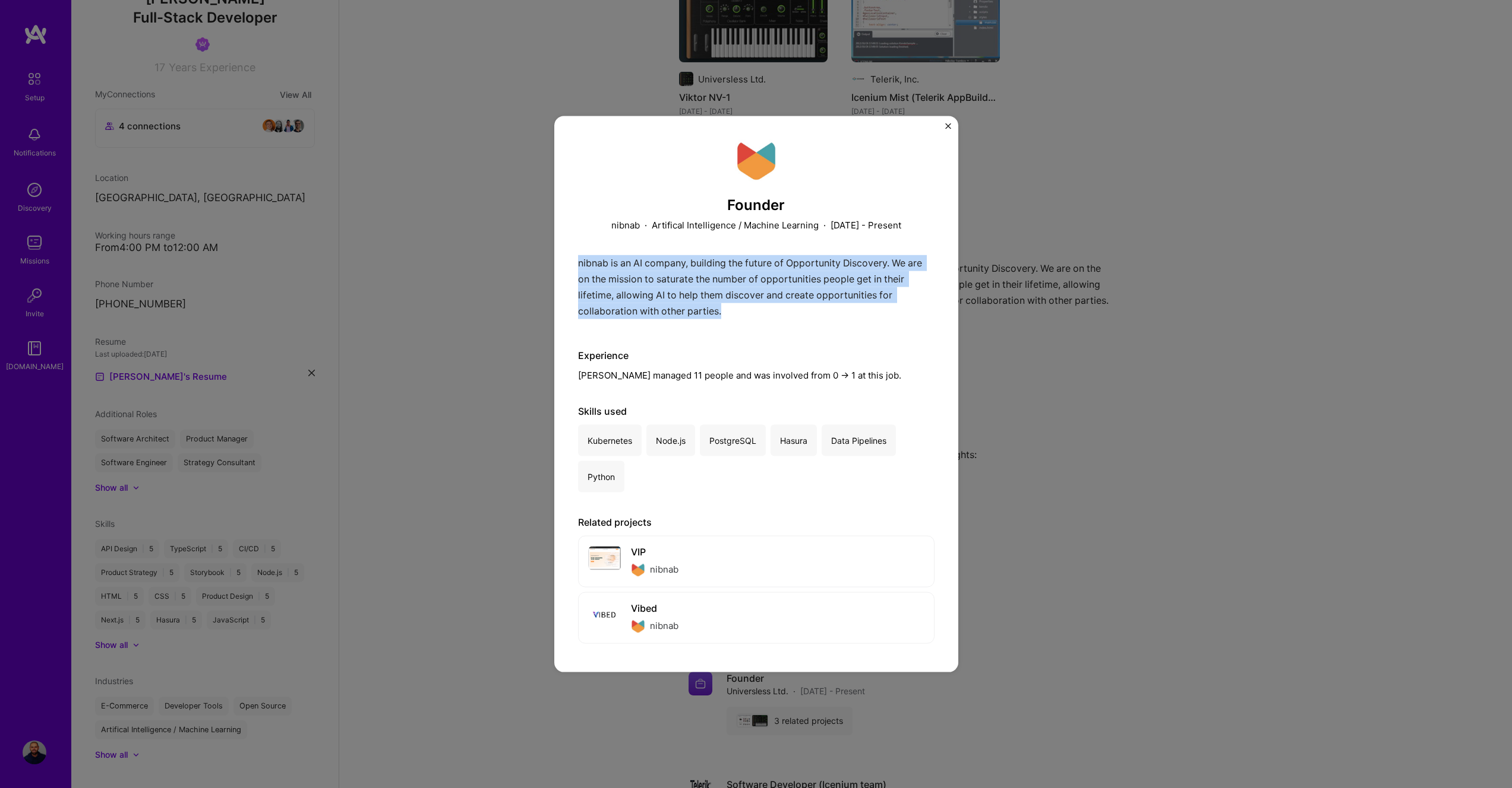
scroll to position [878, 0]
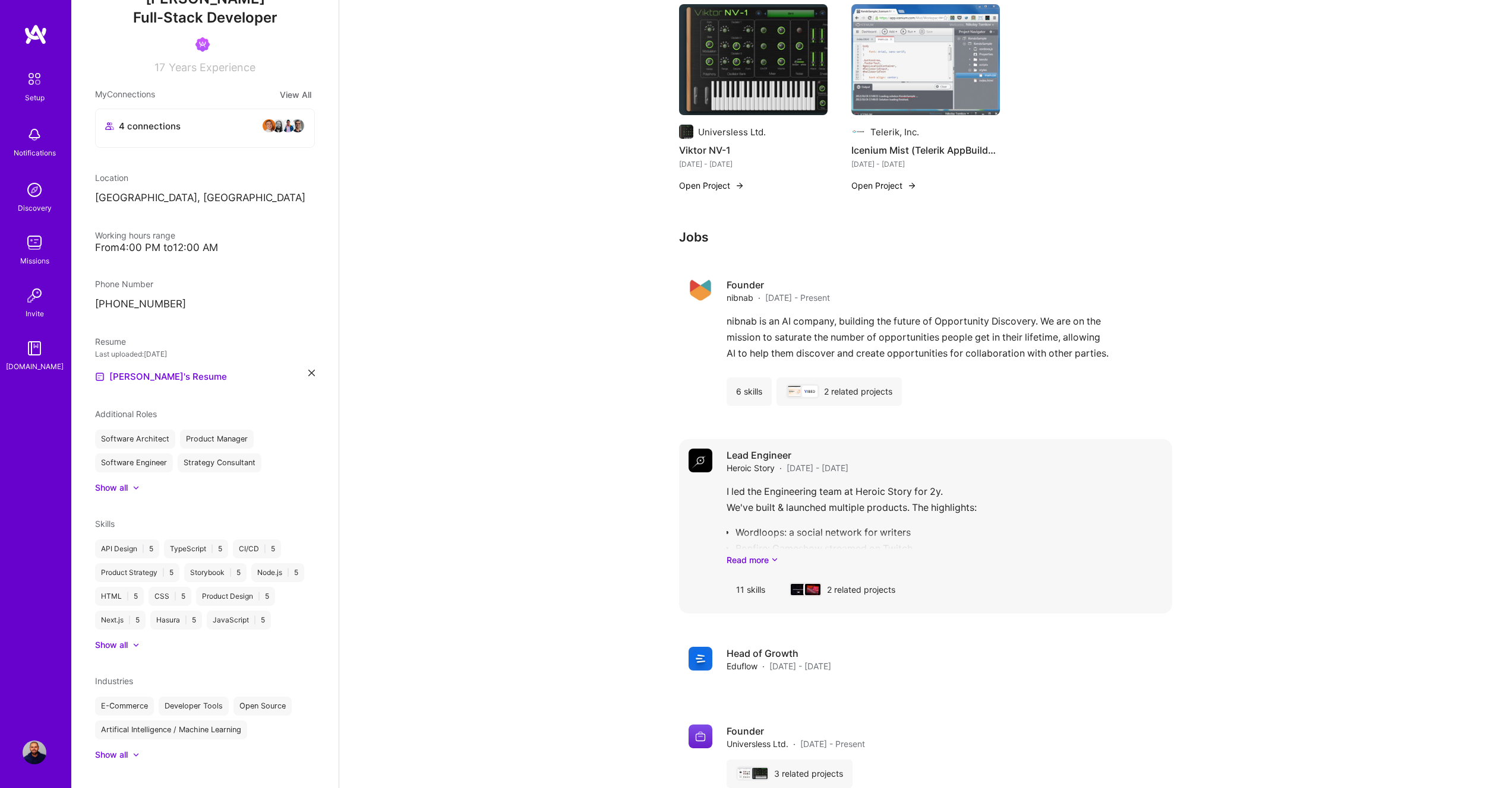
scroll to position [926, 0]
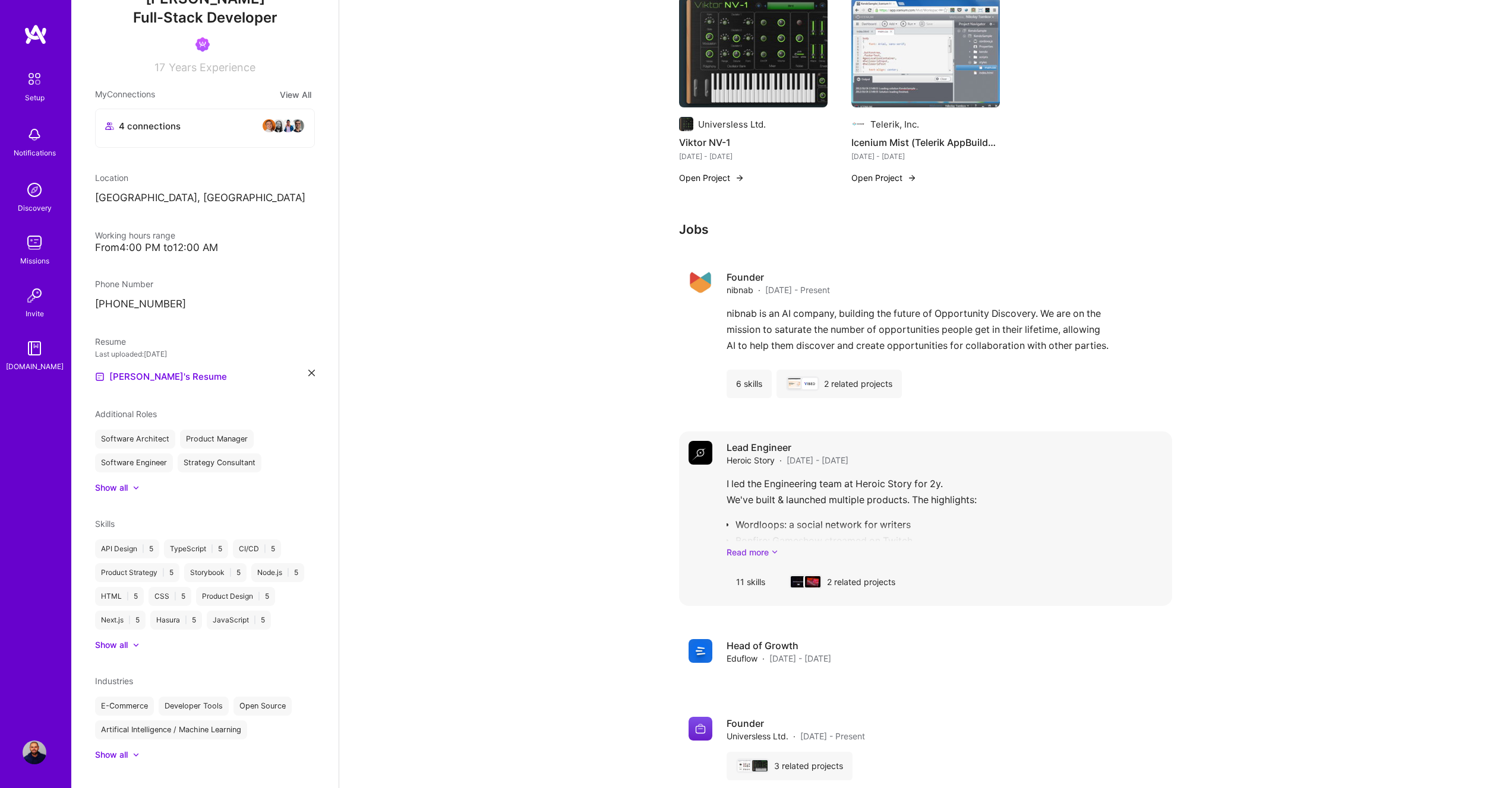
click at [759, 546] on link "Read more" at bounding box center [945, 552] width 436 height 13
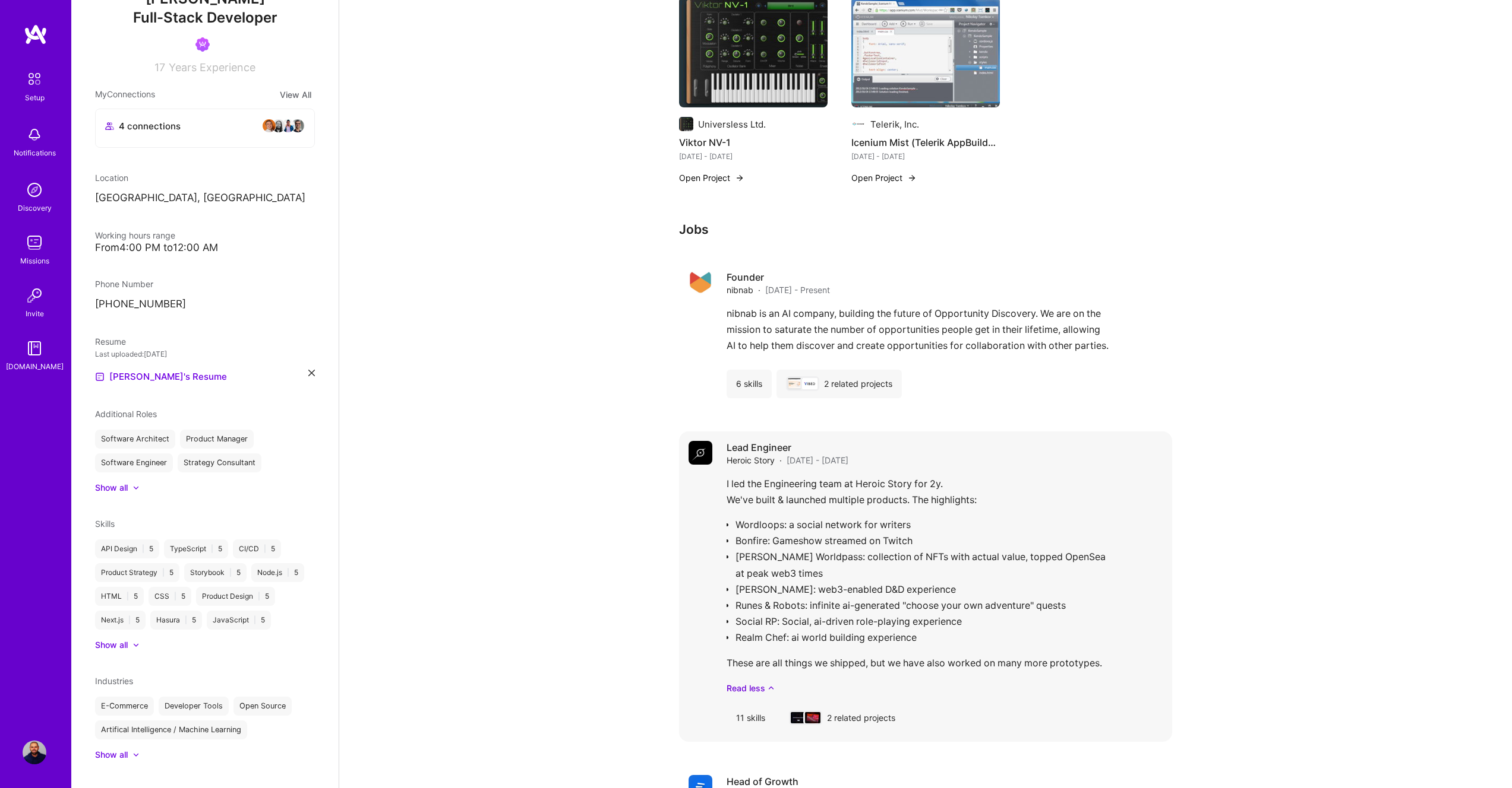
scroll to position [941, 0]
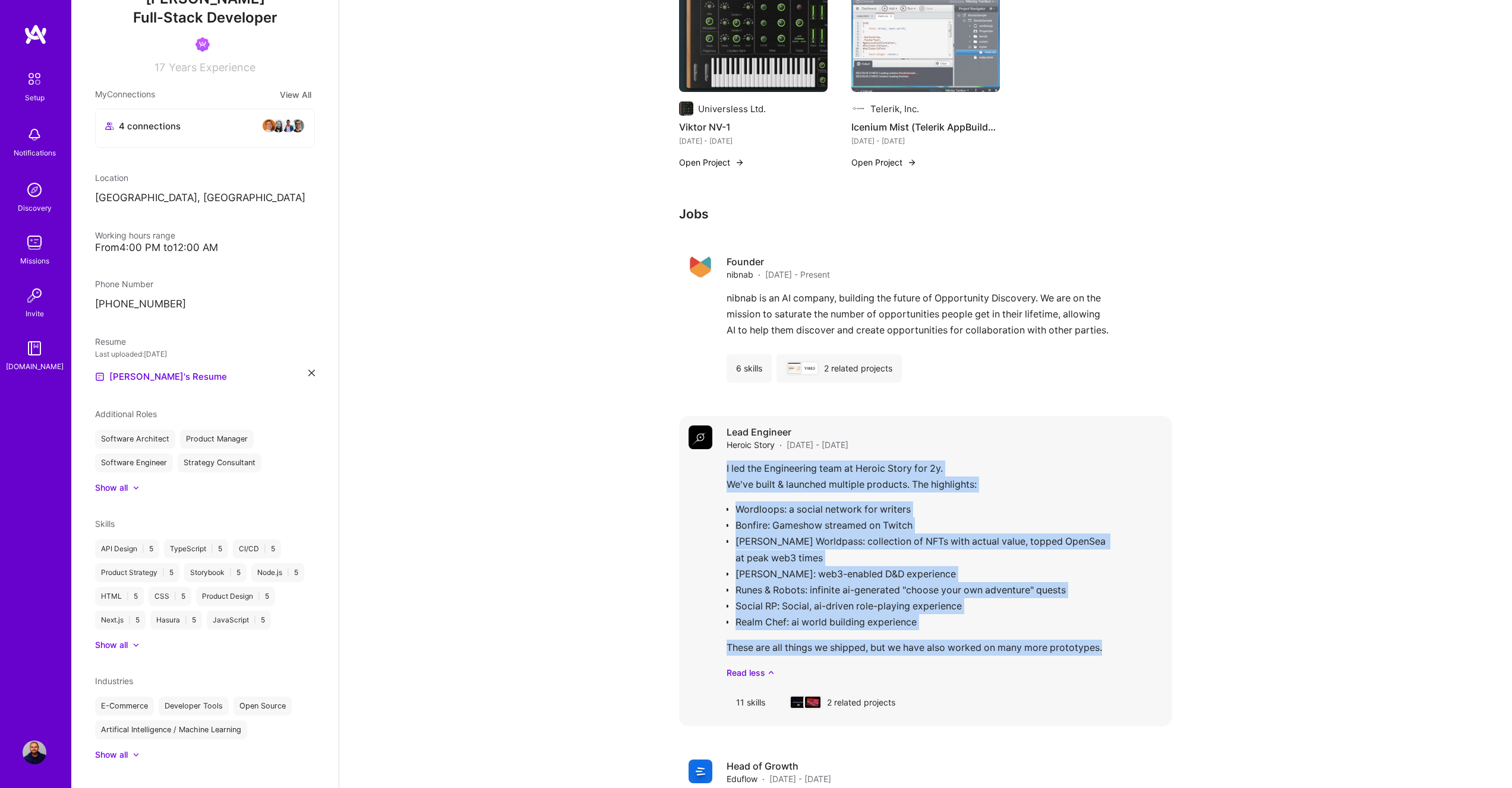
drag, startPoint x: 1094, startPoint y: 632, endPoint x: 725, endPoint y: 451, distance: 411.0
click at [726, 460] on div "I led the Engineering team at Heroic Story for 2y. We've built & launched multi…" at bounding box center [945, 569] width 436 height 218
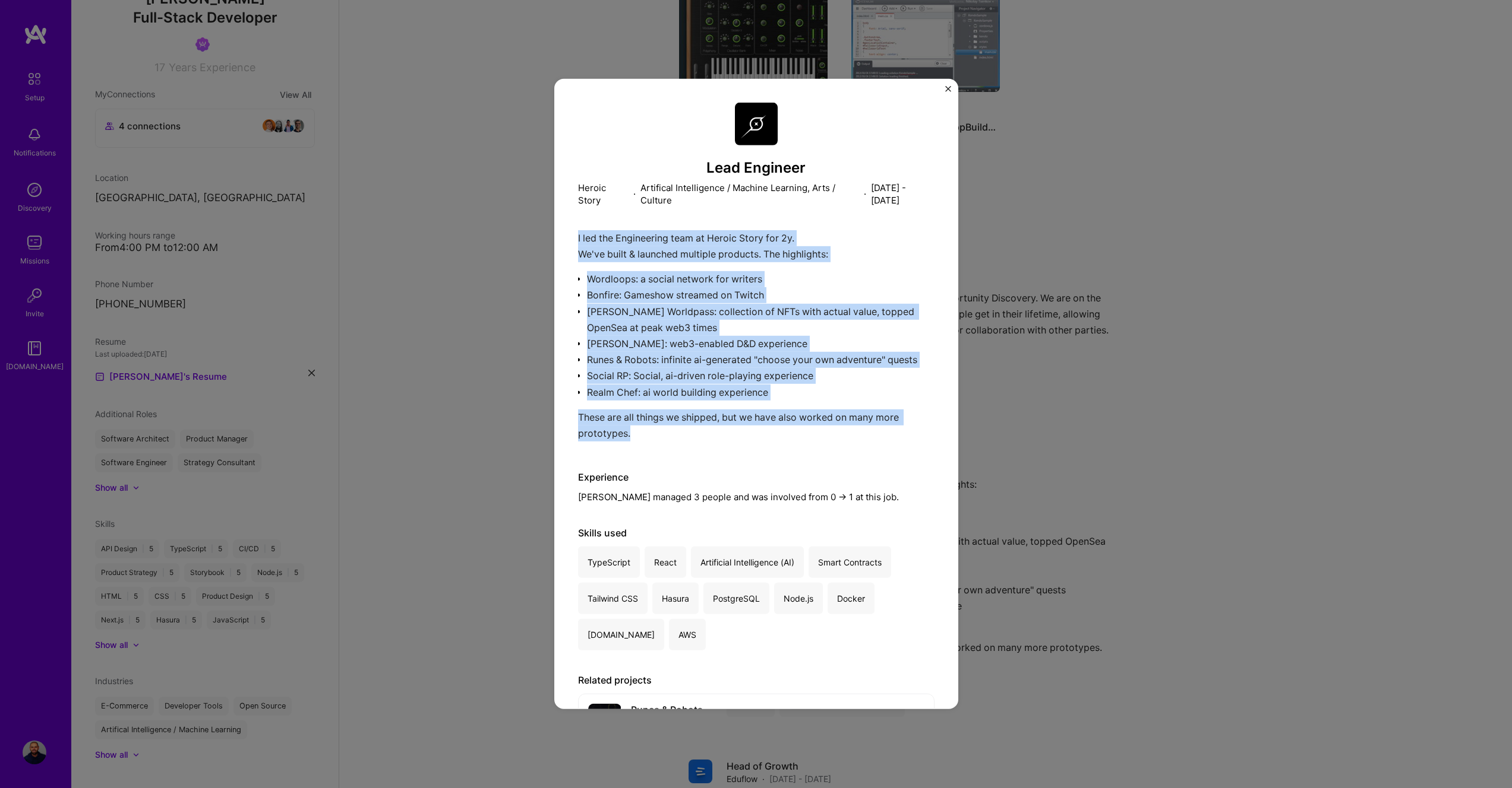
drag, startPoint x: 638, startPoint y: 434, endPoint x: 567, endPoint y: 234, distance: 212.2
click at [567, 234] on div "Lead Engineer Heroic Story · Artifical Intelligence / Machine Learning, Arts / …" at bounding box center [756, 394] width 403 height 630
copy div "I led the Engineering team at Heroic Story for 2y. We've built & launched multi…"
